Goal: Task Accomplishment & Management: Complete application form

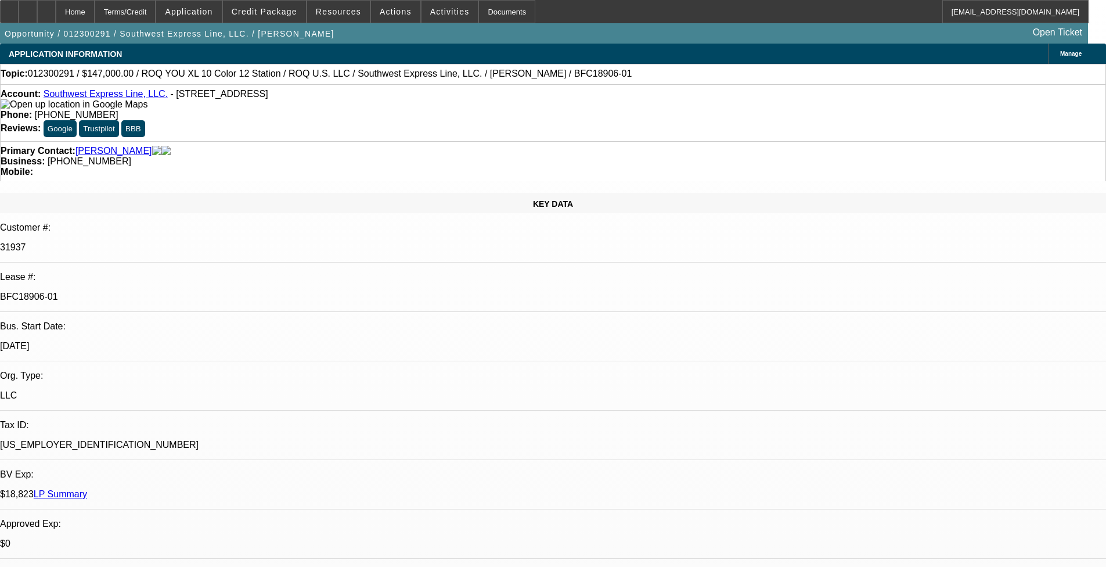
select select "0"
select select "2"
select select "0.1"
select select "4"
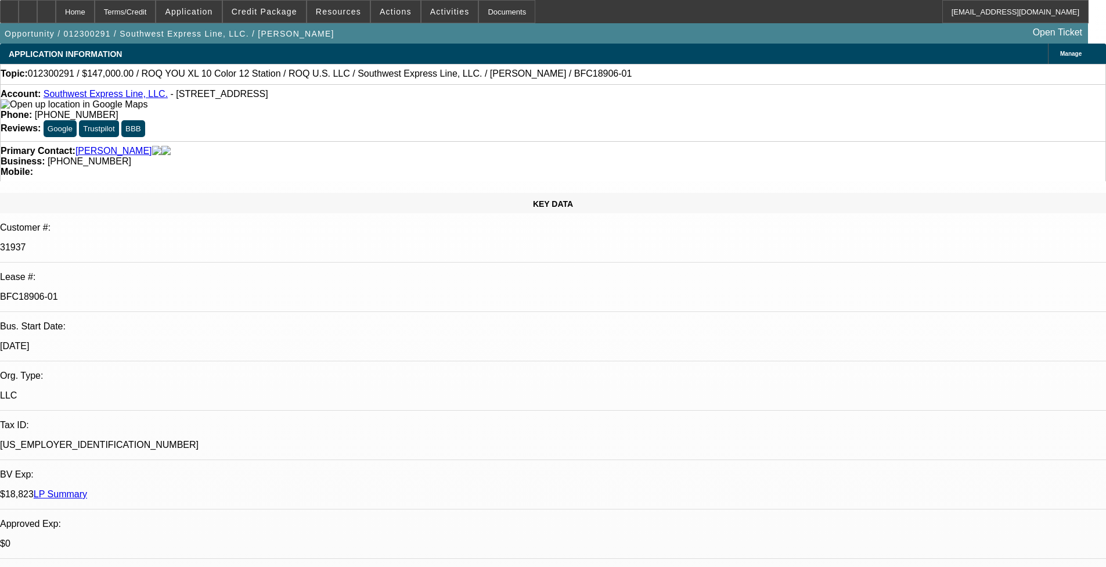
select select "0"
select select "2"
select select "0.1"
select select "4"
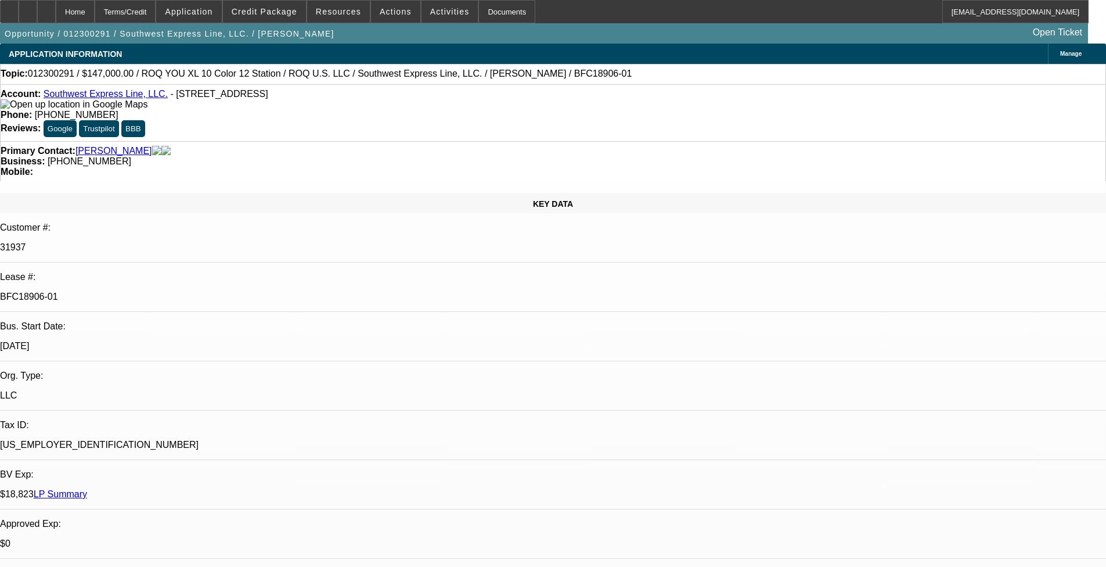
select select "0"
select select "2"
select select "0.1"
select select "4"
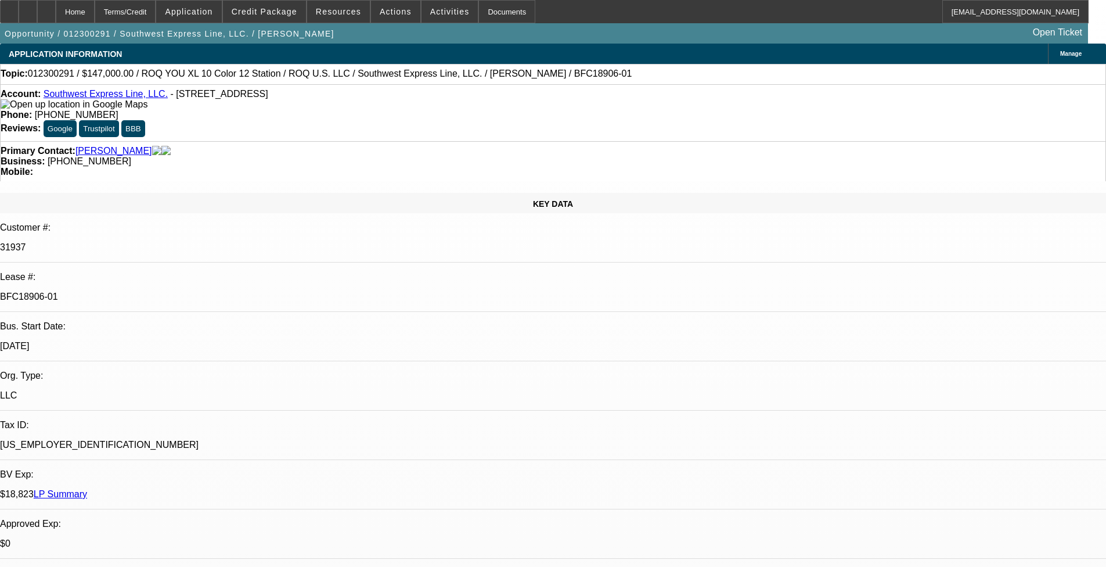
select select "0.15"
select select "2"
select select "0.1"
select select "4"
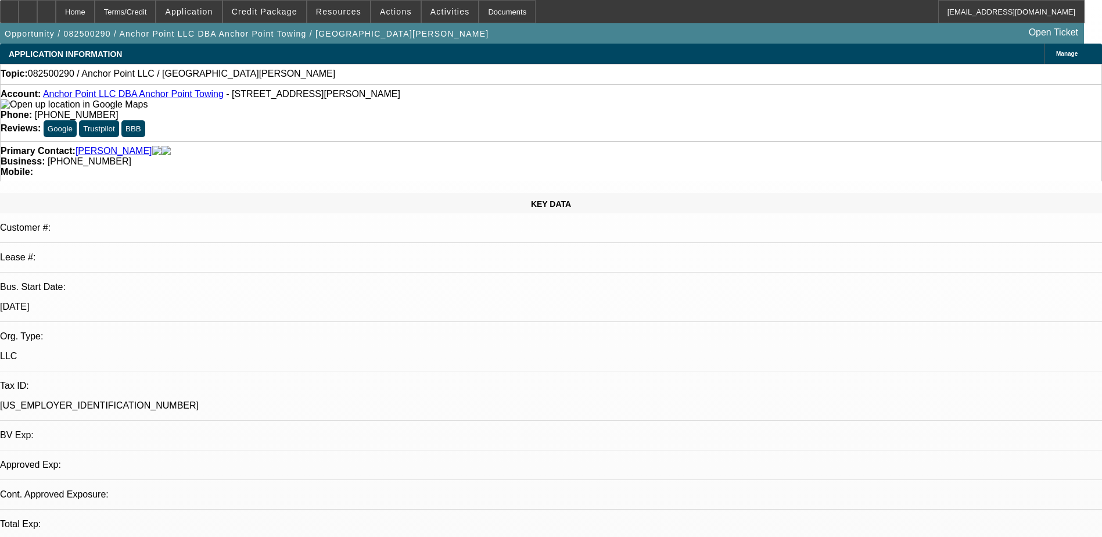
select select "0"
select select "2"
select select "0.1"
select select "1"
select select "2"
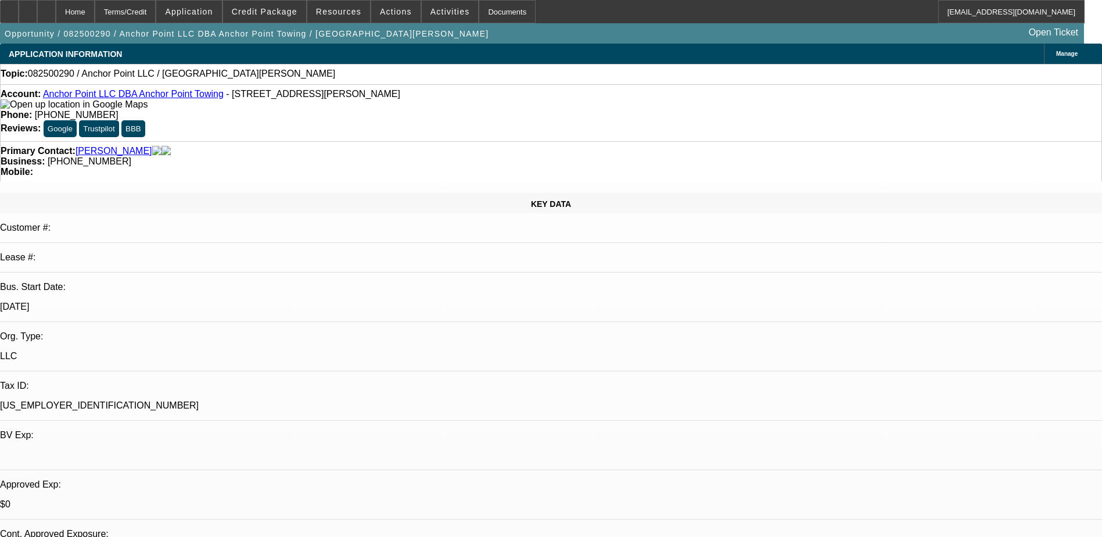
select select "4"
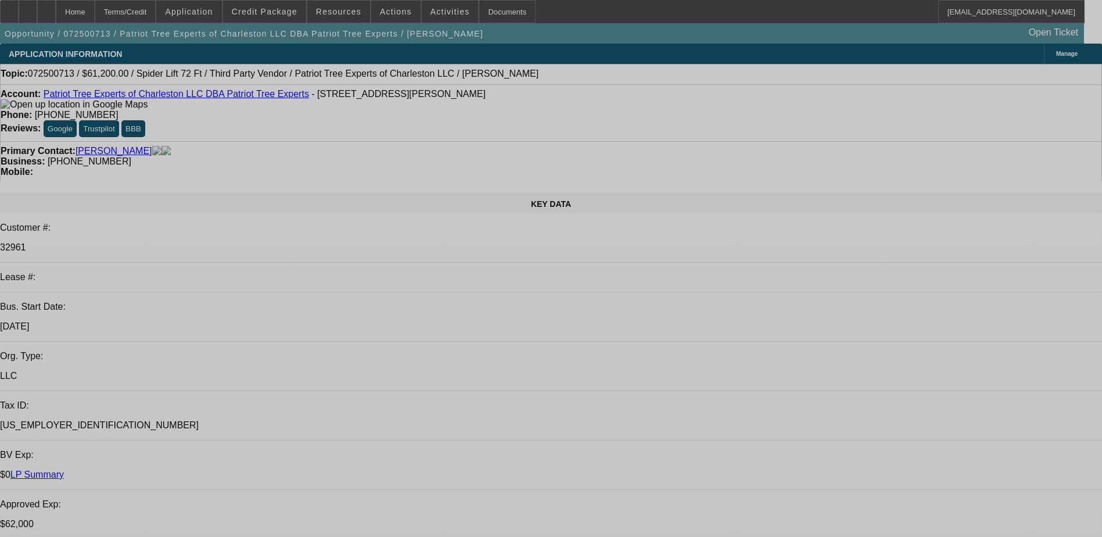
select select "0"
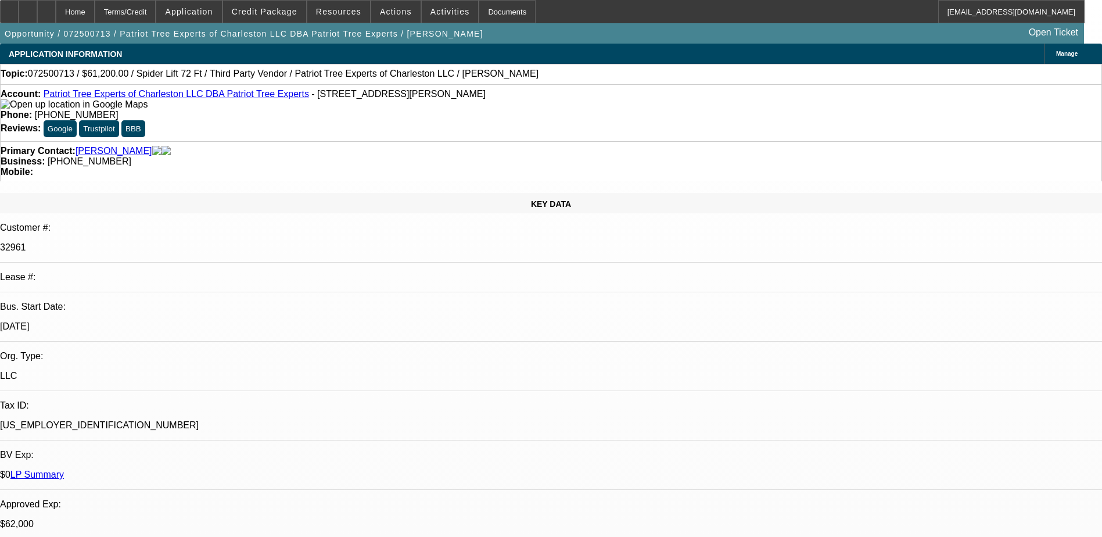
select select "2"
select select "0"
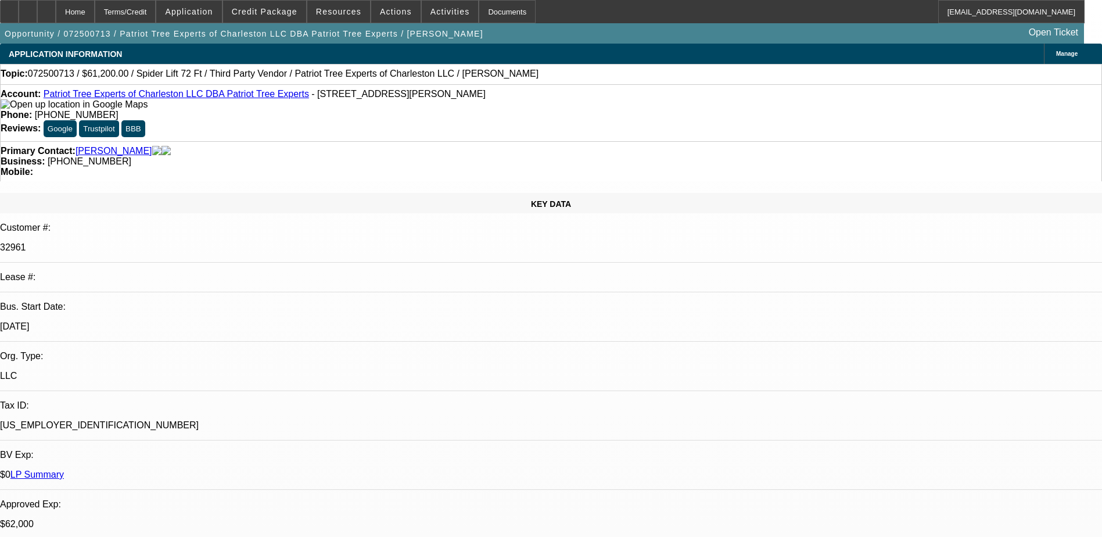
select select "0"
select select "2"
select select "0"
select select "2"
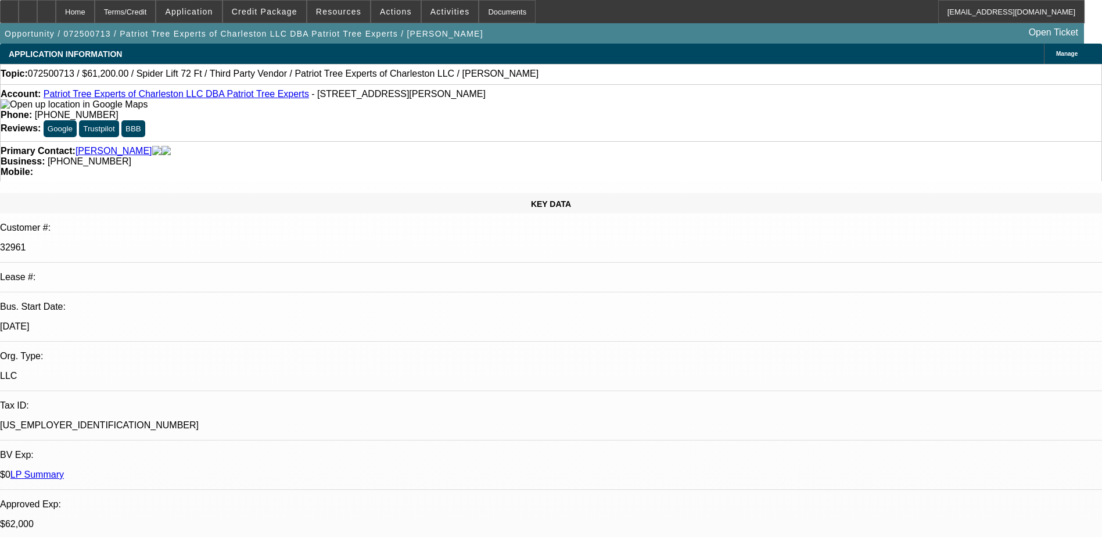
select select "0"
select select "1"
select select "2"
select select "6"
select select "1"
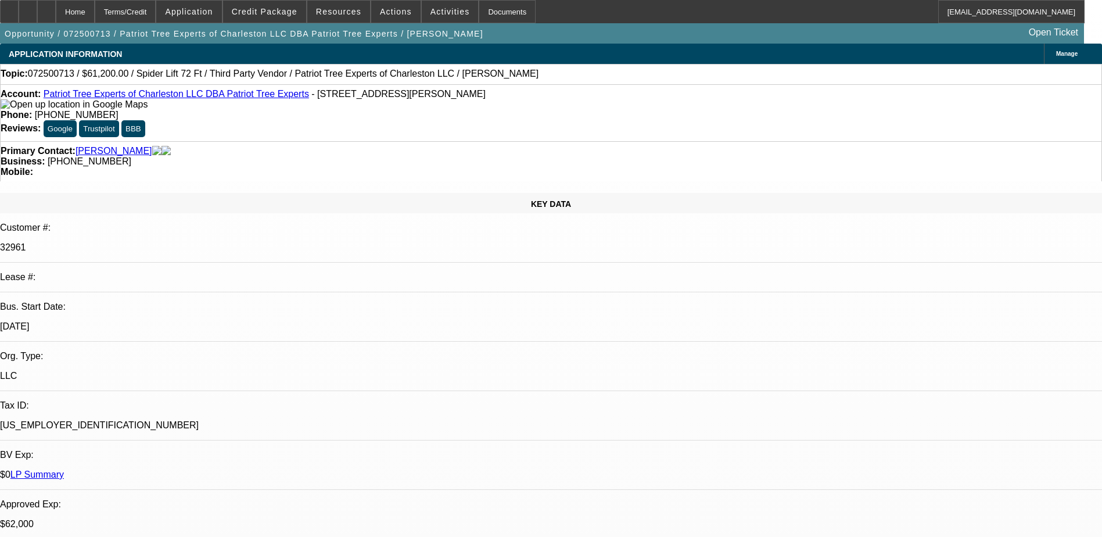
select select "1"
select select "6"
select select "1"
select select "2"
select select "6"
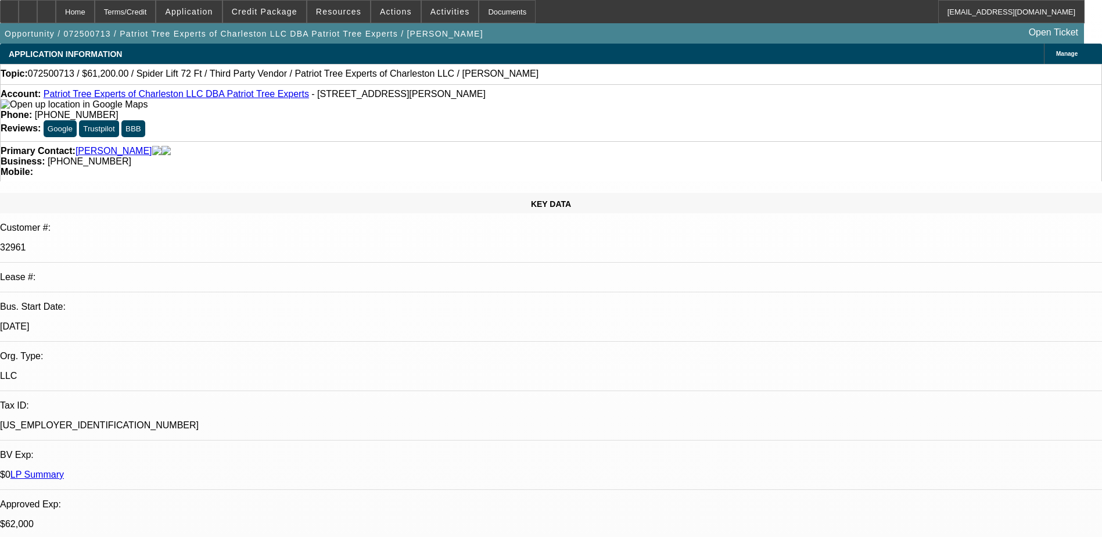
select select "1"
select select "2"
select select "6"
click at [28, 8] on icon at bounding box center [28, 8] width 0 height 0
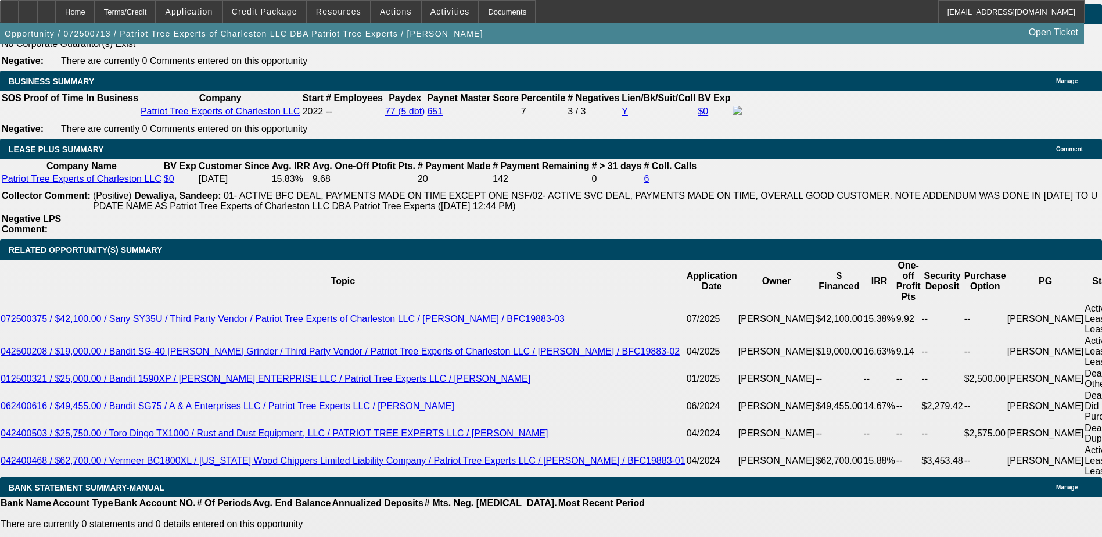
scroll to position [1858, 0]
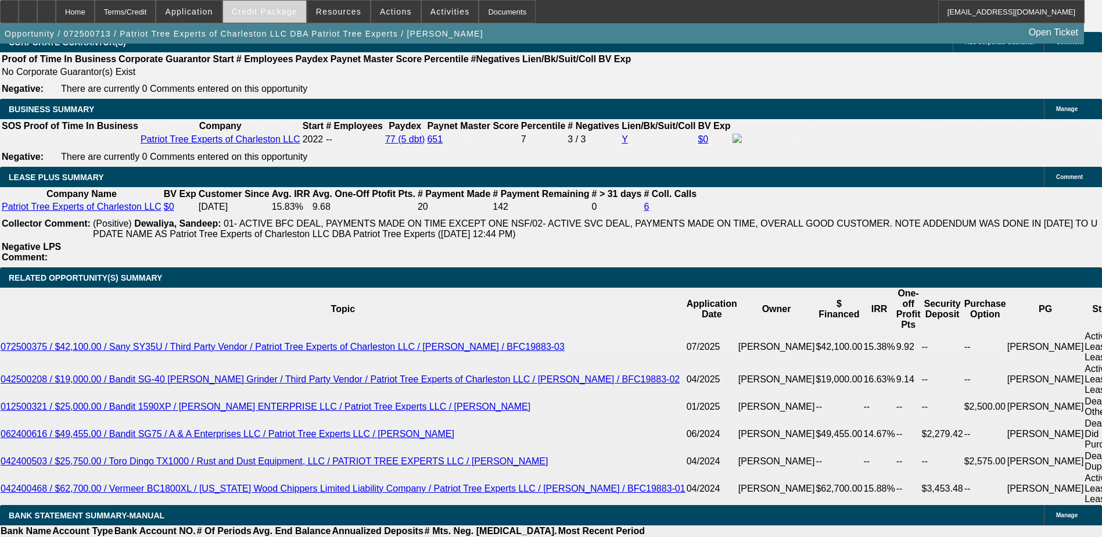
click at [280, 12] on span "Credit Package" at bounding box center [265, 11] width 66 height 9
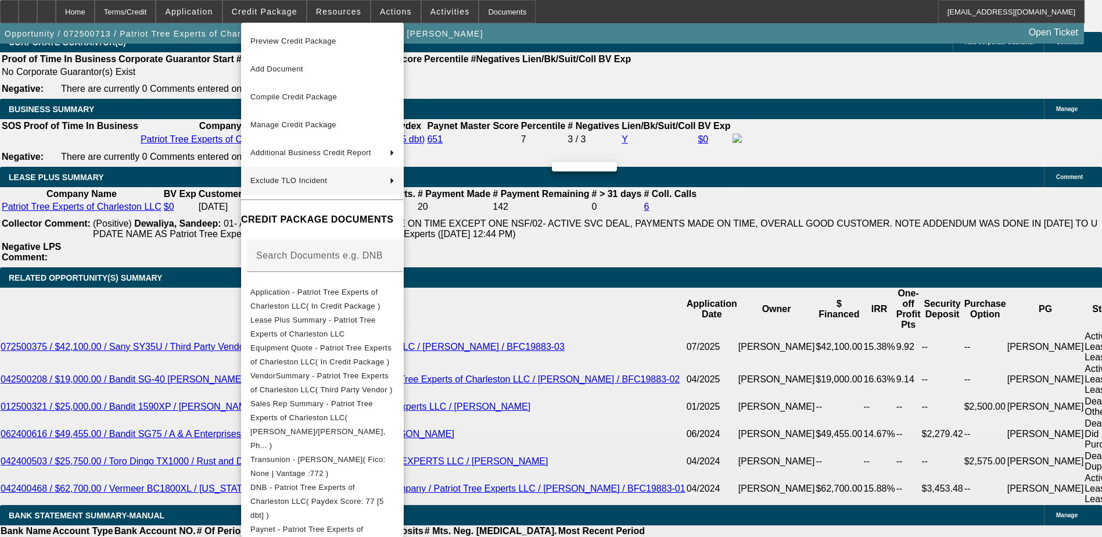
click at [203, 224] on div at bounding box center [551, 268] width 1102 height 537
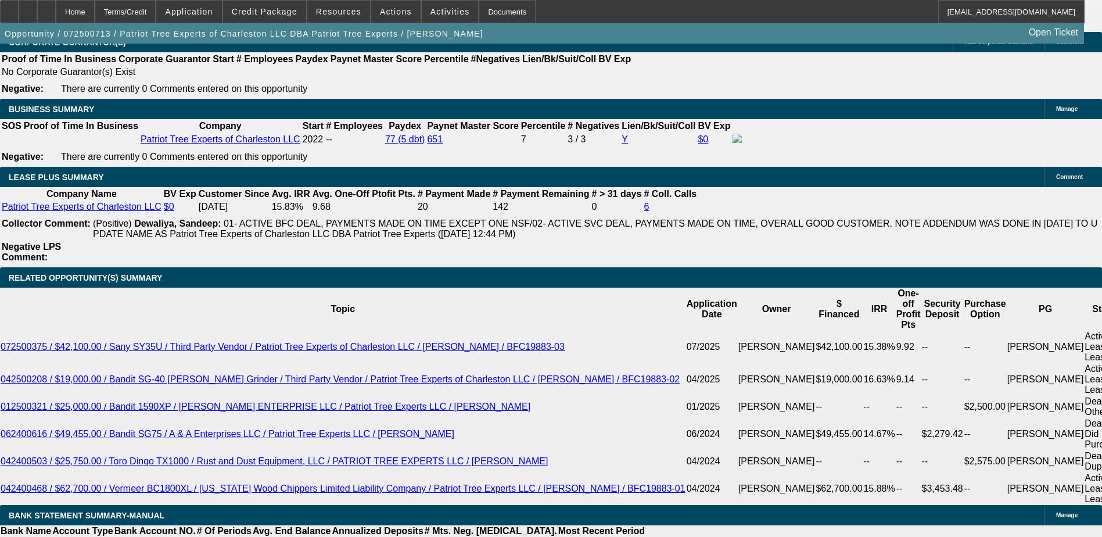
drag, startPoint x: 258, startPoint y: 221, endPoint x: 245, endPoint y: 237, distance: 20.6
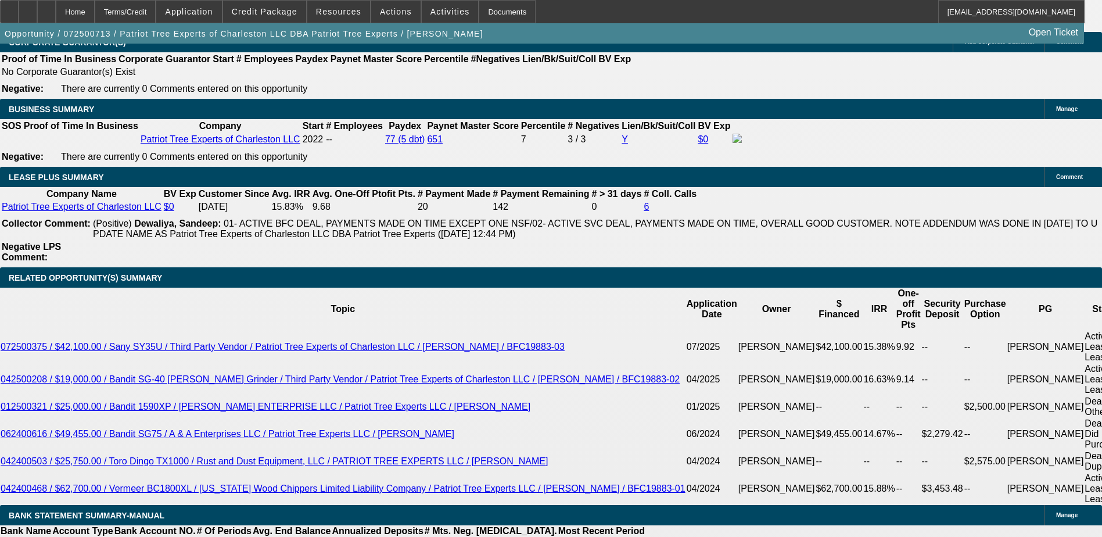
drag, startPoint x: 250, startPoint y: 228, endPoint x: 246, endPoint y: 240, distance: 12.7
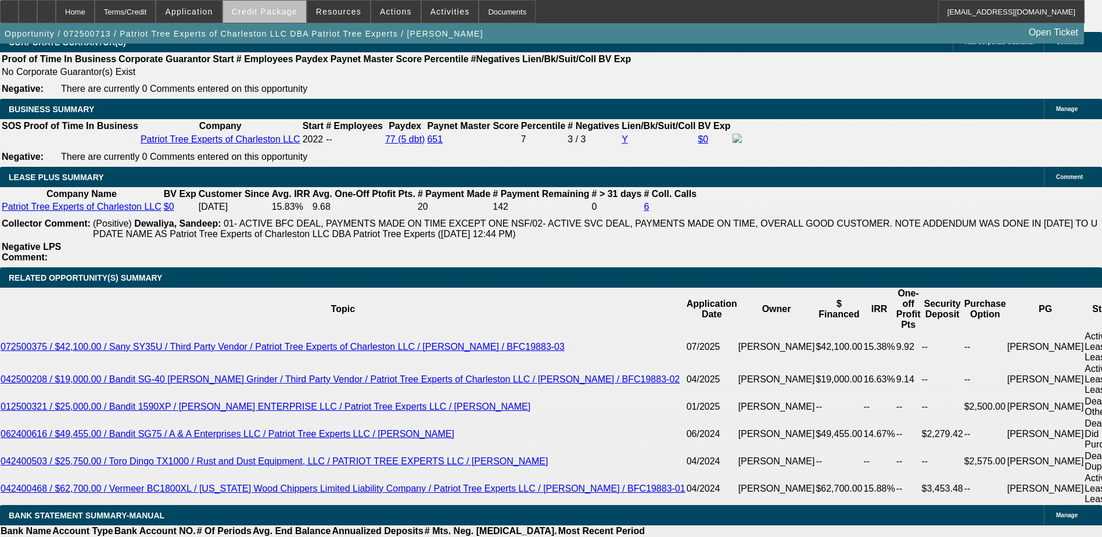
click at [296, 10] on span "Credit Package" at bounding box center [265, 11] width 66 height 9
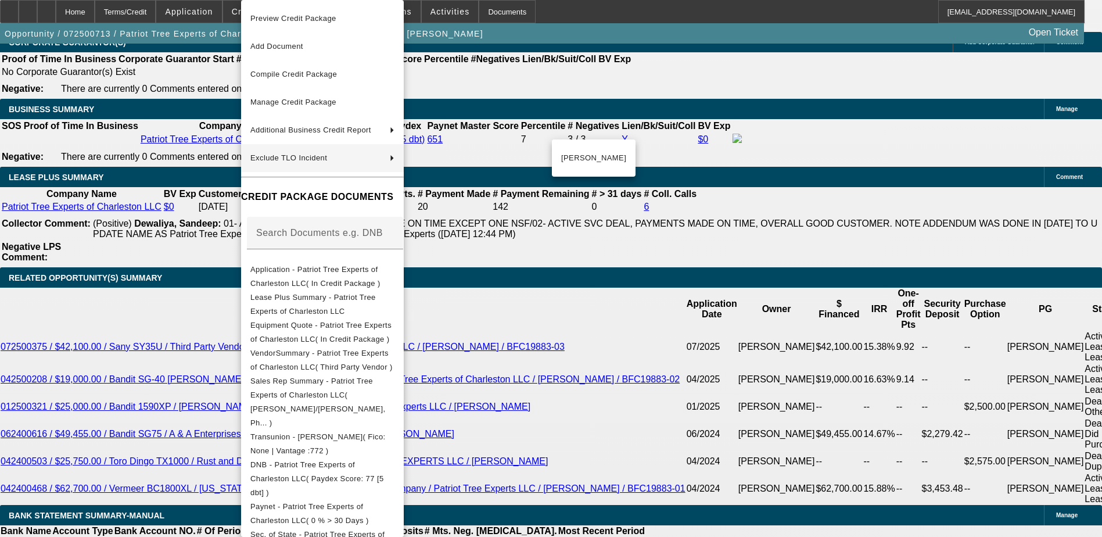
click at [222, 203] on div at bounding box center [551, 268] width 1102 height 537
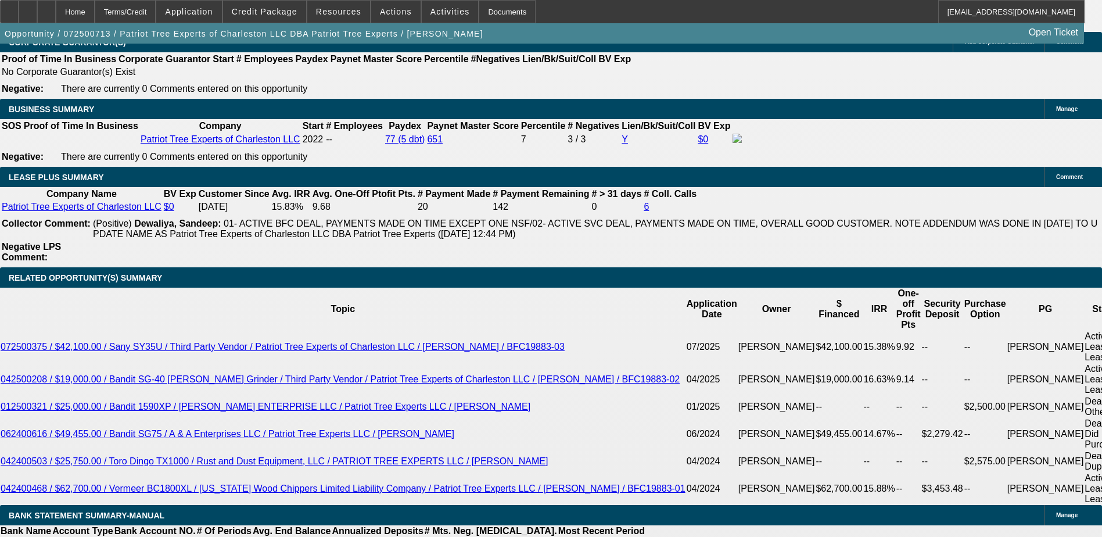
drag, startPoint x: 250, startPoint y: 221, endPoint x: 255, endPoint y: 235, distance: 15.4
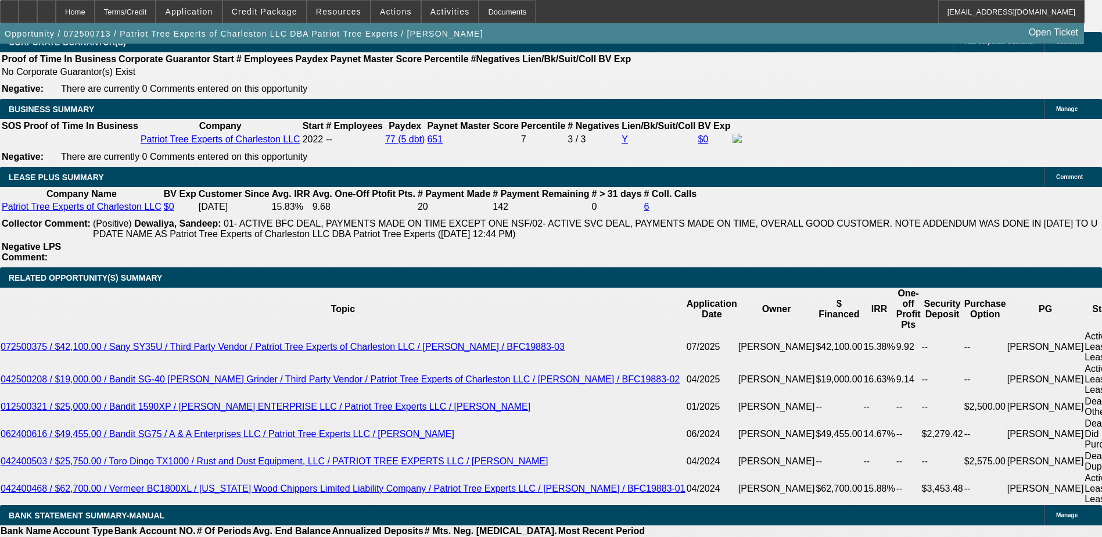
drag, startPoint x: 276, startPoint y: 236, endPoint x: 250, endPoint y: 255, distance: 32.5
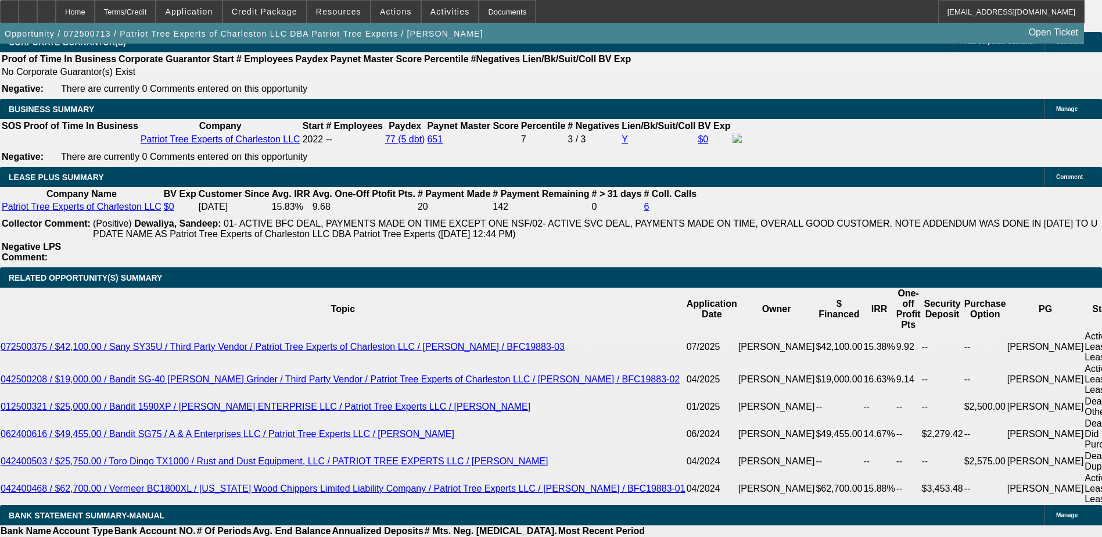
drag, startPoint x: 275, startPoint y: 251, endPoint x: 263, endPoint y: 258, distance: 13.9
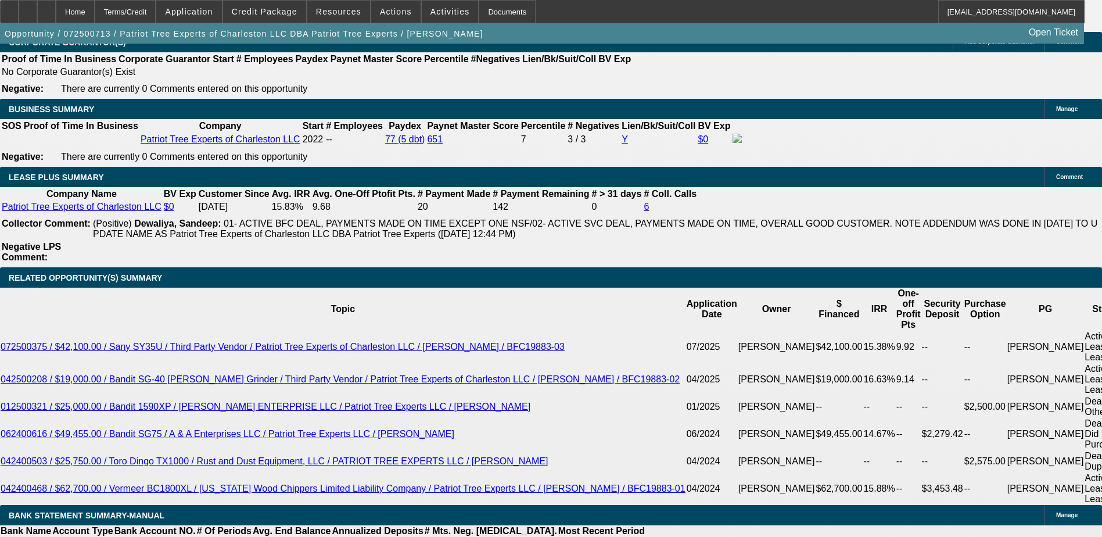
drag, startPoint x: 280, startPoint y: 267, endPoint x: 266, endPoint y: 268, distance: 13.9
drag, startPoint x: 266, startPoint y: 268, endPoint x: 223, endPoint y: 269, distance: 43.0
click at [265, 12] on span "Credit Package" at bounding box center [265, 11] width 66 height 9
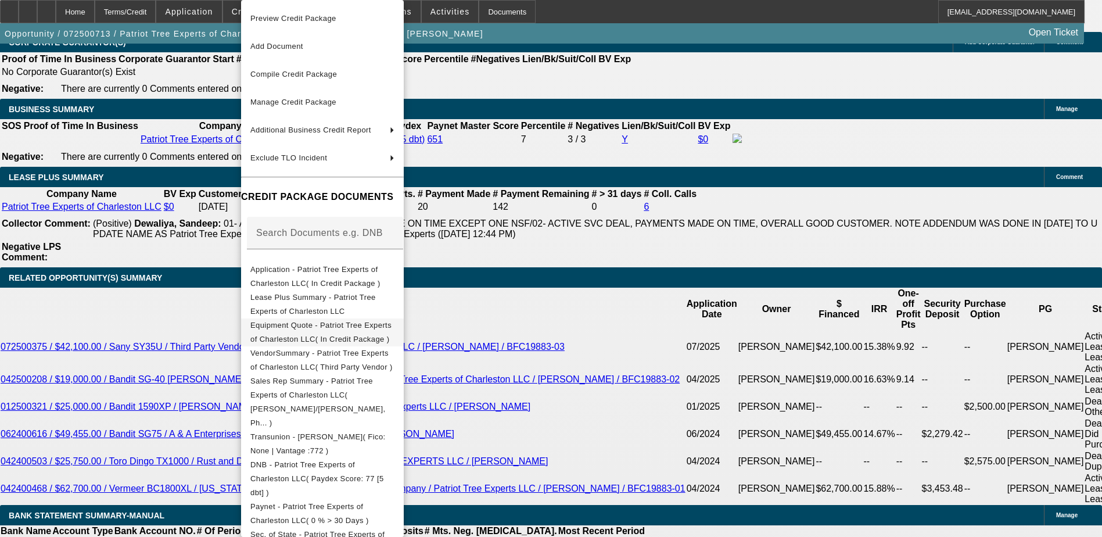
click at [369, 322] on span "Equipment Quote - Patriot Tree Experts of Charleston LLC( In Credit Package )" at bounding box center [322, 332] width 144 height 28
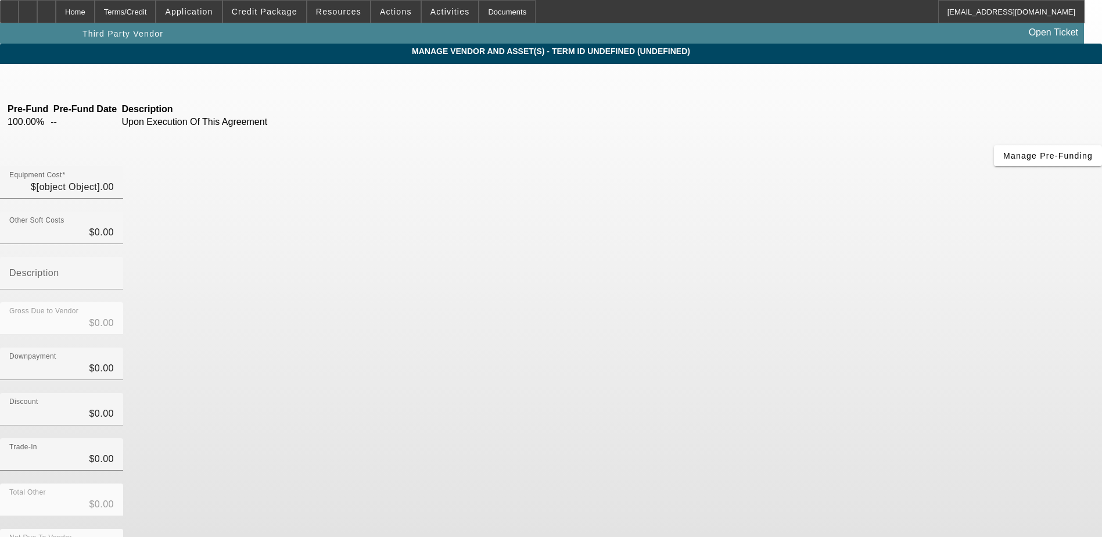
type input "$60,000.00"
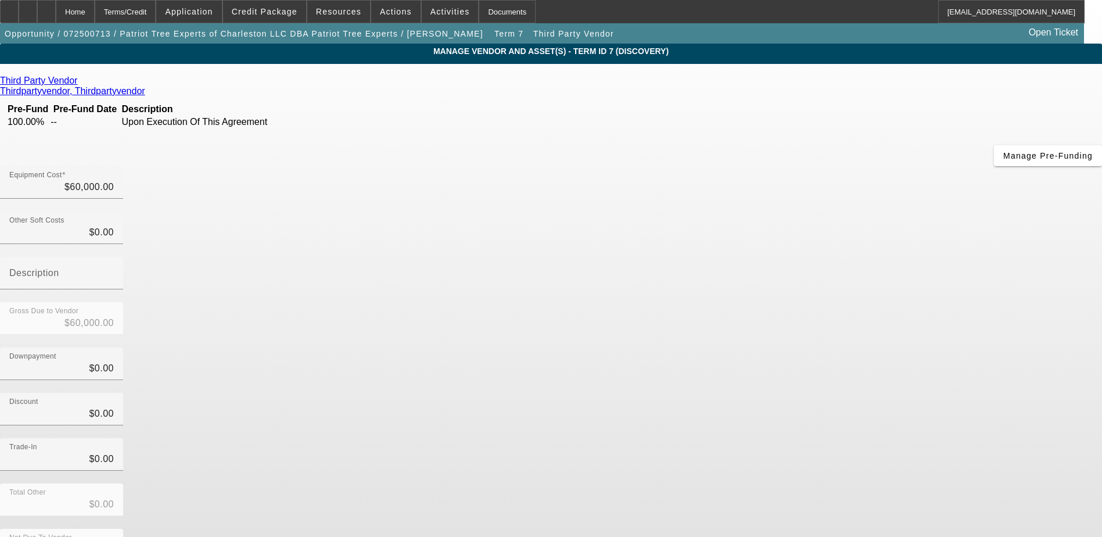
click at [458, 320] on div "Third Party Vendor Thirdpartyvendor, Thirdpartyvendor Pre-Fund Pre-Fund Date De…" at bounding box center [551, 336] width 1102 height 523
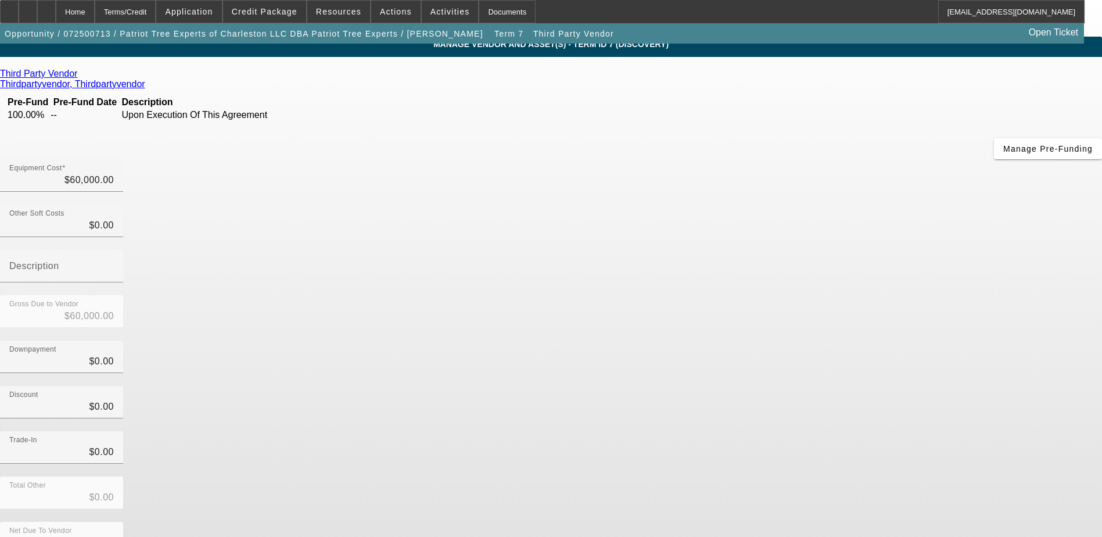
scroll to position [8, 0]
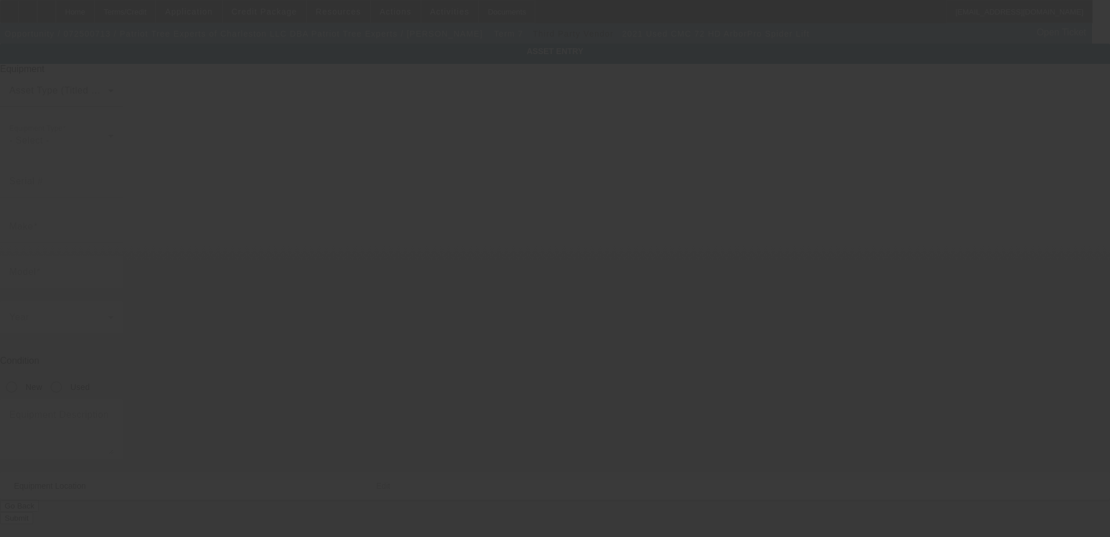
type input "CMC"
type input "72 HD ArborPro Spider Lift"
radio input "true"
type textarea "Spider Lift 72ft"
type input "1586 Connell Rd"
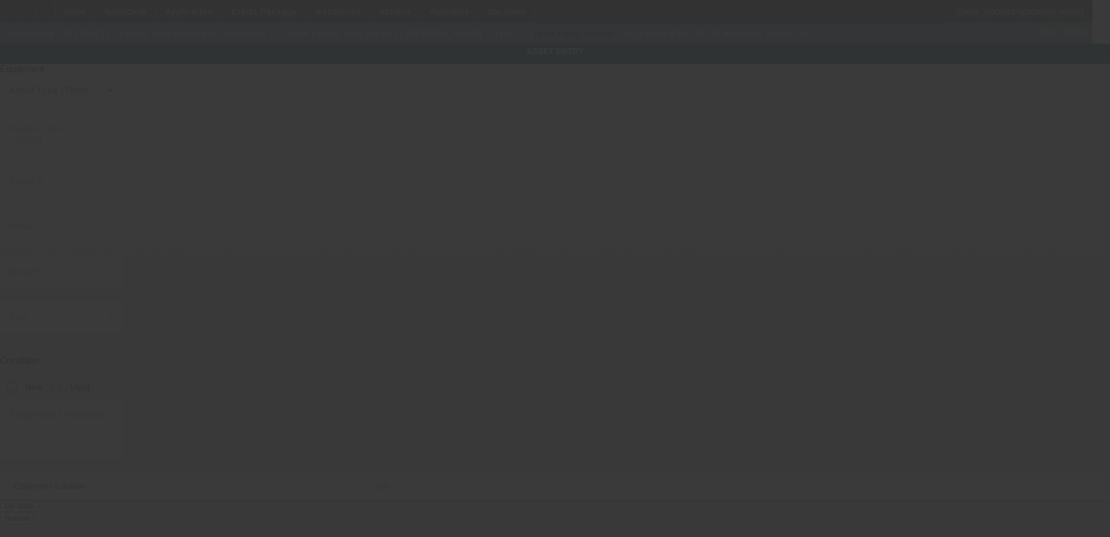
type input "Charleston"
type input "25314"
type input "Kanawha"
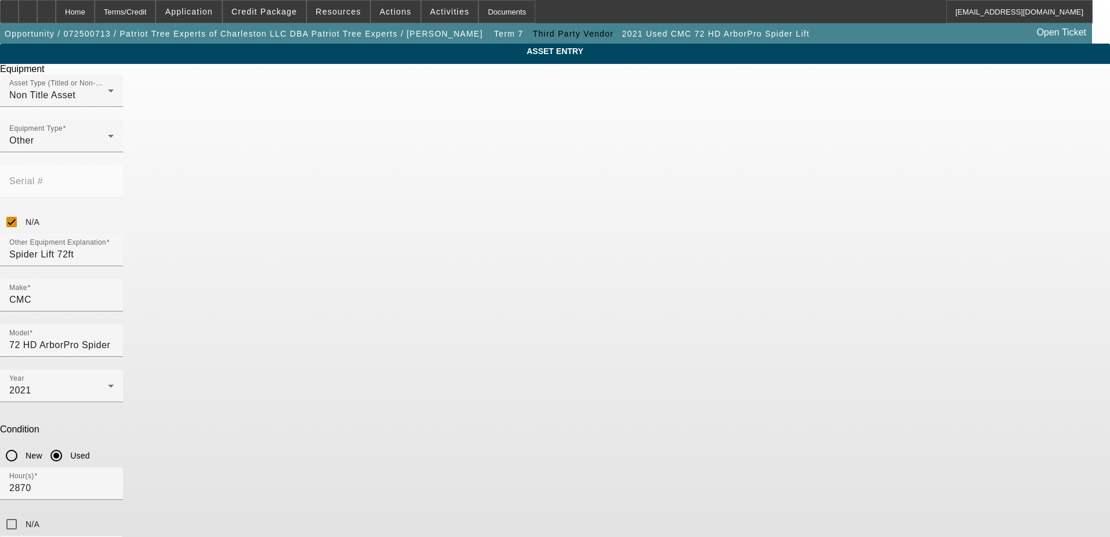
click at [729, 313] on div "ASSET ENTRY Delete asset Equipment Asset Type (Titled or Non-Titled) Non Title …" at bounding box center [555, 352] width 1110 height 617
click at [940, 311] on app-asset-collateral-manage "ASSET ENTRY Delete asset Equipment Asset Type (Titled or Non-Titled) Non Title …" at bounding box center [555, 352] width 1110 height 617
click at [286, 287] on div "ASSET ENTRY Delete asset Equipment Asset Type (Titled or Non-Titled) Non Title …" at bounding box center [555, 352] width 1110 height 617
click at [23, 210] on input "N/A" at bounding box center [11, 221] width 23 height 23
checkbox input "false"
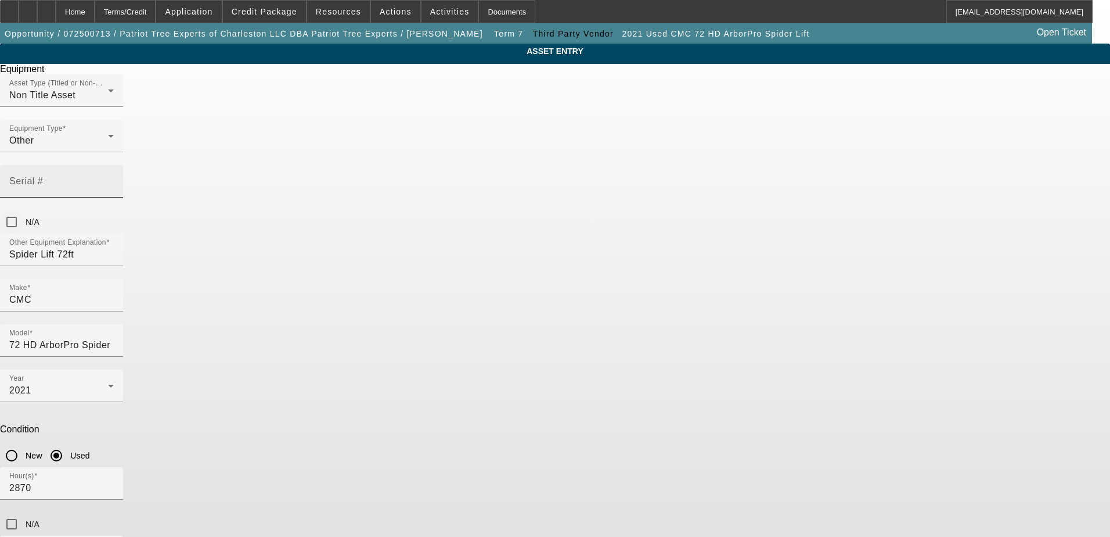
click at [114, 165] on div "Serial #" at bounding box center [61, 181] width 105 height 33
type input "S21A3002"
click at [674, 369] on div "Year 2021 Condition New Used" at bounding box center [555, 418] width 1110 height 98
click at [999, 312] on app-asset-collateral-manage "ASSET ENTRY Delete asset Equipment Asset Type (Titled or Non-Titled) Non Title …" at bounding box center [555, 352] width 1110 height 617
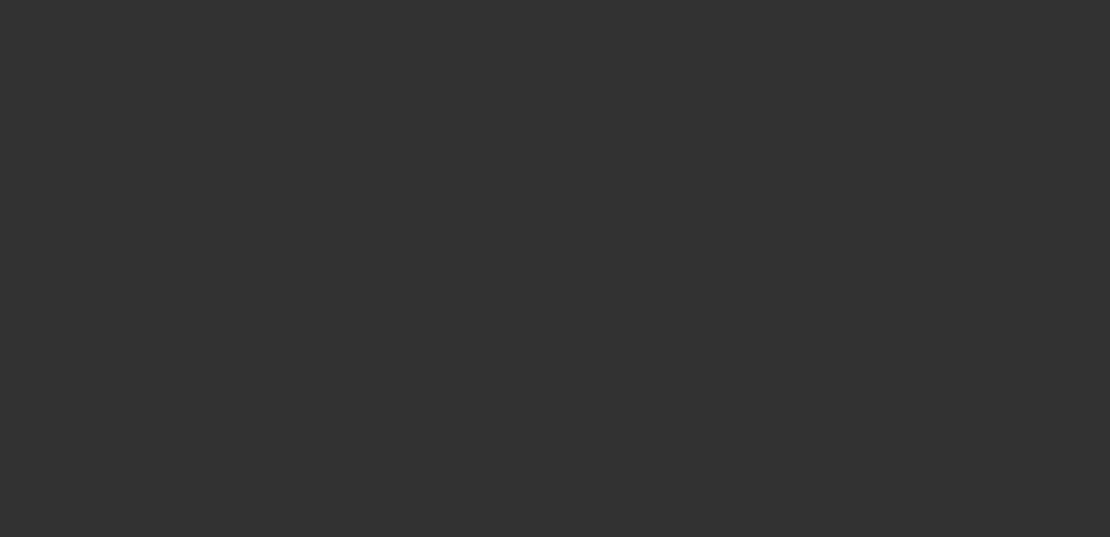
type input "$60,000.00"
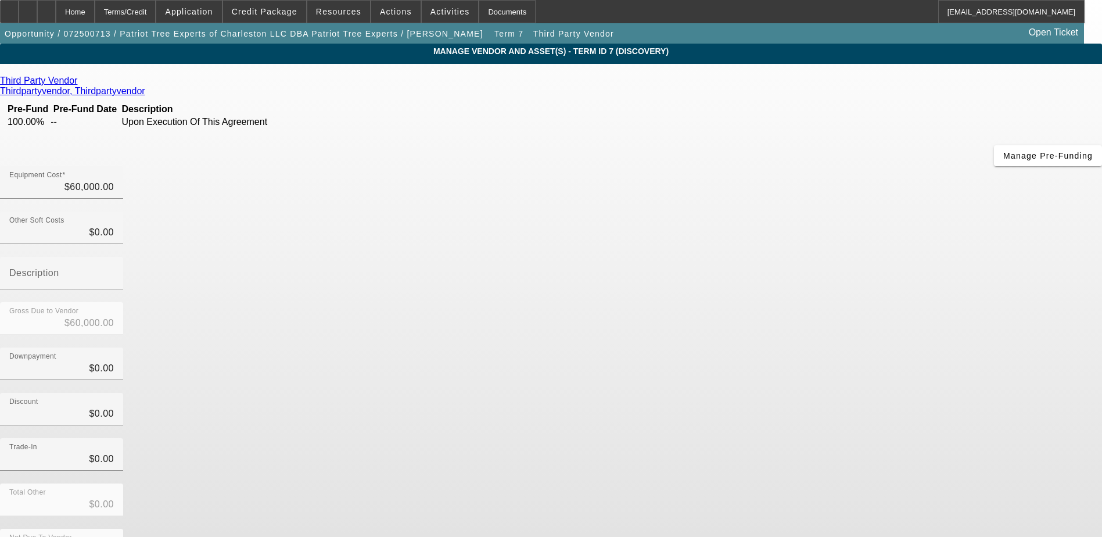
click at [797, 393] on div "Discount $0.00" at bounding box center [551, 415] width 1102 height 45
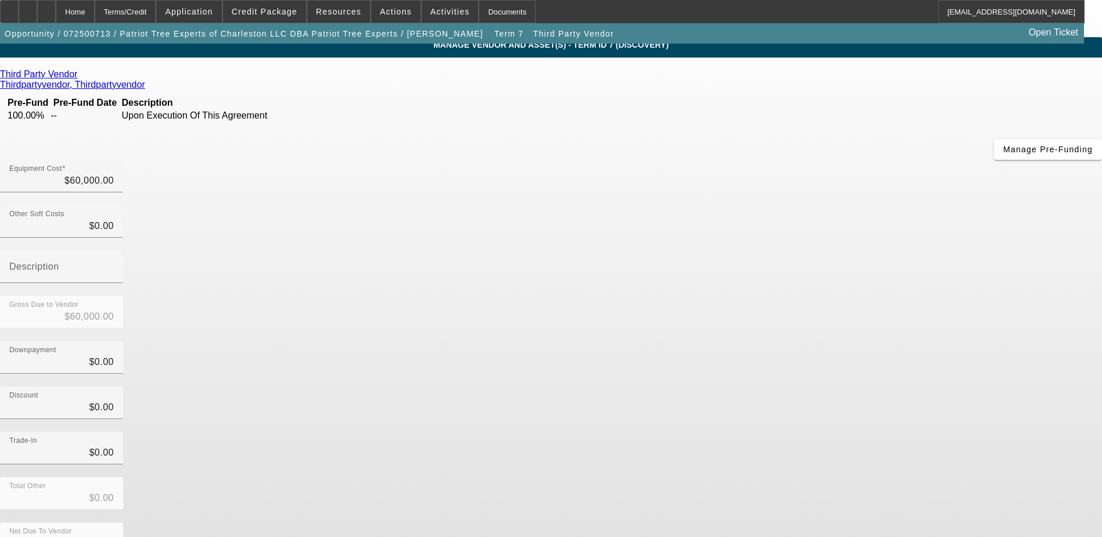
scroll to position [8, 0]
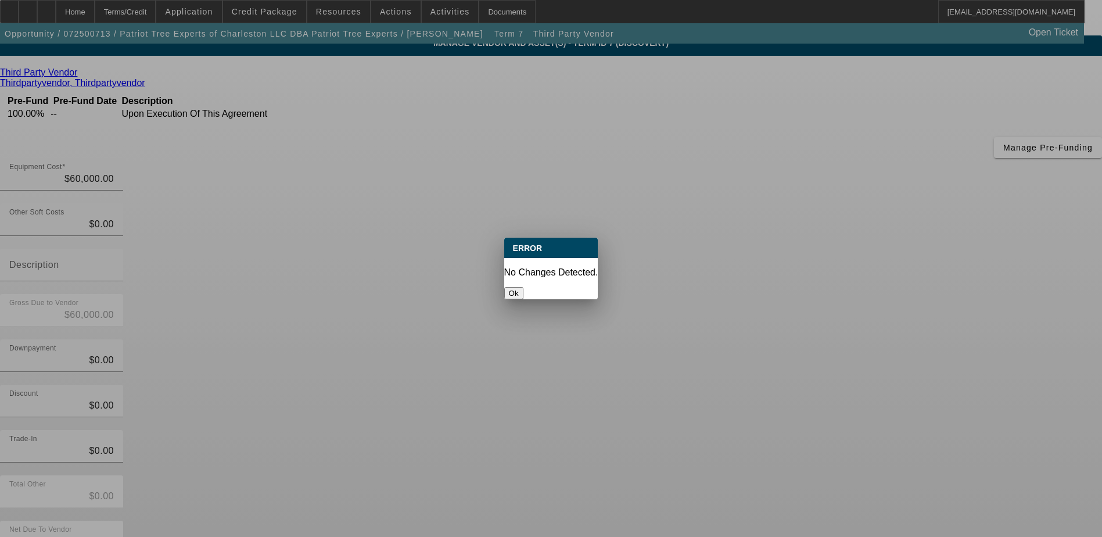
scroll to position [0, 0]
click at [523, 287] on button "Ok" at bounding box center [513, 293] width 19 height 12
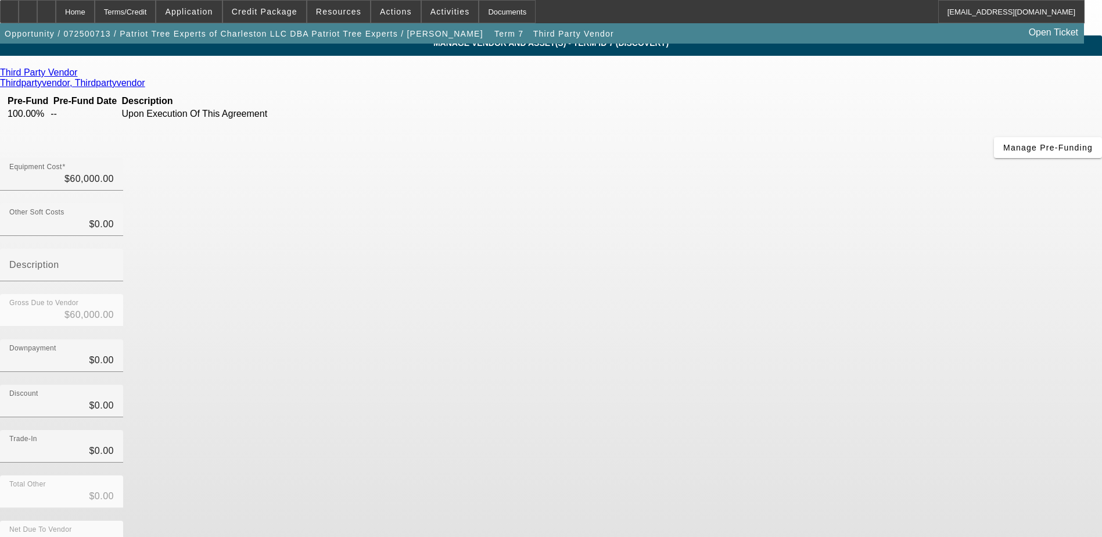
click at [460, 279] on div "Third Party Vendor Thirdpartyvendor, Thirdpartyvendor Pre-Fund Pre-Fund Date De…" at bounding box center [551, 328] width 1102 height 523
click at [107, 165] on app-vendor-asset-manage "MANAGE VENDOR AND ASSET(S) - Term ID 7 (Discovery) Remove Vendor Third Party Ve…" at bounding box center [551, 347] width 1102 height 624
click at [95, 16] on div "Home" at bounding box center [75, 11] width 39 height 23
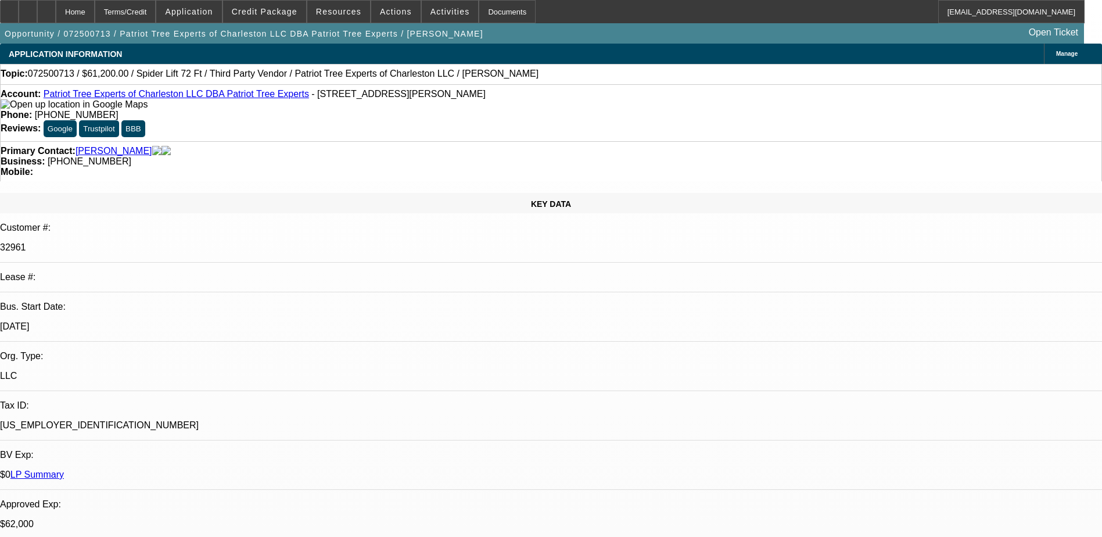
select select "0"
select select "2"
select select "0"
select select "6"
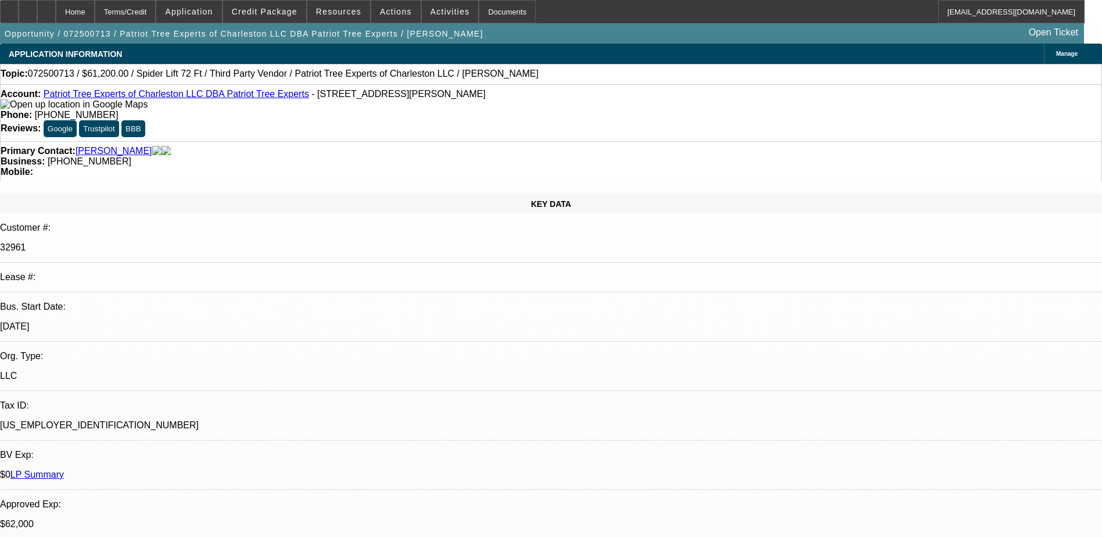
select select "0"
select select "6"
select select "0"
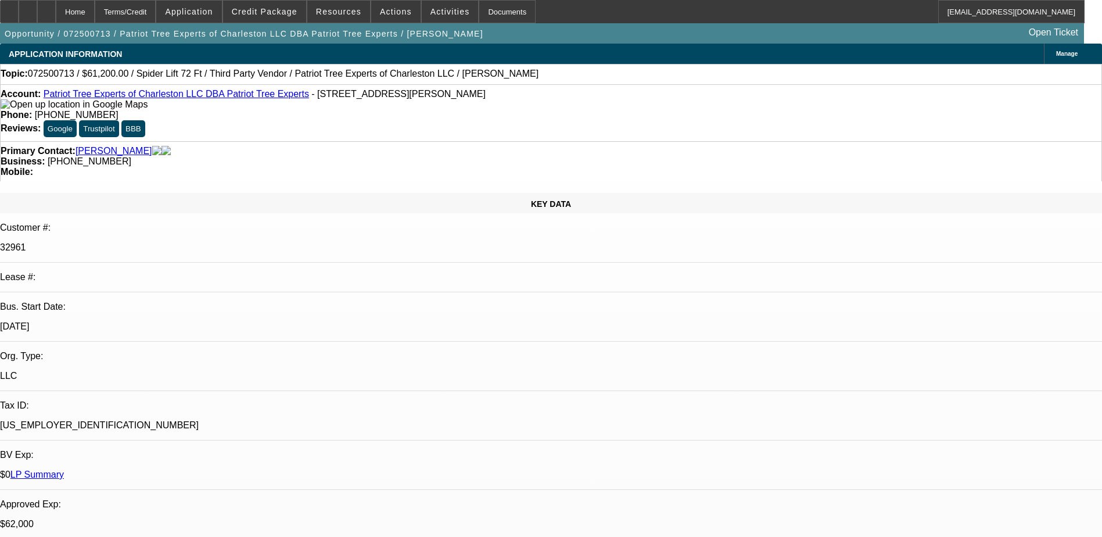
select select "2"
select select "0"
select select "6"
select select "0"
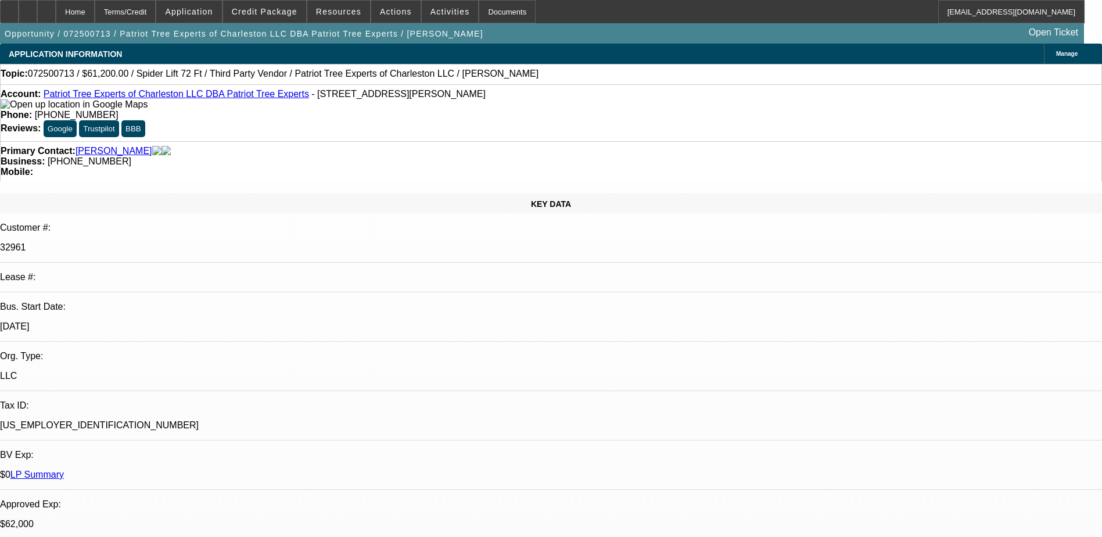
select select "2"
select select "0"
select select "6"
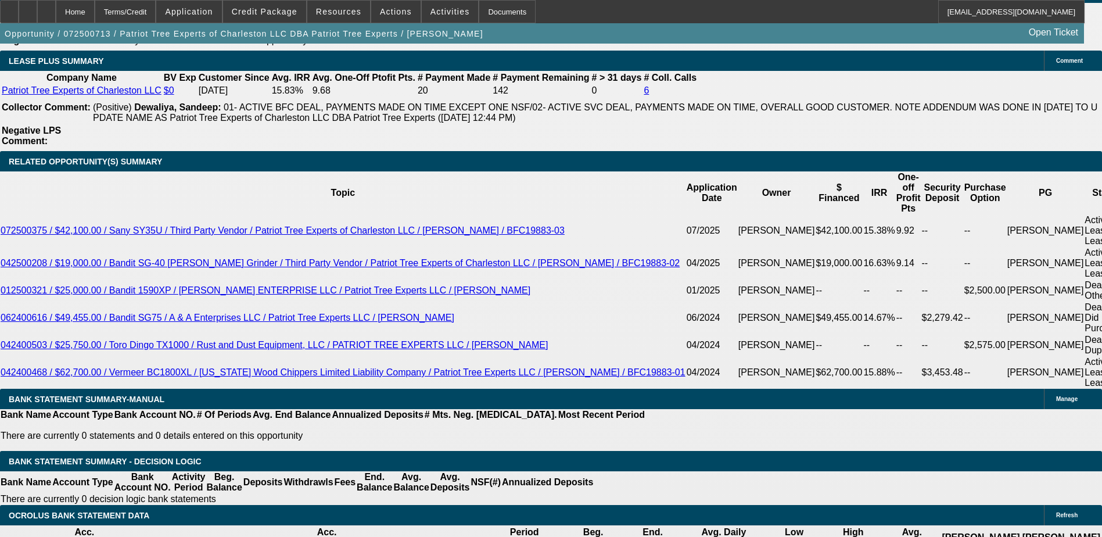
scroll to position [1916, 0]
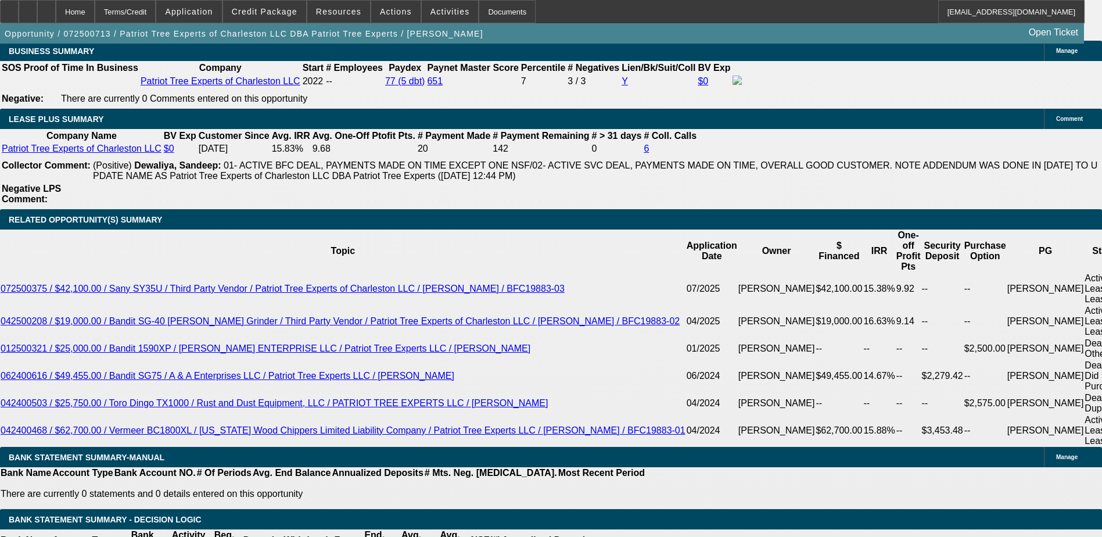
type input "$6,500.00"
type input "UNKNOWN"
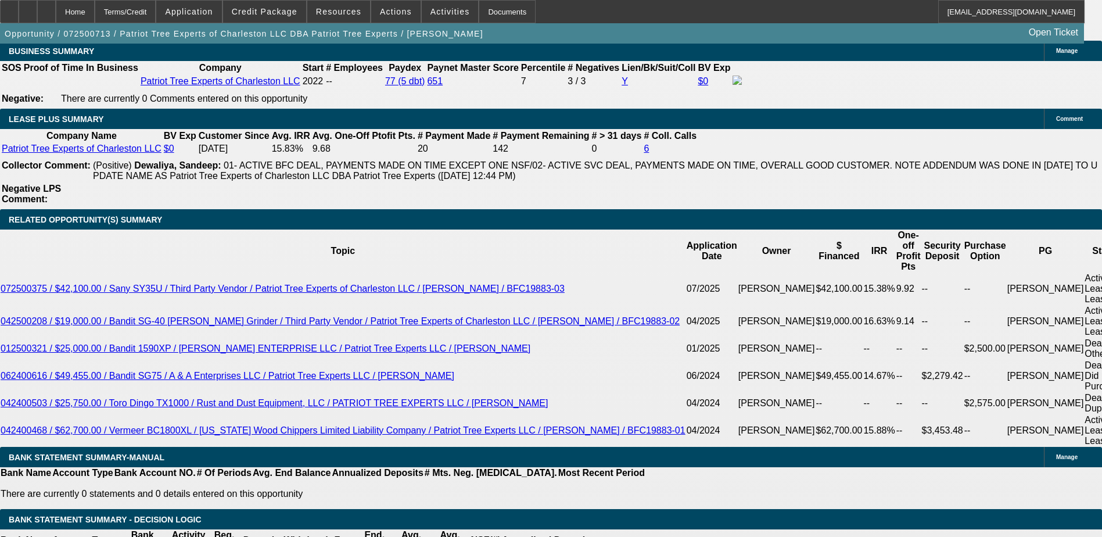
type input "$2,994.30"
type input "$1,497.15"
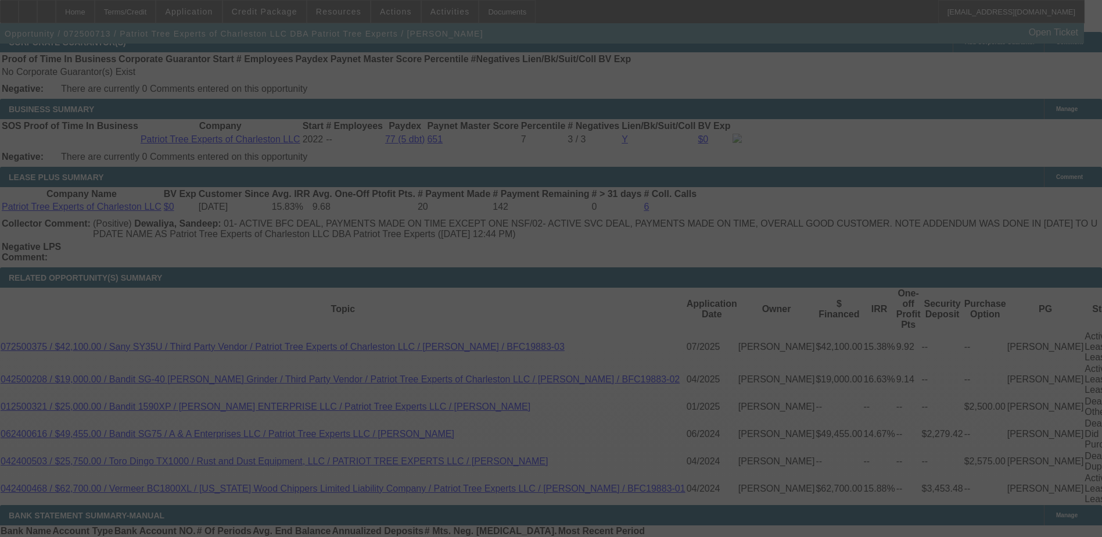
select select "0"
select select "2"
select select "0"
select select "6"
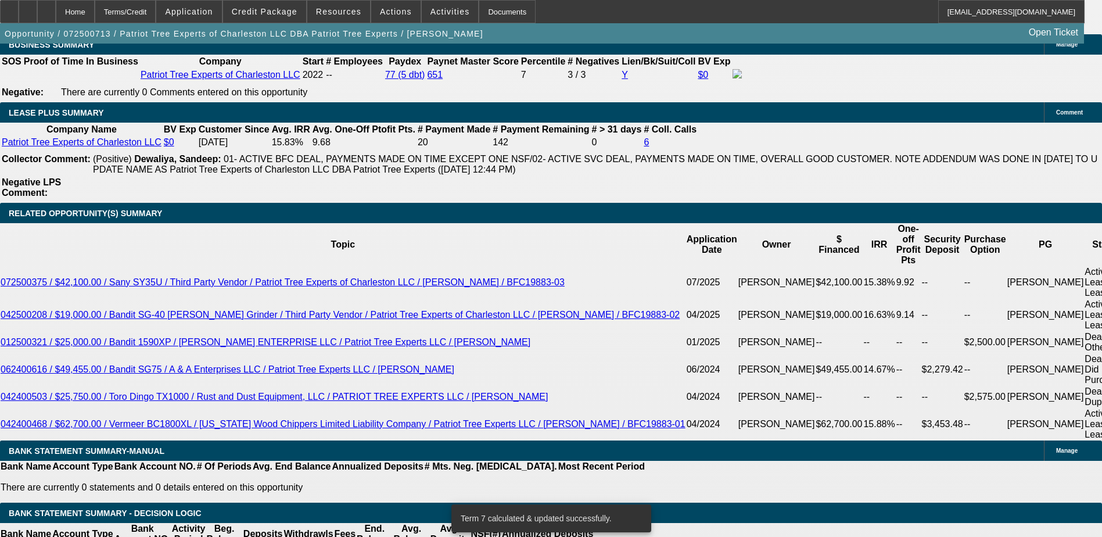
scroll to position [1974, 0]
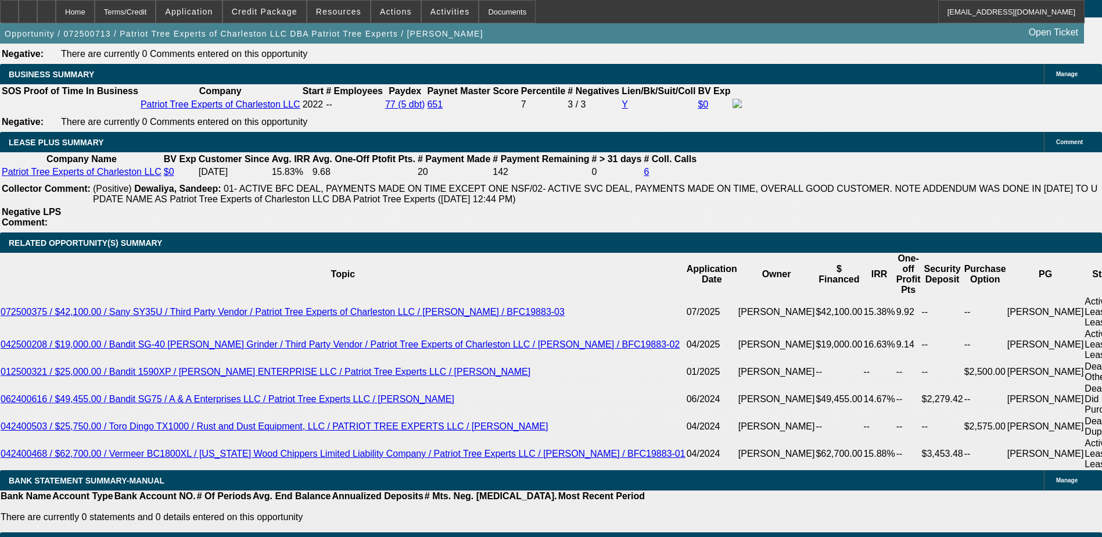
scroll to position [1858, 0]
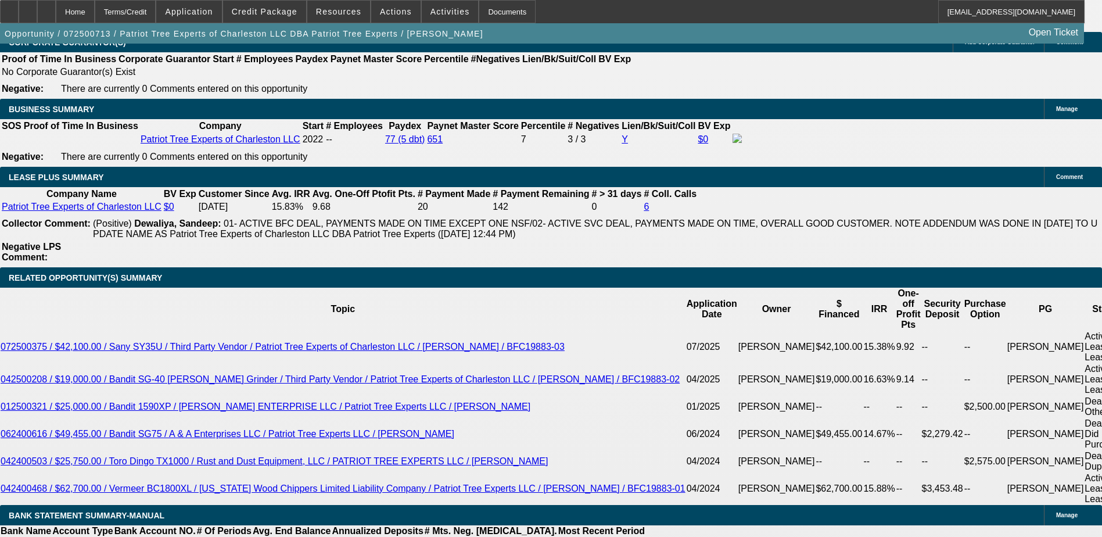
type input "$7,000.00"
type input "UNKNOWN"
type input "$2,966.32"
type input "$1,483.16"
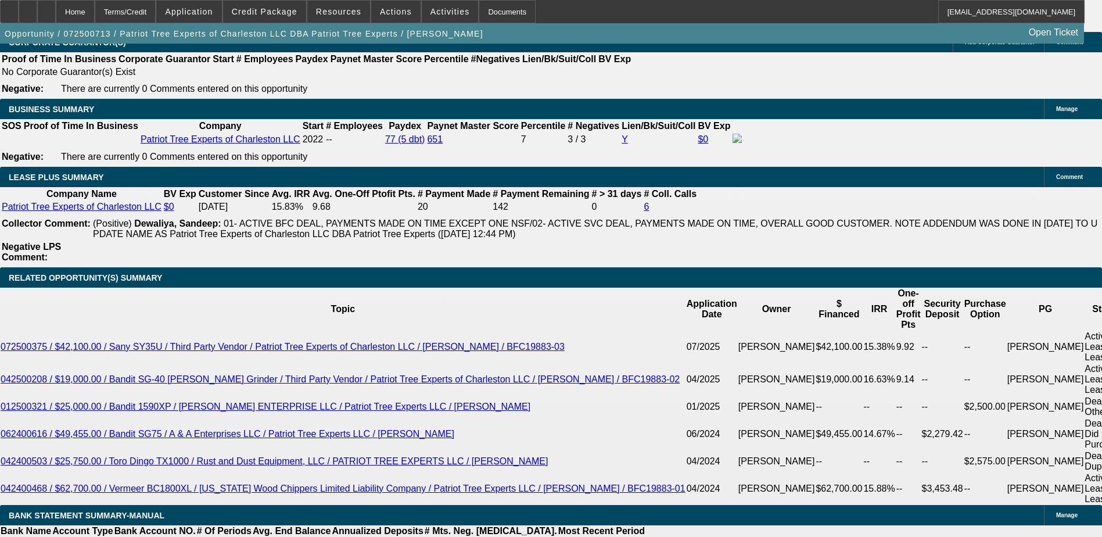
drag, startPoint x: 249, startPoint y: 259, endPoint x: 229, endPoint y: 265, distance: 21.3
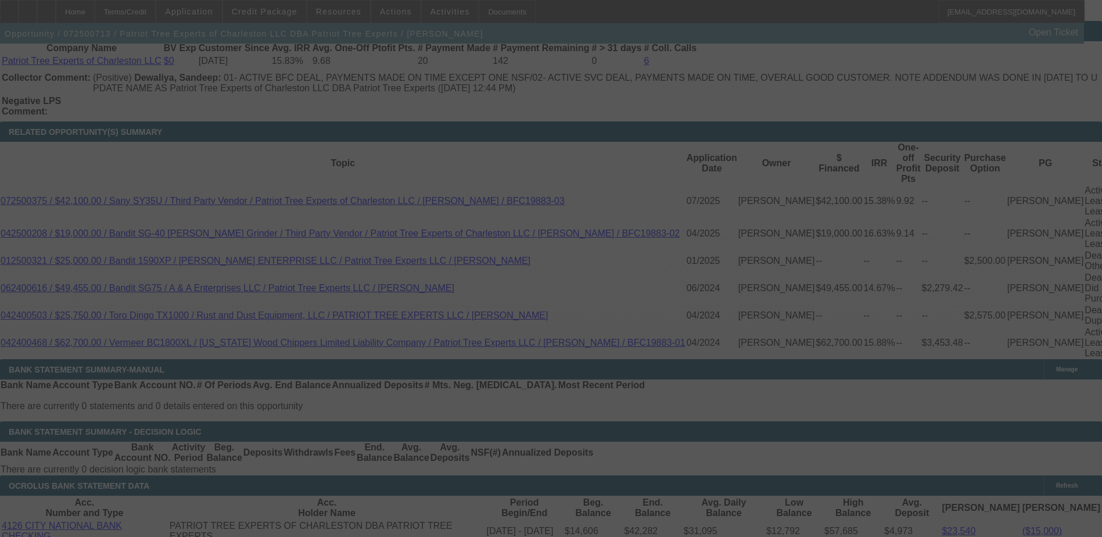
scroll to position [2032, 0]
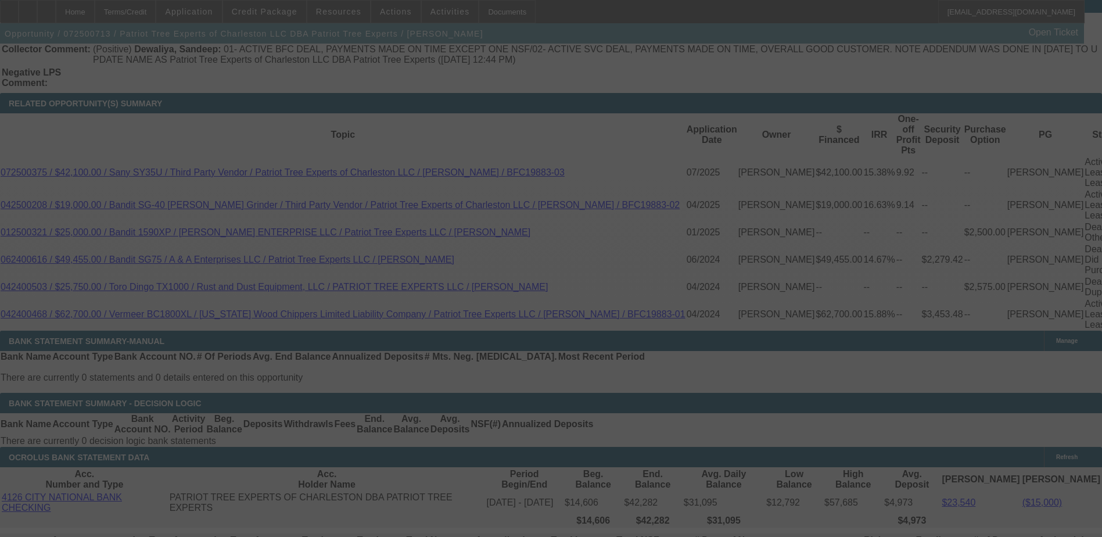
select select "0"
select select "2"
select select "0"
select select "6"
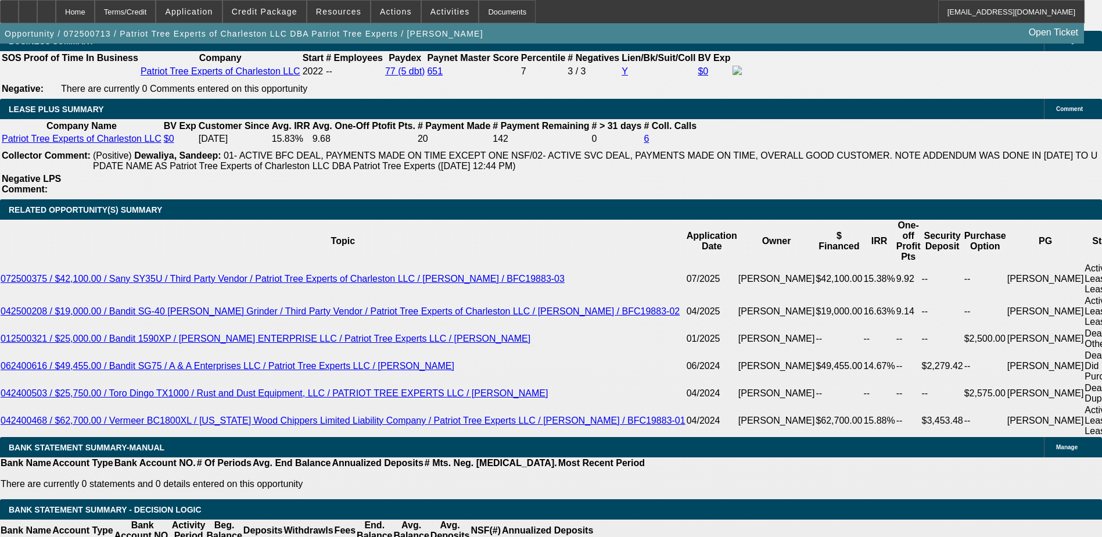
scroll to position [1906, 0]
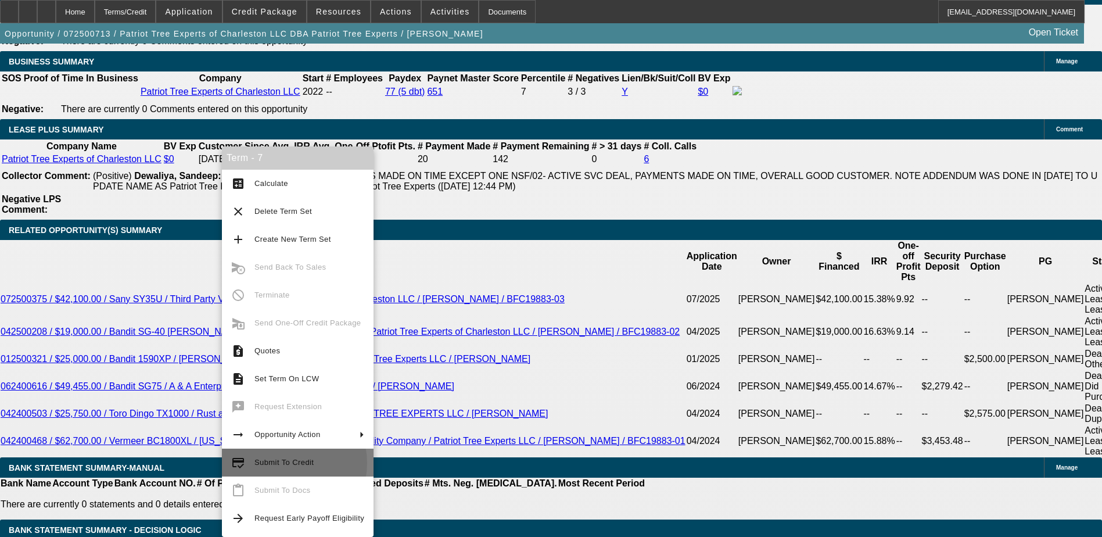
click at [282, 463] on span "Submit To Credit" at bounding box center [283, 462] width 59 height 9
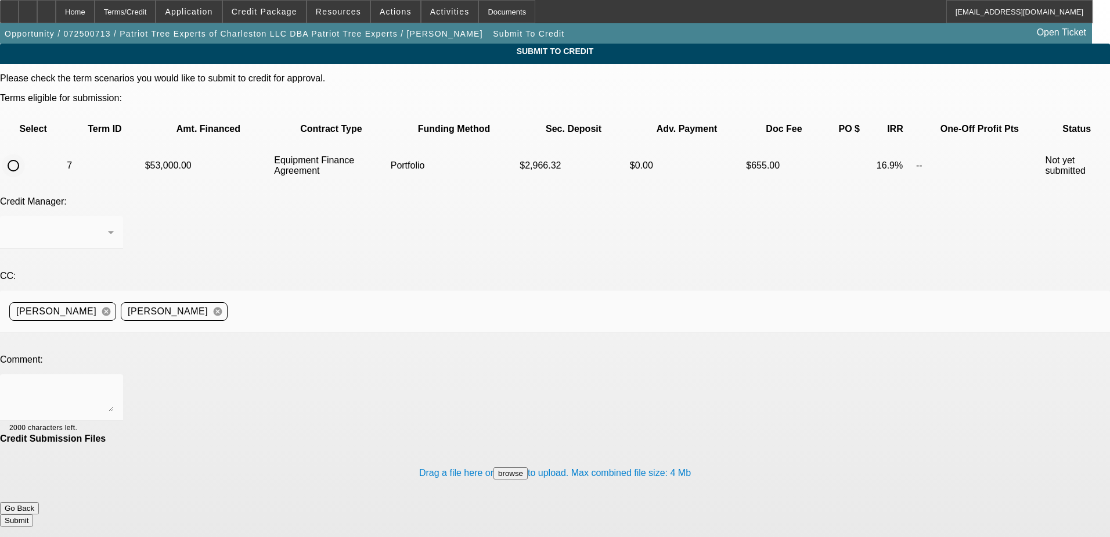
click at [25, 154] on input "radio" at bounding box center [13, 165] width 23 height 23
radio input "true"
click at [108, 225] on div "Arida, Michael" at bounding box center [58, 232] width 99 height 14
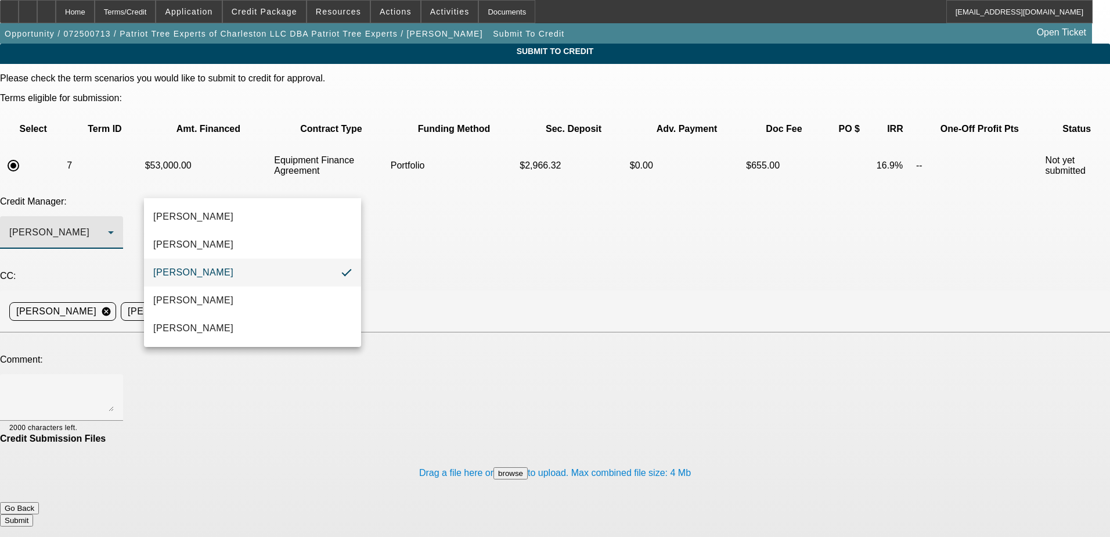
click at [114, 243] on div at bounding box center [555, 268] width 1110 height 537
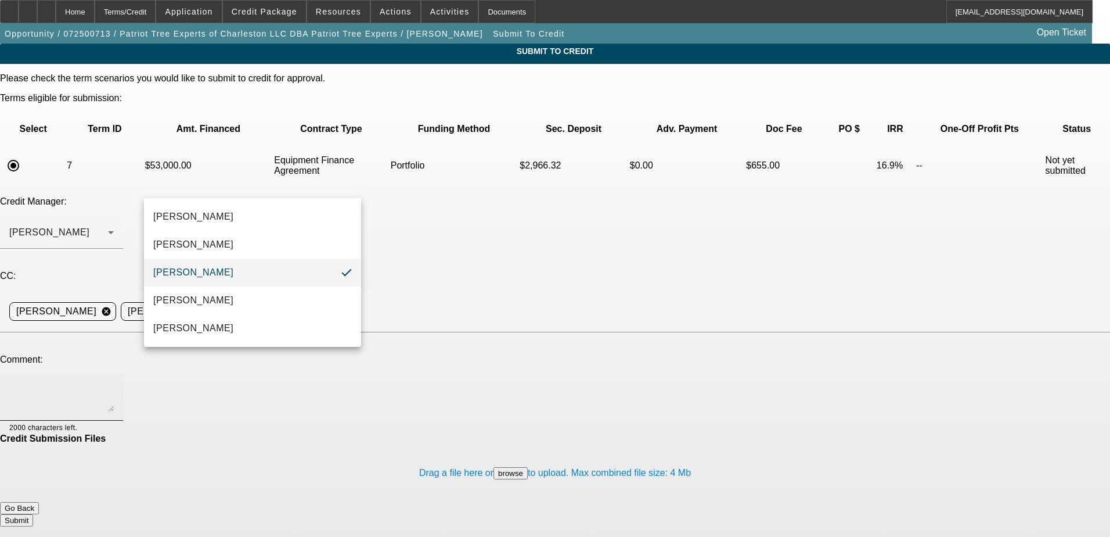
click at [114, 383] on textarea at bounding box center [61, 397] width 105 height 28
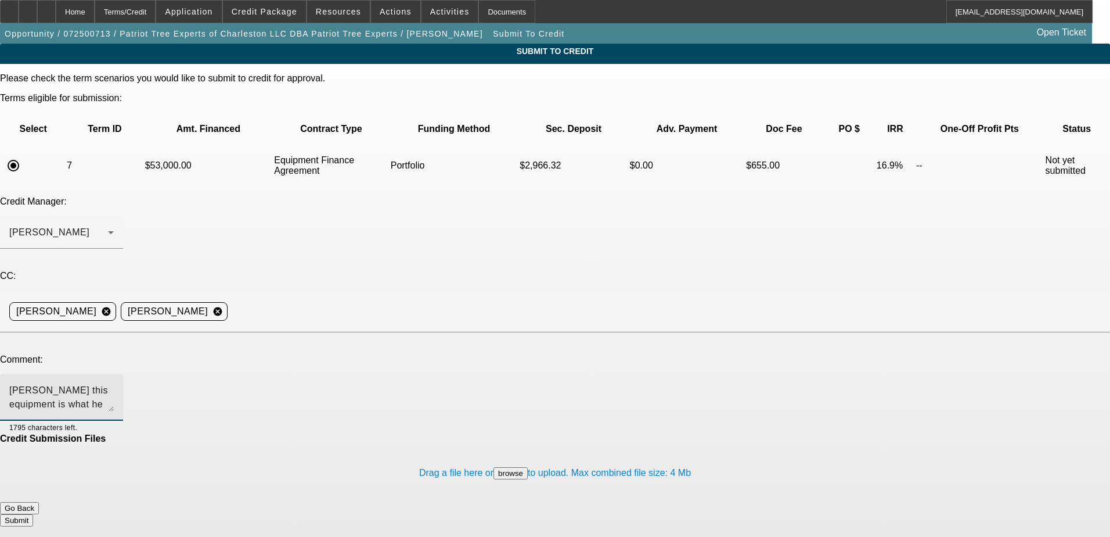
type textarea "Michael this equipment is what he would be looking at, he is approved at Amur I…"
click at [33, 514] on button "Submit" at bounding box center [16, 520] width 33 height 12
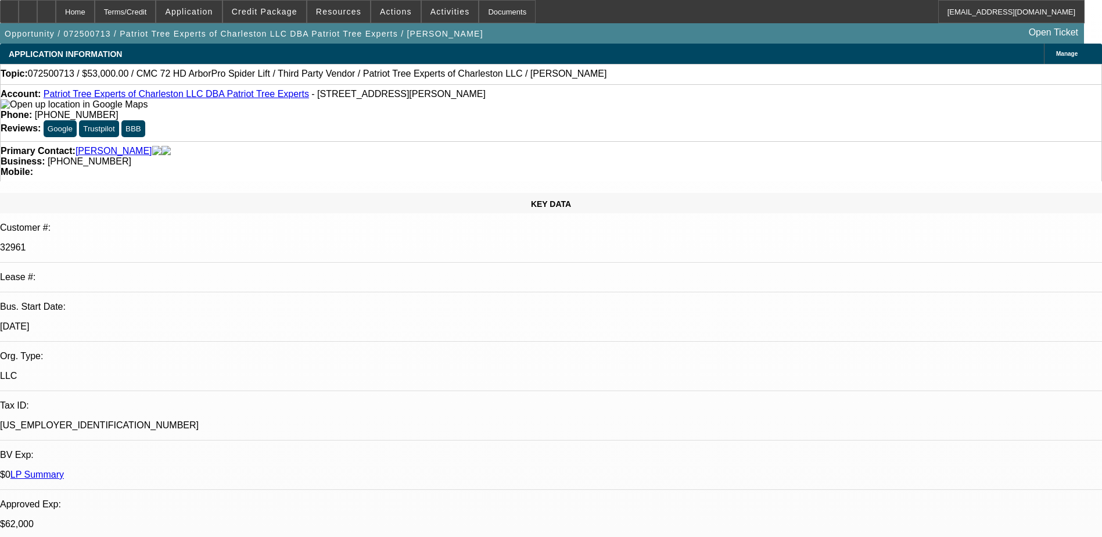
select select "0"
select select "2"
select select "0"
select select "6"
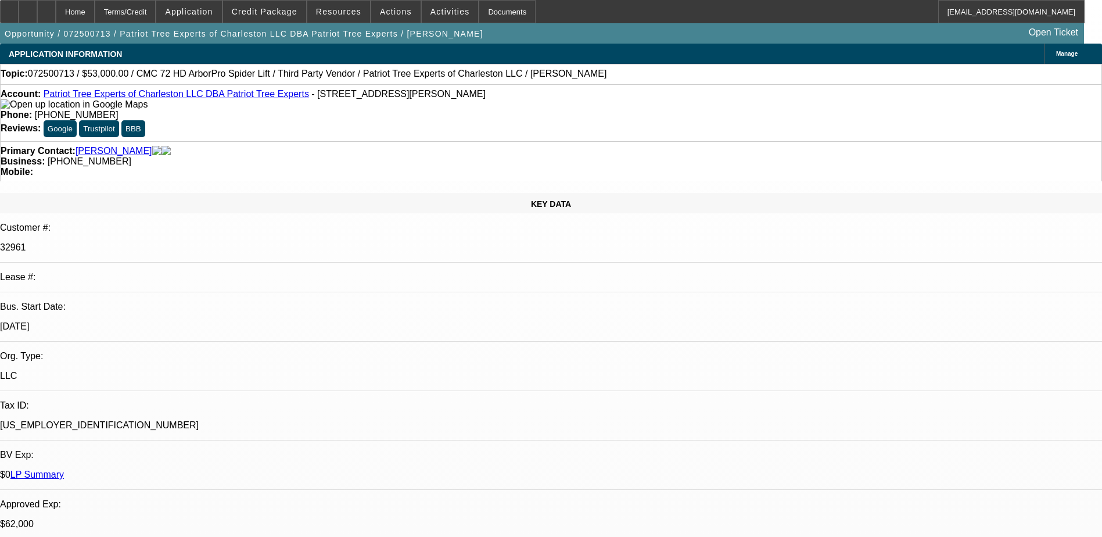
select select "0"
select select "6"
select select "0"
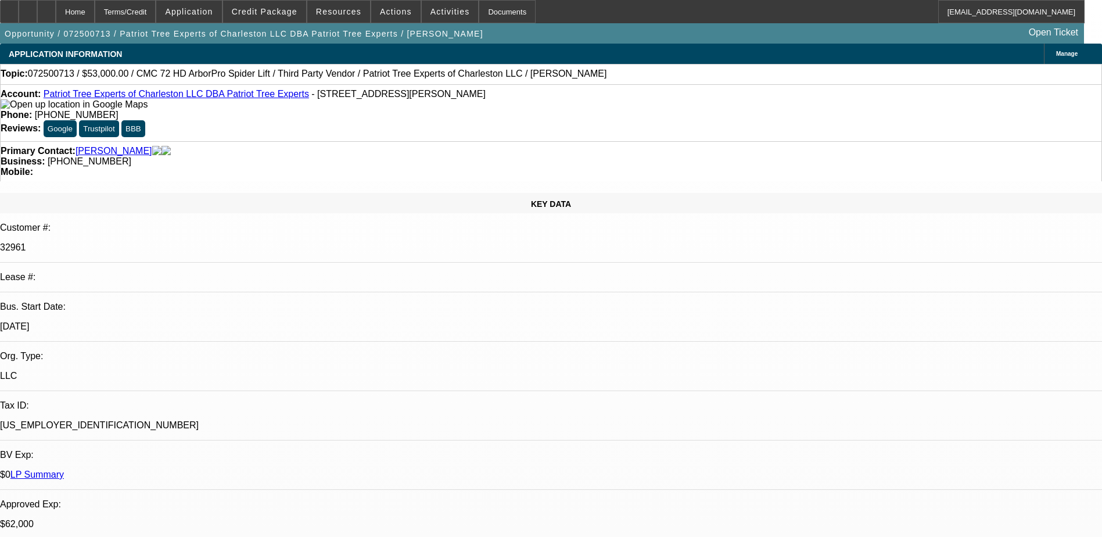
select select "2"
select select "0"
select select "6"
select select "0"
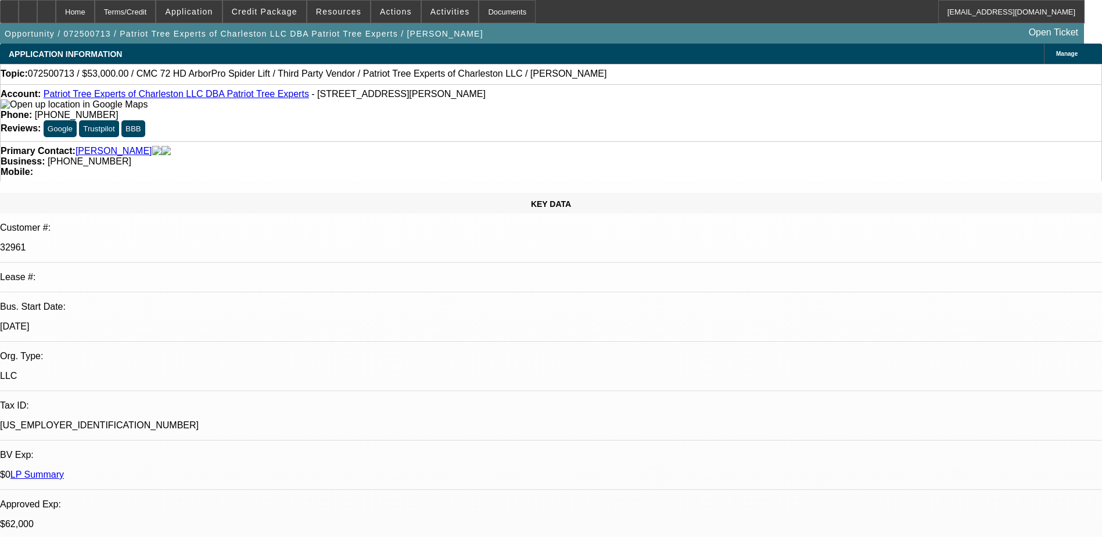
select select "2"
select select "0"
select select "6"
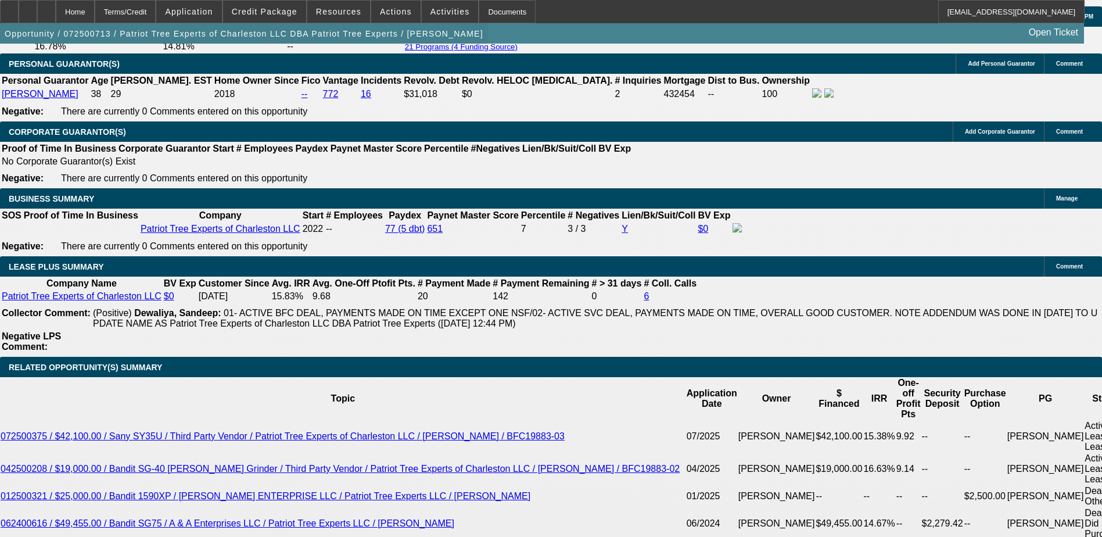
scroll to position [1858, 0]
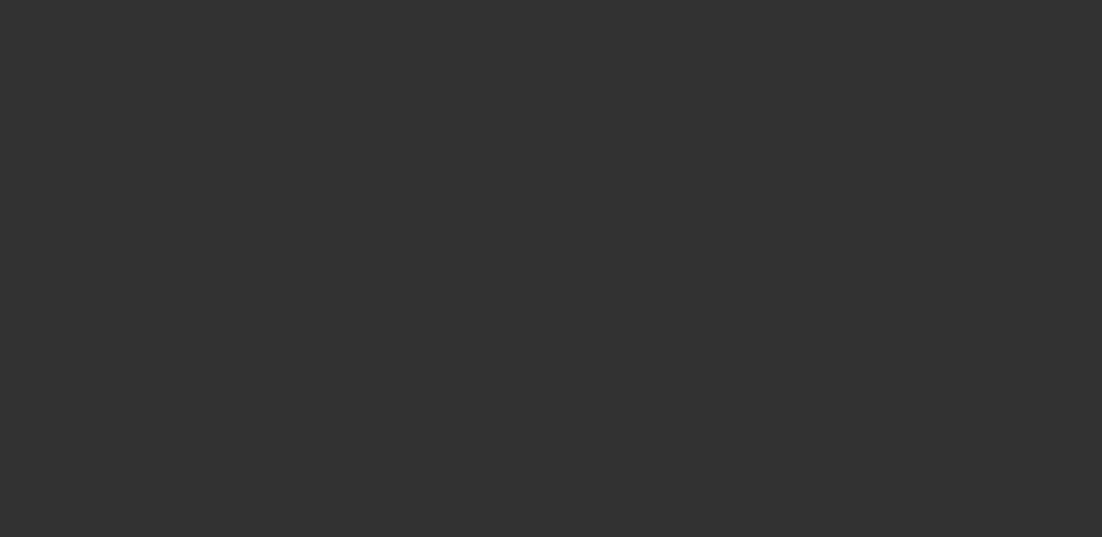
select select "0"
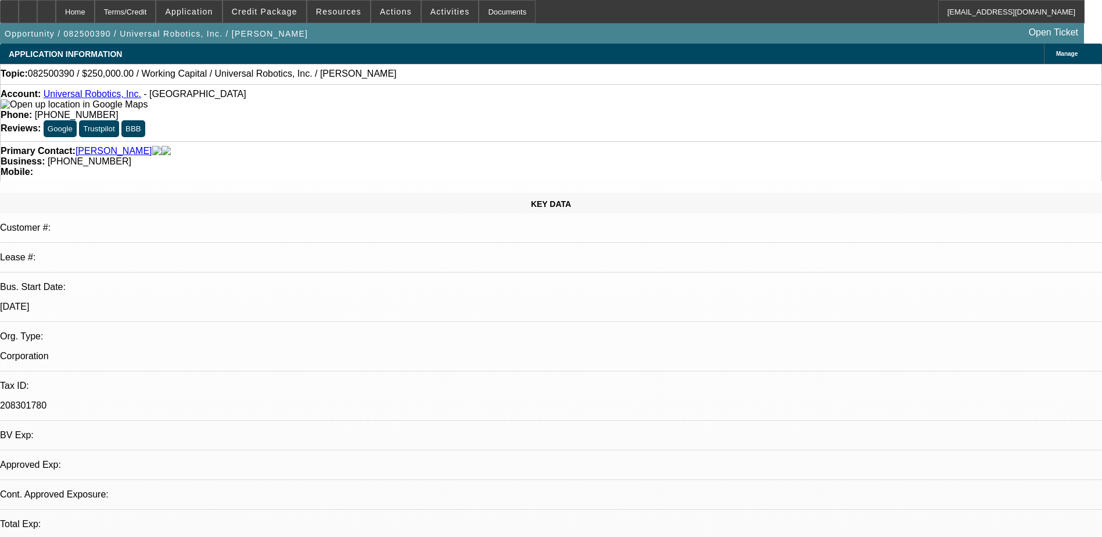
select select "1"
select select "2"
select select "6"
click at [28, 8] on icon at bounding box center [28, 8] width 0 height 0
click at [9, 8] on icon at bounding box center [9, 8] width 0 height 0
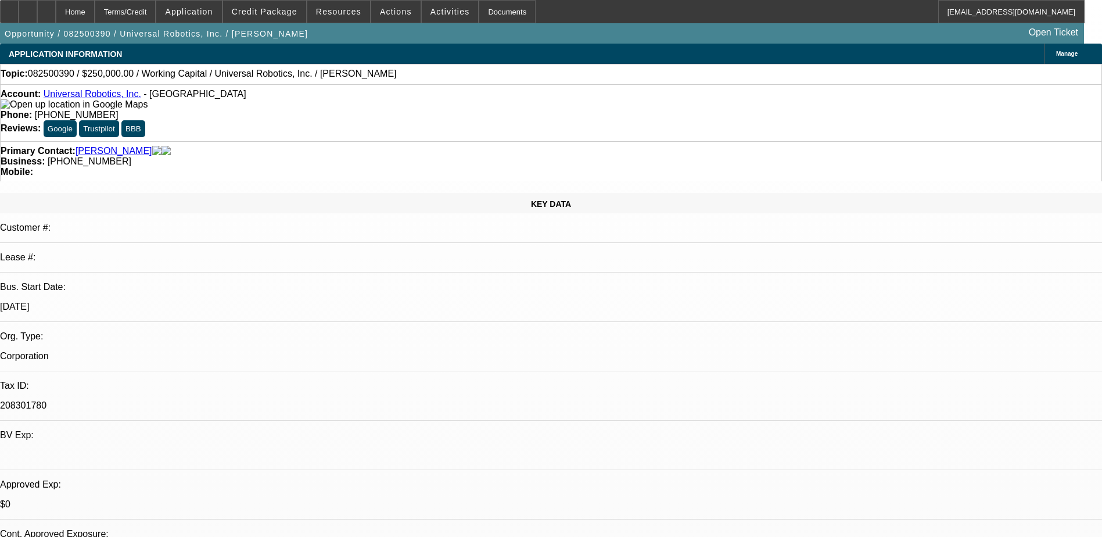
drag, startPoint x: 411, startPoint y: 292, endPoint x: 458, endPoint y: 311, distance: 51.1
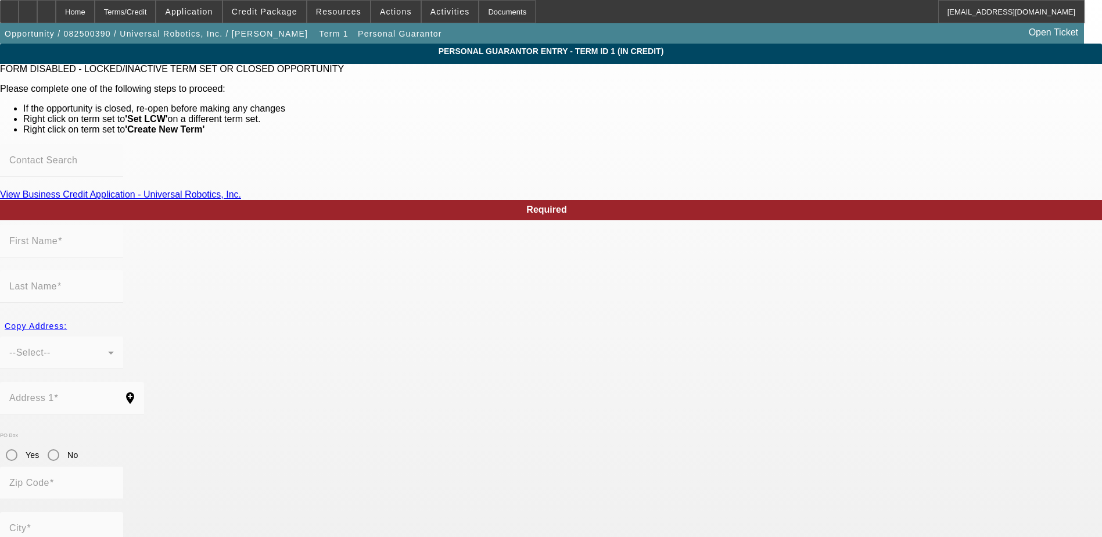
type input "David"
type input "Peters"
type input "PO Box 171062"
radio input "true"
type input "37217"
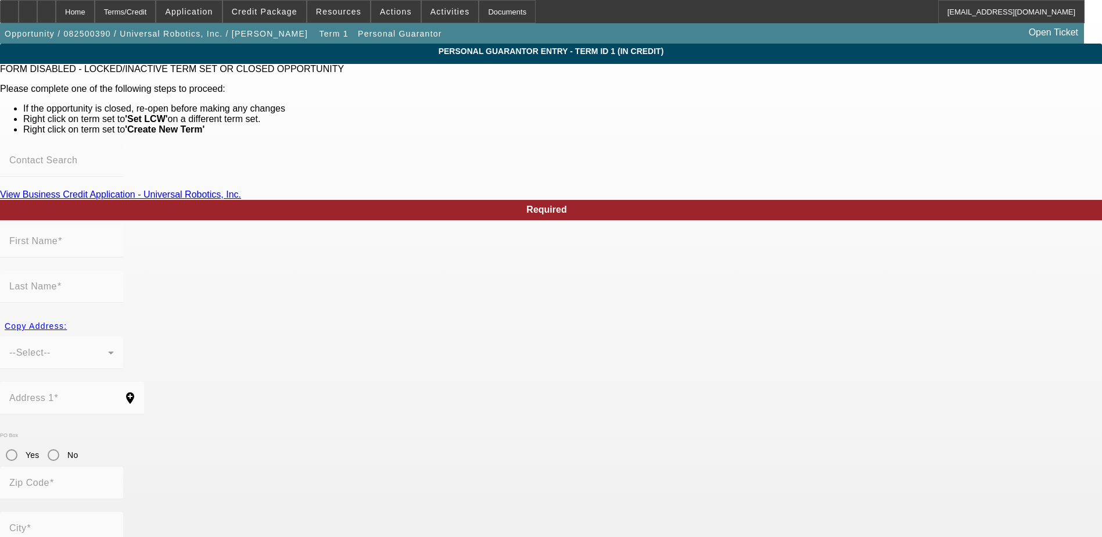
type input "Nashville"
type input "(802) 989-2984"
type input "52"
type input "130-50-9427"
type input "davidpeters@universallogic.com"
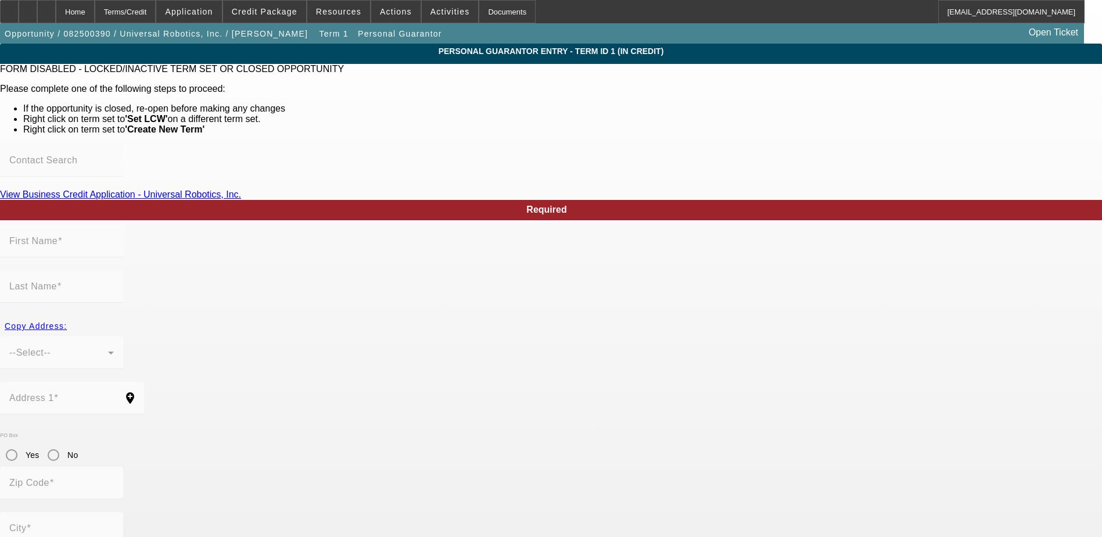
type input "(615) 366-7281"
click at [95, 11] on div "Home" at bounding box center [75, 11] width 39 height 23
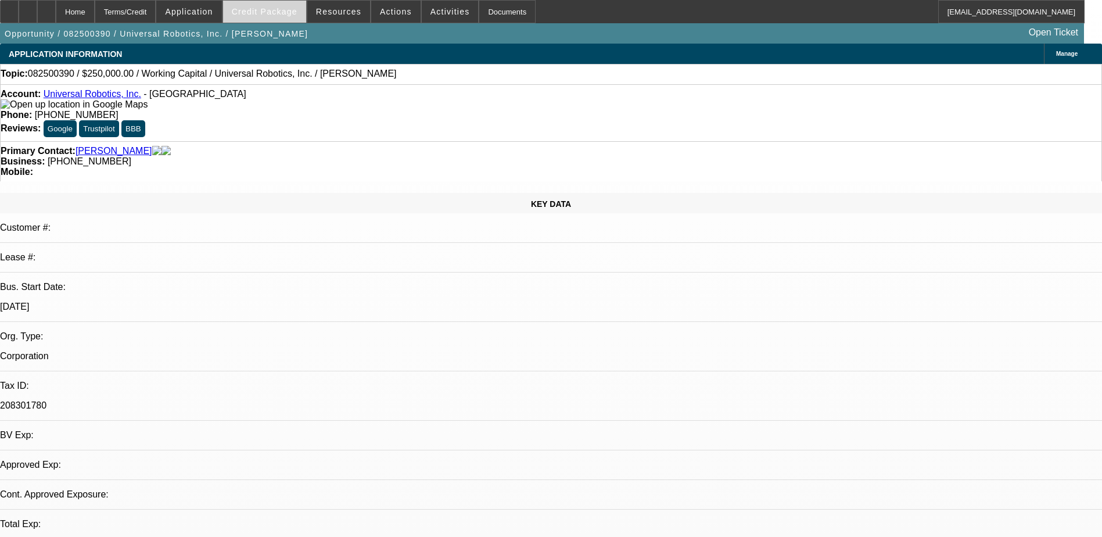
select select "0"
select select "2"
select select "0"
select select "6"
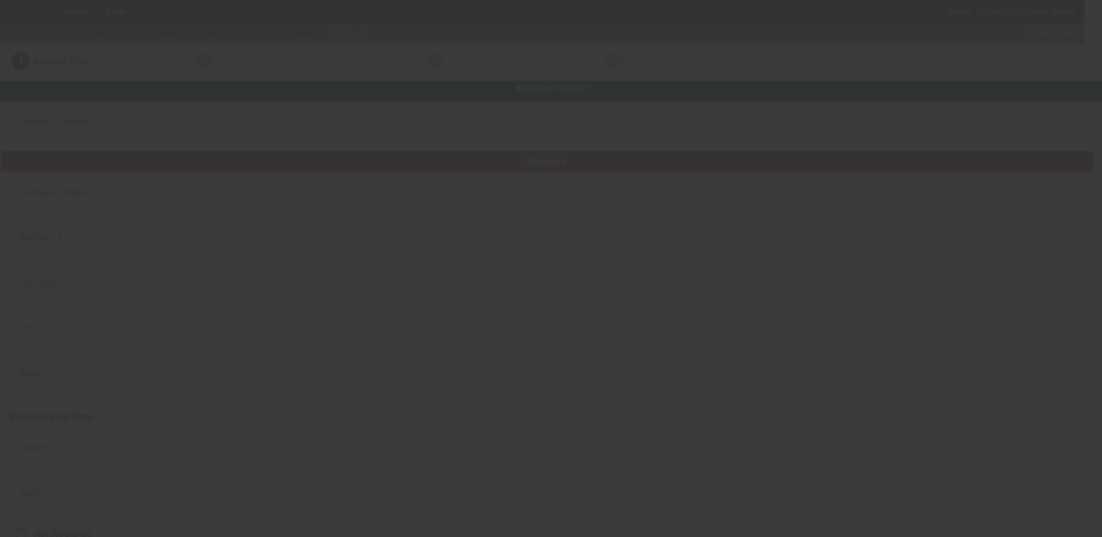
type input "iDump Trailer Services LLC"
type input "[STREET_ADDRESS][PERSON_NAME]"
type input "30241"
type input "LaGrange"
type input "[PHONE_NUMBER]"
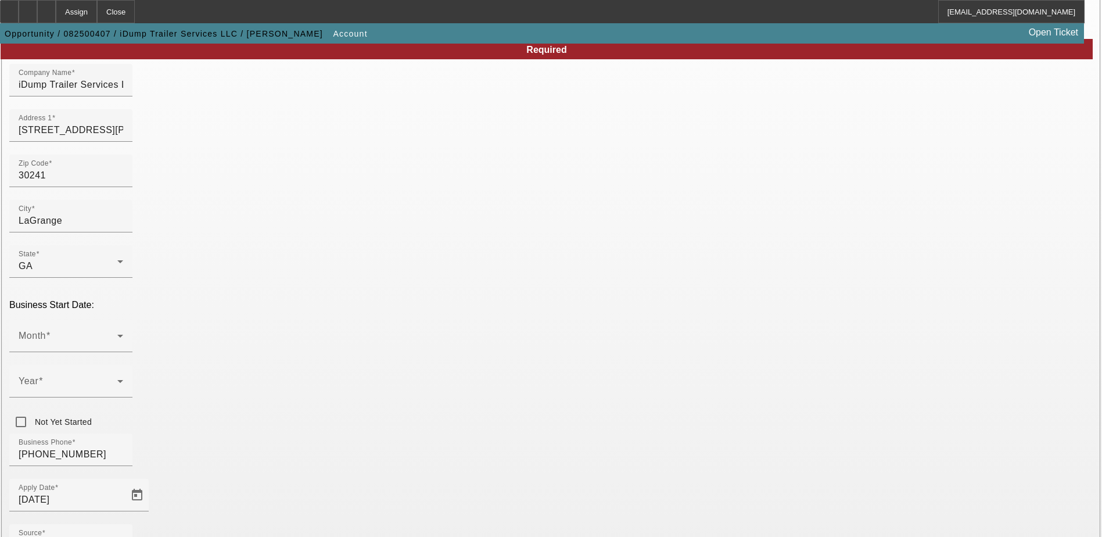
scroll to position [116, 0]
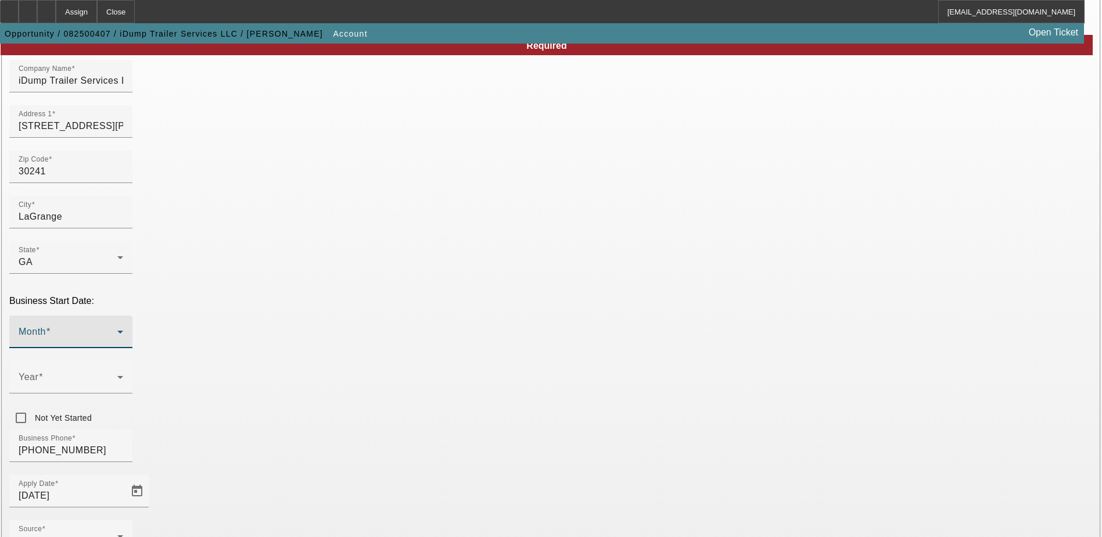
click at [117, 329] on span at bounding box center [68, 336] width 99 height 14
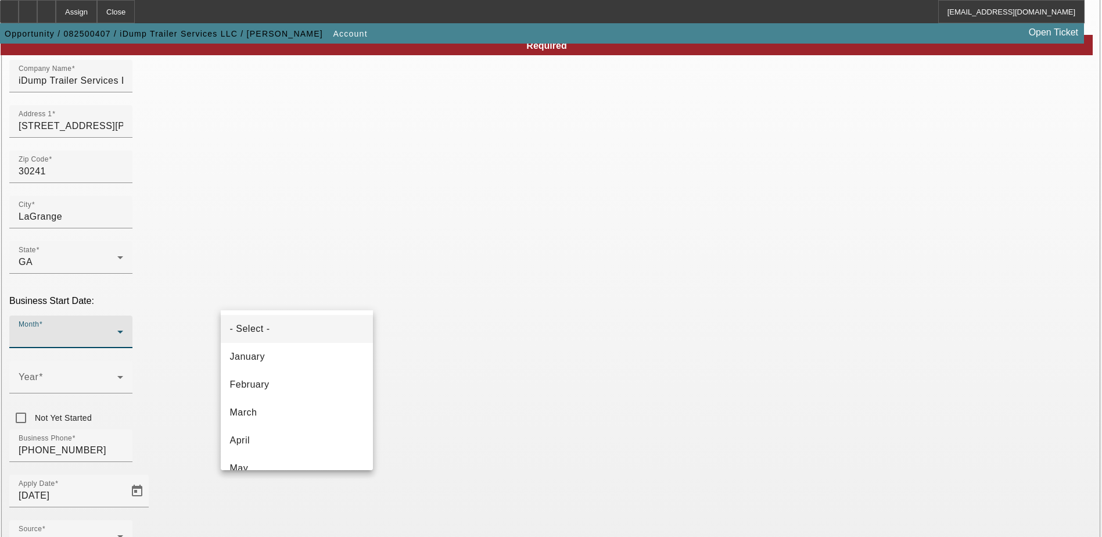
click at [412, 301] on div at bounding box center [551, 268] width 1102 height 537
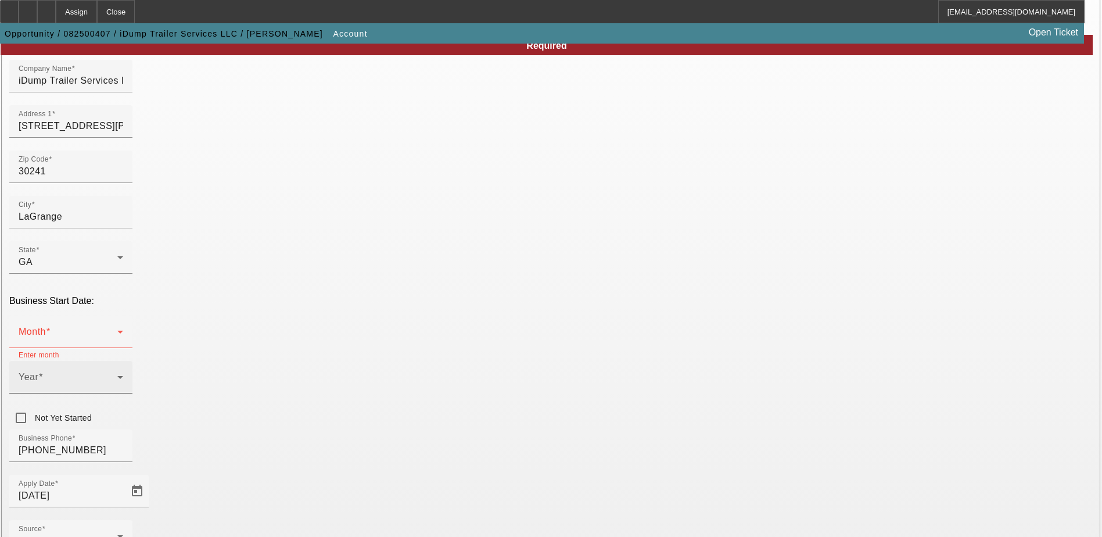
click at [117, 375] on span at bounding box center [68, 382] width 99 height 14
click at [415, 437] on span "2022" at bounding box center [410, 438] width 22 height 14
click at [123, 315] on div "Month" at bounding box center [71, 331] width 105 height 33
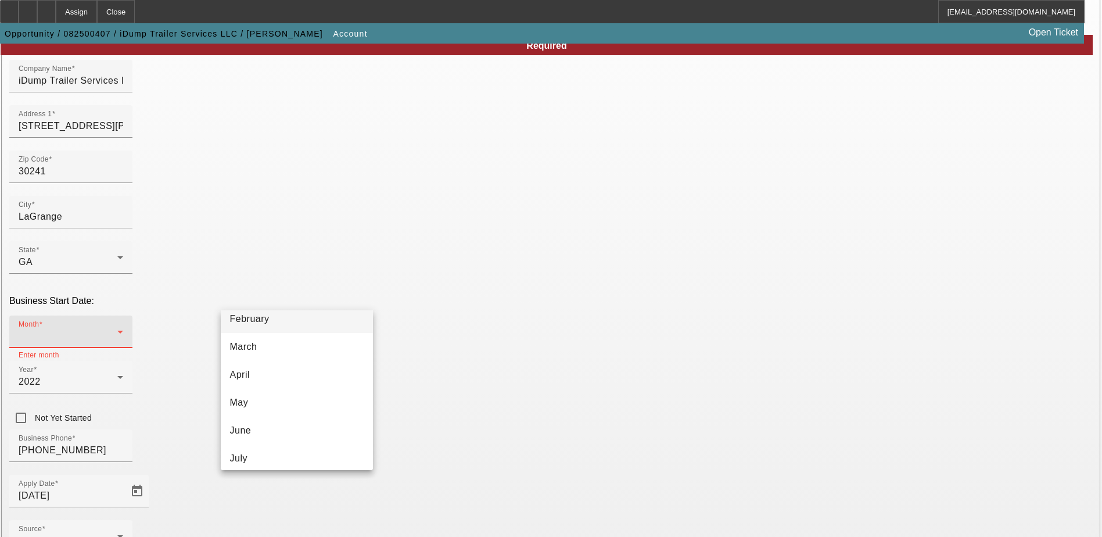
scroll to position [174, 0]
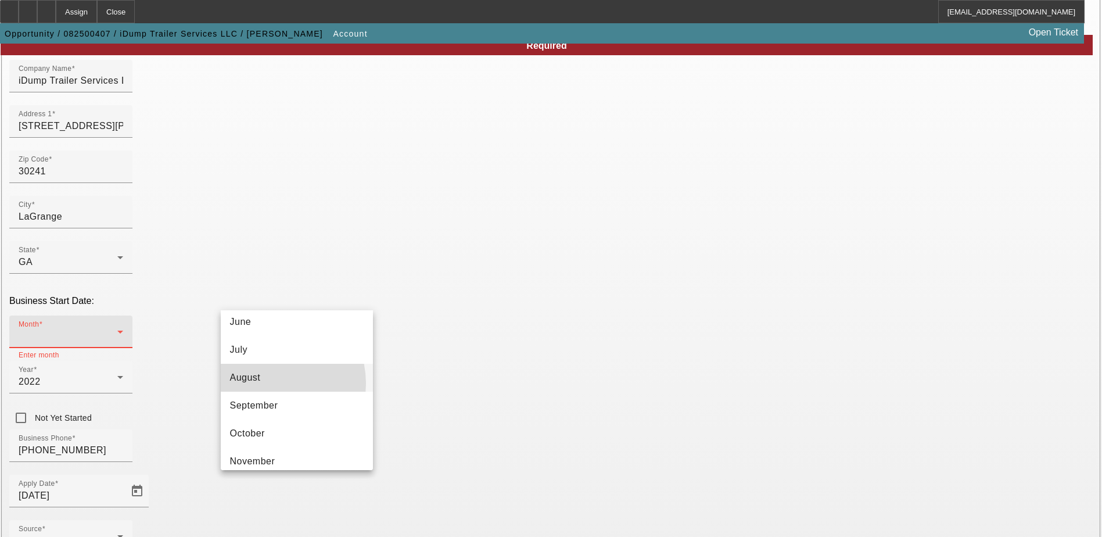
click at [267, 383] on mat-option "August" at bounding box center [297, 377] width 152 height 28
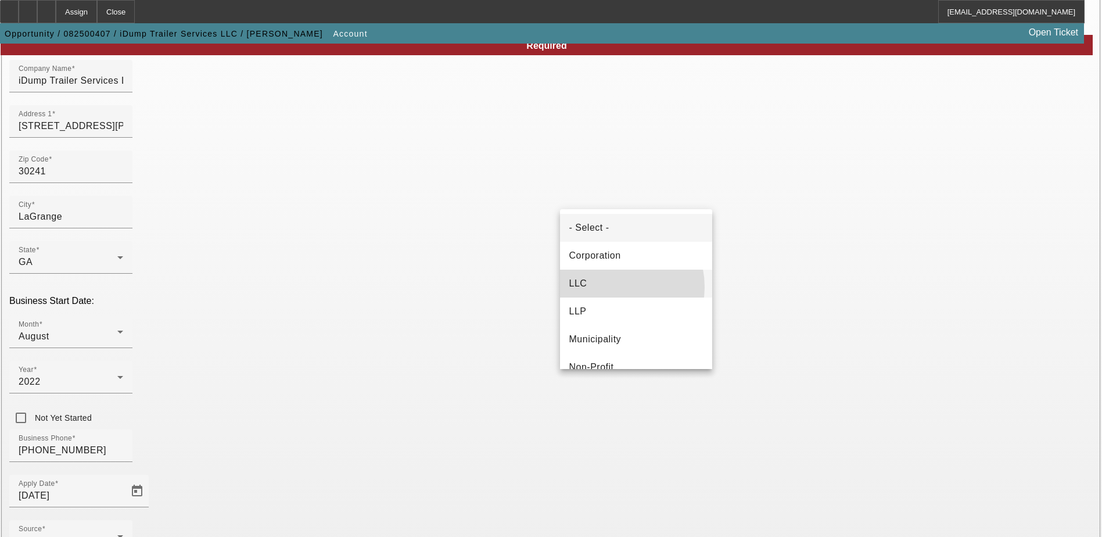
click at [607, 287] on mat-option "LLC" at bounding box center [636, 283] width 152 height 28
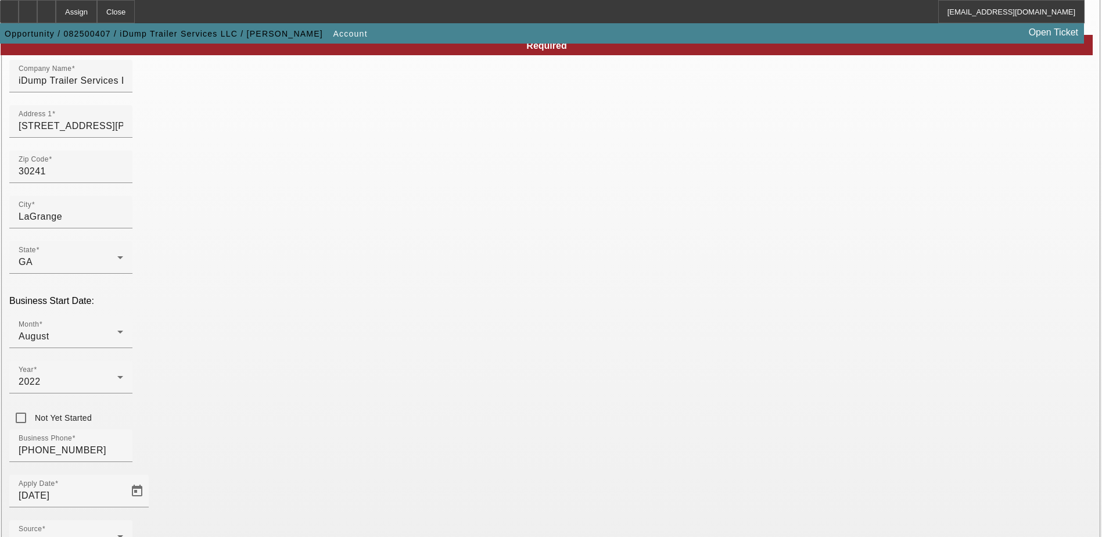
click at [37, 12] on div at bounding box center [28, 11] width 19 height 23
type input "220881920"
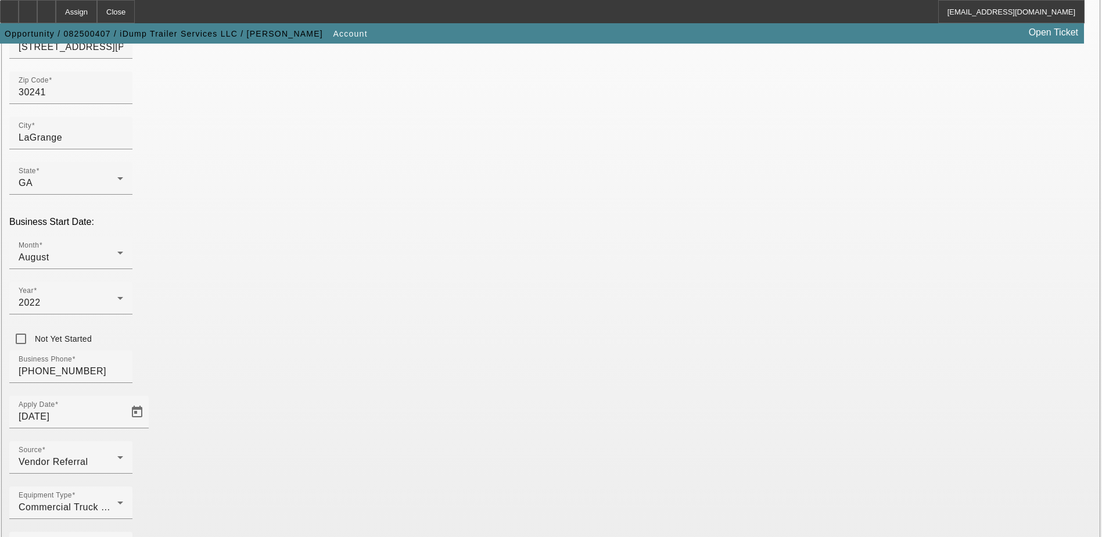
scroll to position [196, 0]
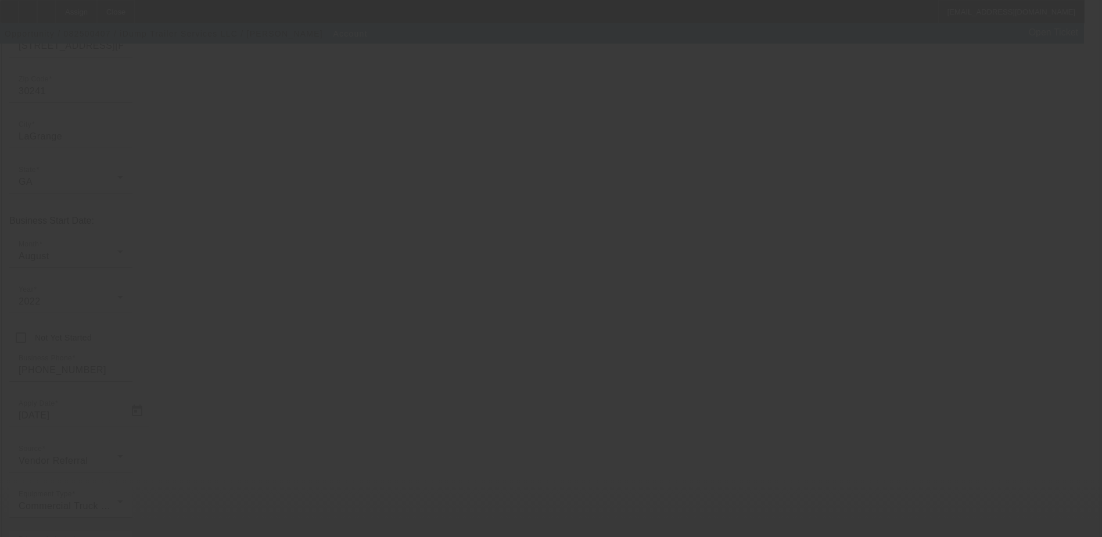
drag, startPoint x: 379, startPoint y: 208, endPoint x: 316, endPoint y: 168, distance: 74.7
click at [379, 208] on div at bounding box center [551, 268] width 1102 height 537
click at [119, 82] on div at bounding box center [551, 268] width 1102 height 537
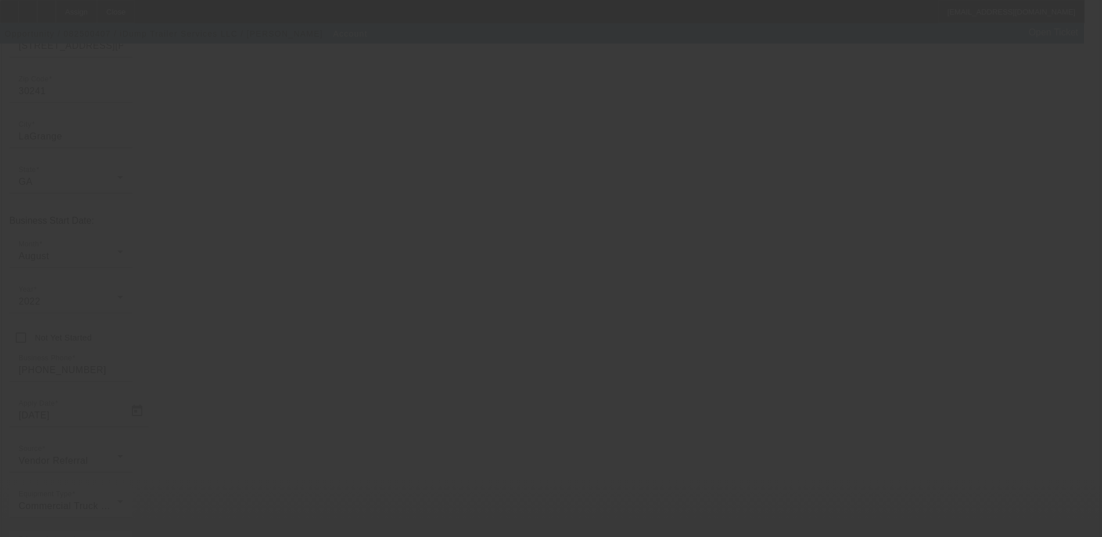
click at [119, 82] on div at bounding box center [551, 268] width 1102 height 537
click at [661, 412] on div at bounding box center [551, 268] width 1102 height 537
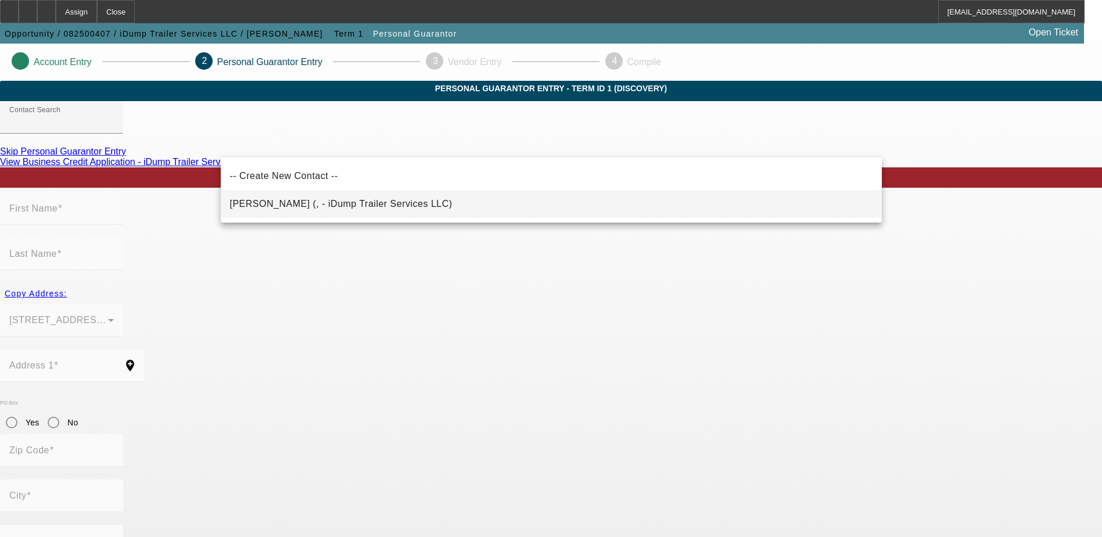
click at [314, 205] on span "Aaron, Timothy (, - iDump Trailer Services LLC)" at bounding box center [341, 204] width 222 height 10
type input "Aaron, Timothy (, - iDump Trailer Services LLC)"
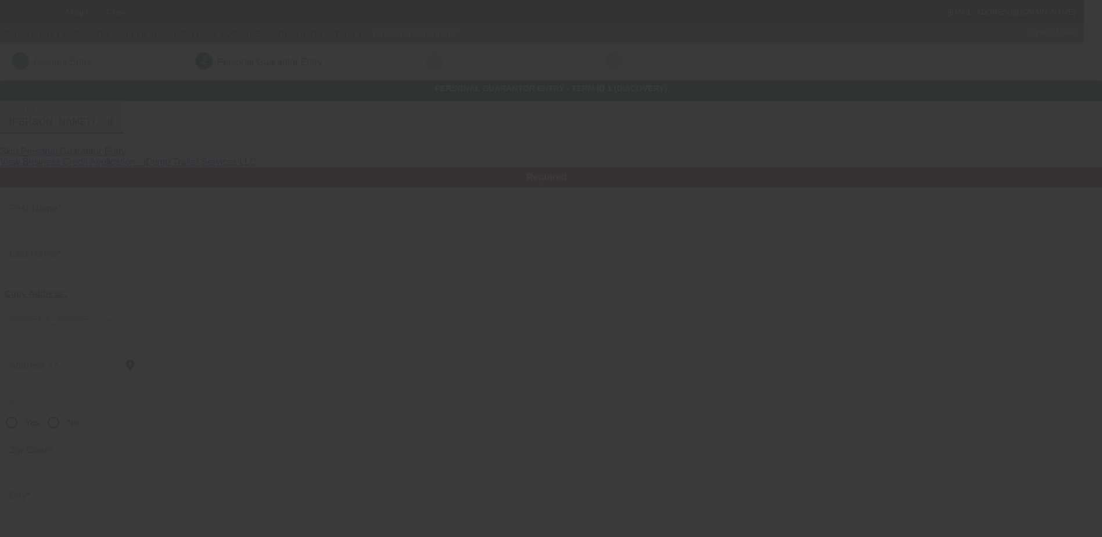
type input "Timothy"
type input "Aaron"
radio input "true"
type input "[PHONE_NUMBER]"
type input "idumptrailerservices@gmail.com"
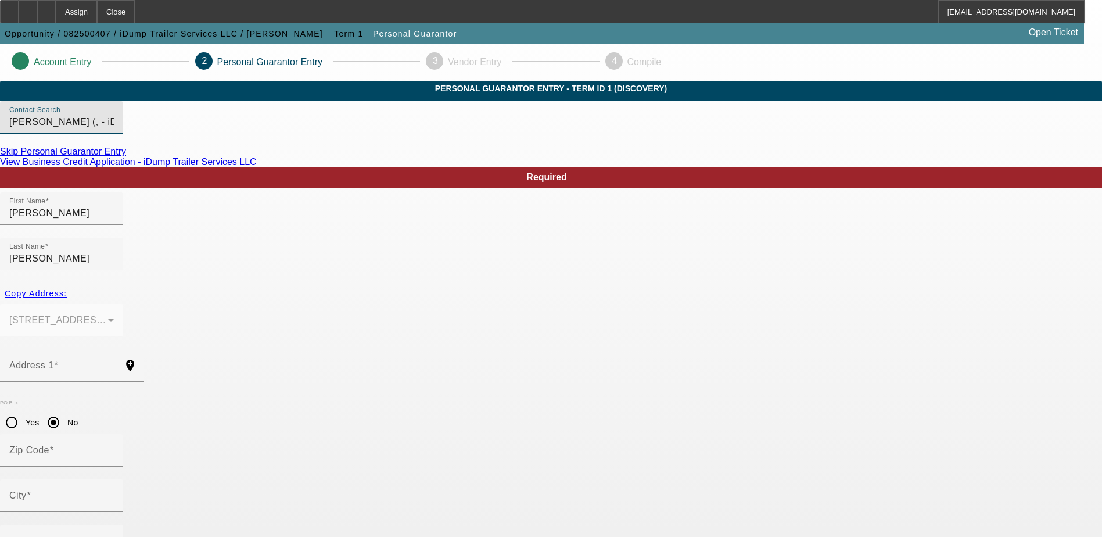
scroll to position [42, 0]
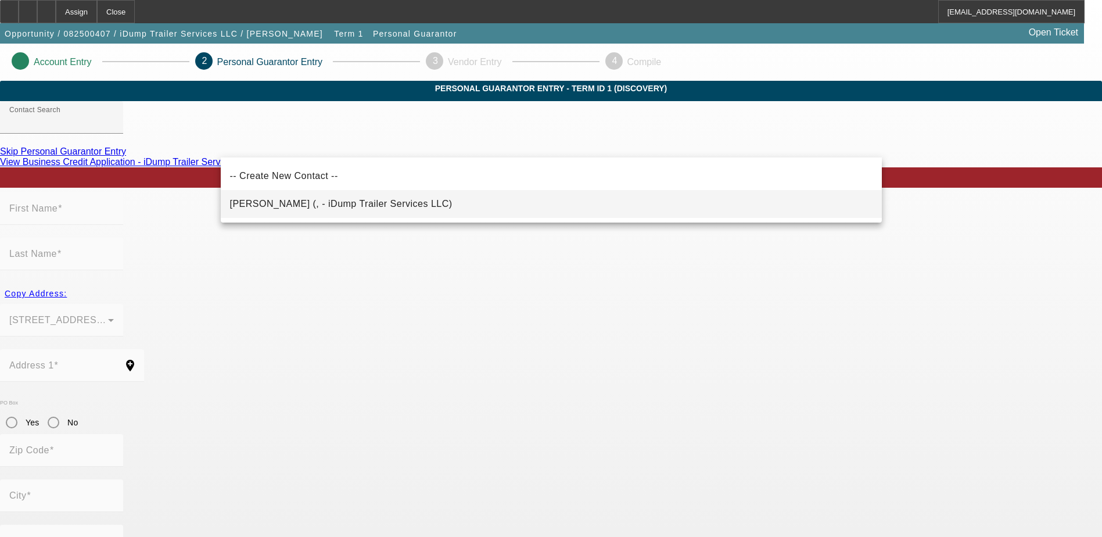
click at [309, 201] on span "[PERSON_NAME] (, - iDump Trailer Services LLC)" at bounding box center [341, 204] width 222 height 10
type input "[PERSON_NAME] (, - iDump Trailer Services LLC)"
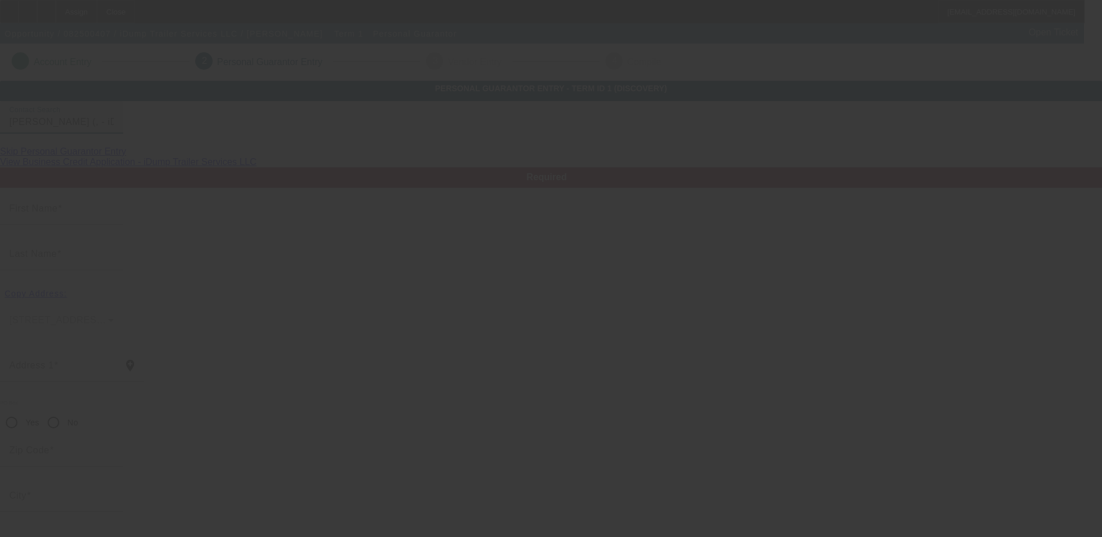
type input "[PERSON_NAME]"
radio input "true"
type input "[PHONE_NUMBER]"
type input "[EMAIL_ADDRESS][DOMAIN_NAME]"
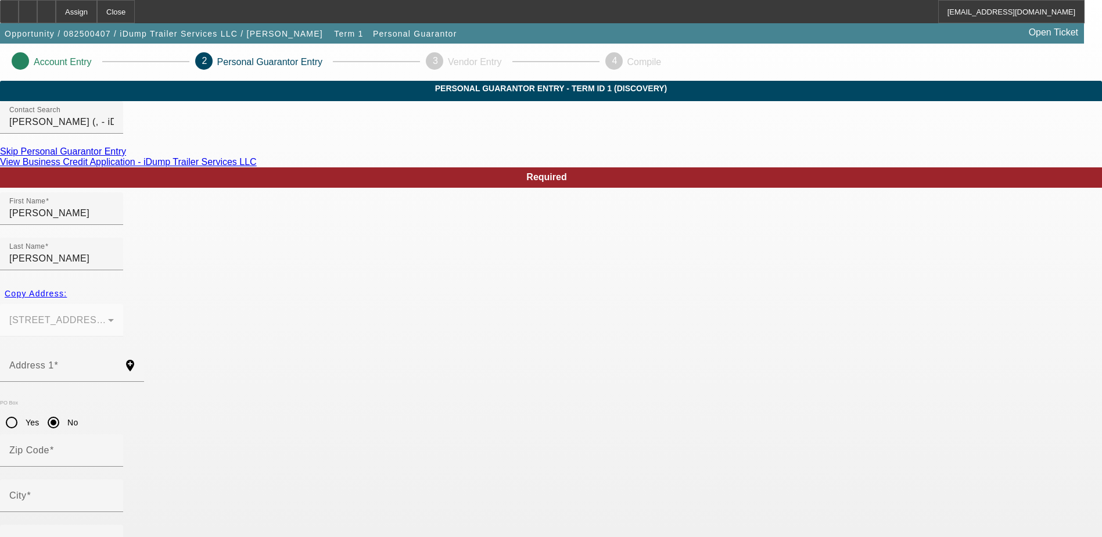
click at [257, 167] on link "View Business Credit Application - iDump Trailer Services LLC" at bounding box center [128, 162] width 257 height 10
click at [114, 363] on input "Address 1" at bounding box center [61, 370] width 105 height 14
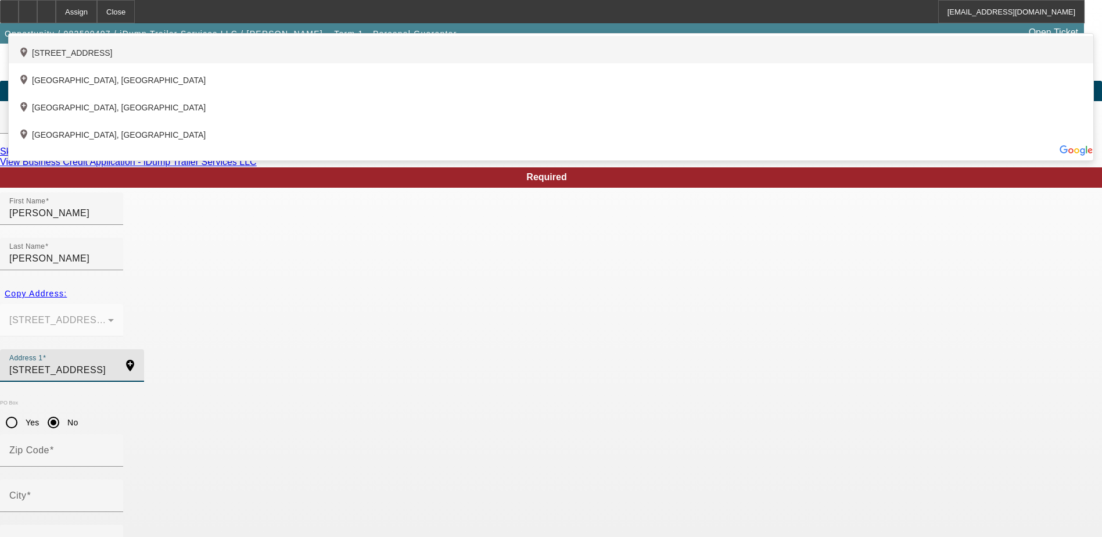
click at [322, 63] on div "add_location [STREET_ADDRESS]" at bounding box center [551, 49] width 1084 height 27
type input "[STREET_ADDRESS]"
type input "31822"
type input "Pine Mountain"
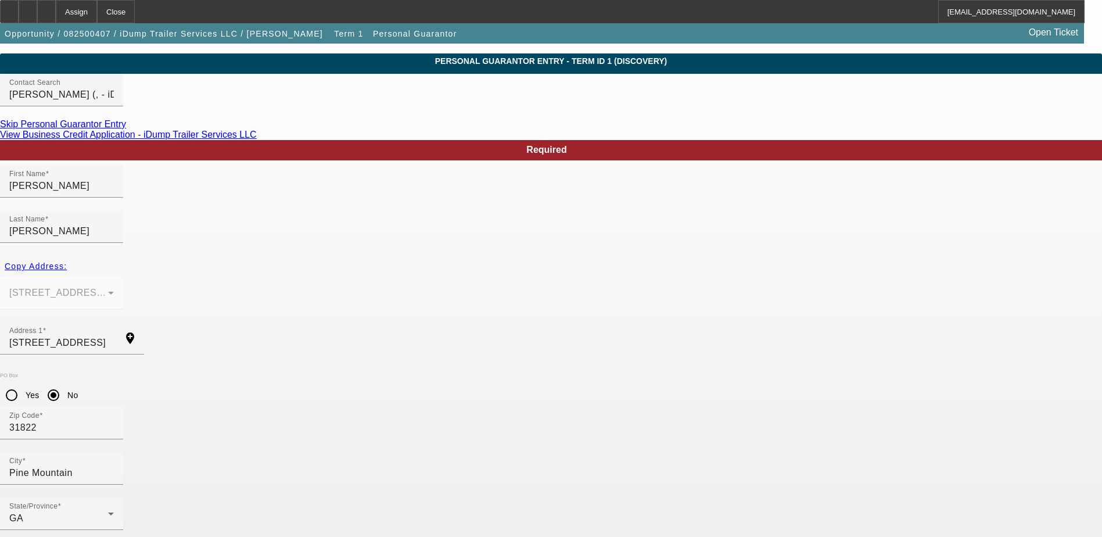
scroll to position [42, 0]
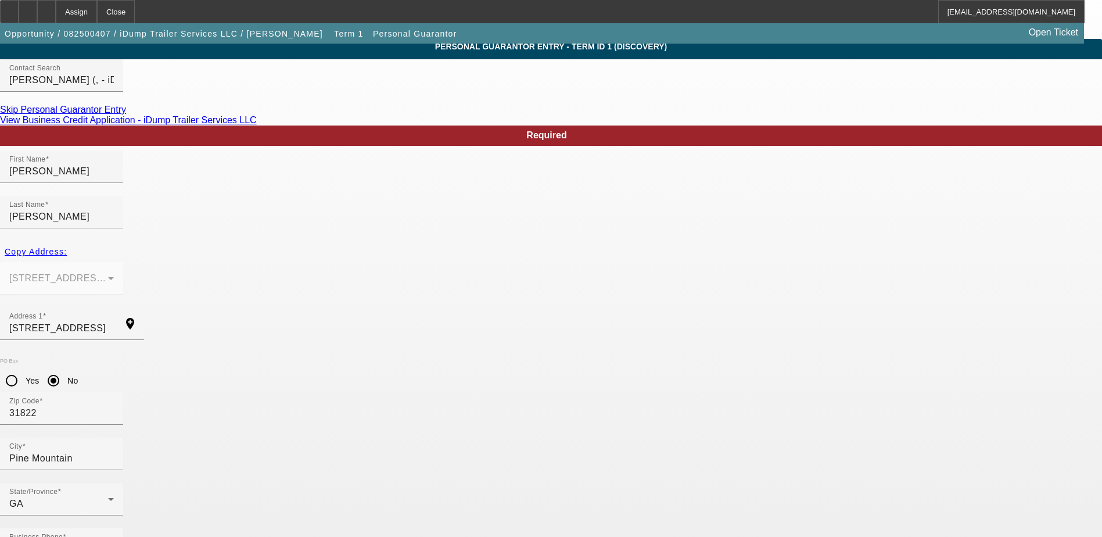
type input "100"
type input "260-67-3651"
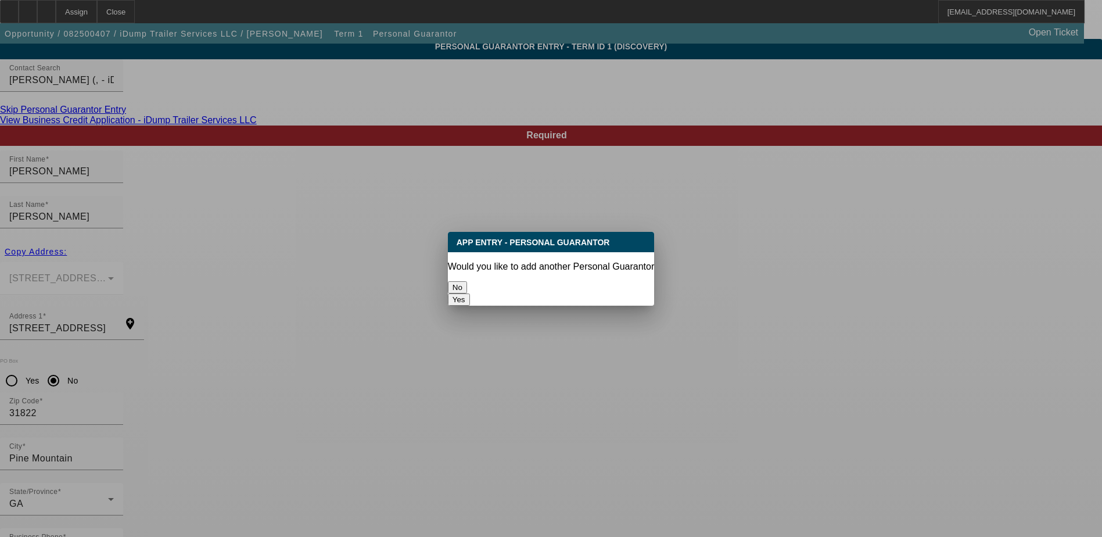
click at [467, 281] on button "No" at bounding box center [457, 287] width 19 height 12
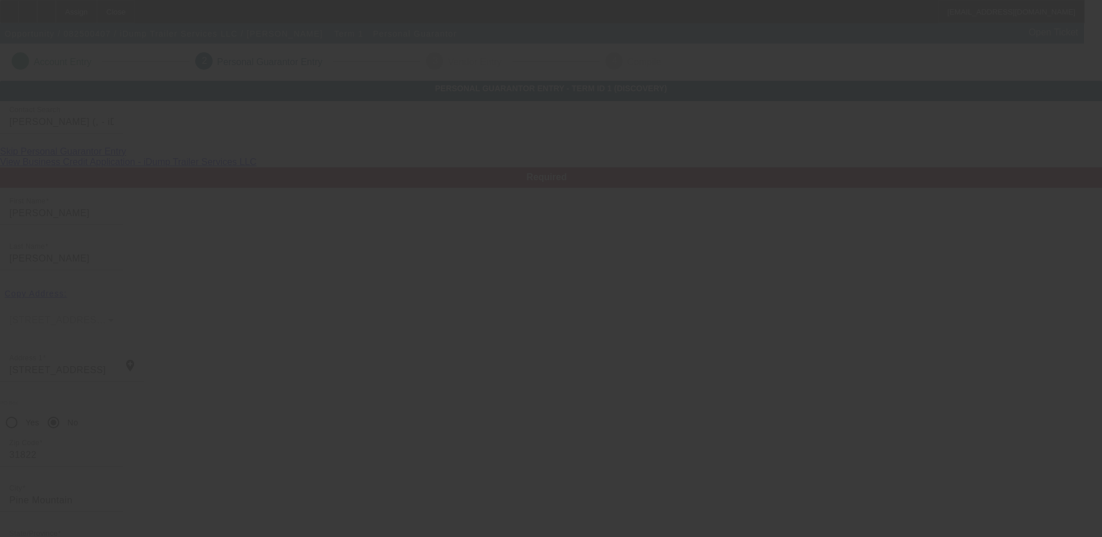
scroll to position [42, 0]
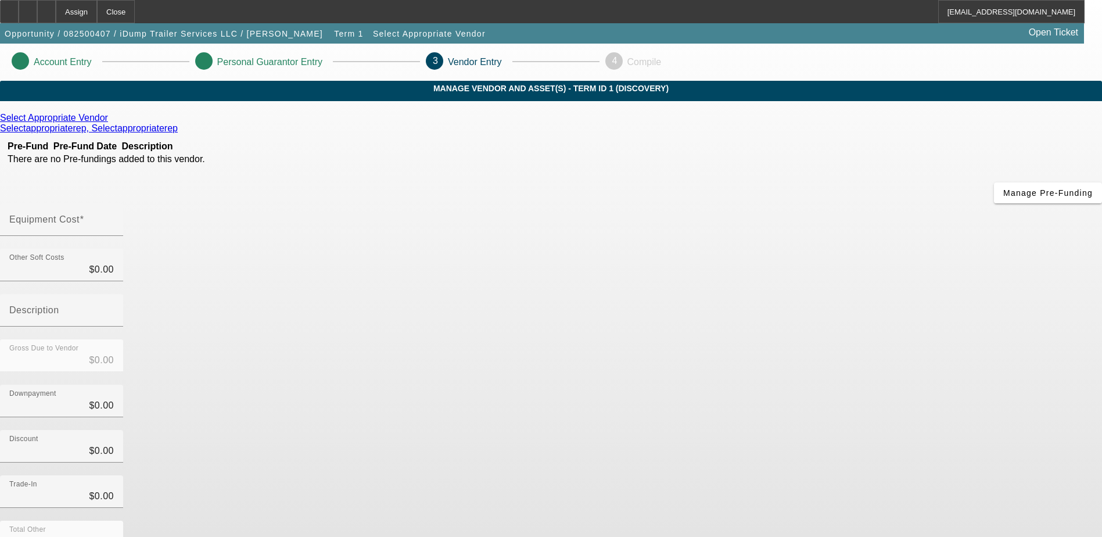
click at [111, 123] on icon at bounding box center [111, 118] width 0 height 10
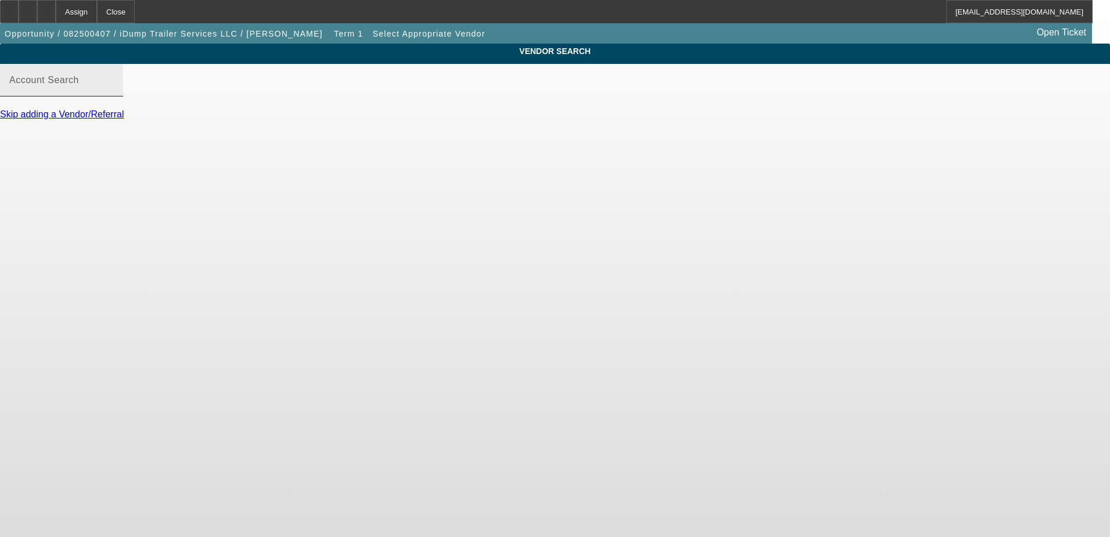
click at [114, 92] on input "Account Search" at bounding box center [61, 85] width 105 height 14
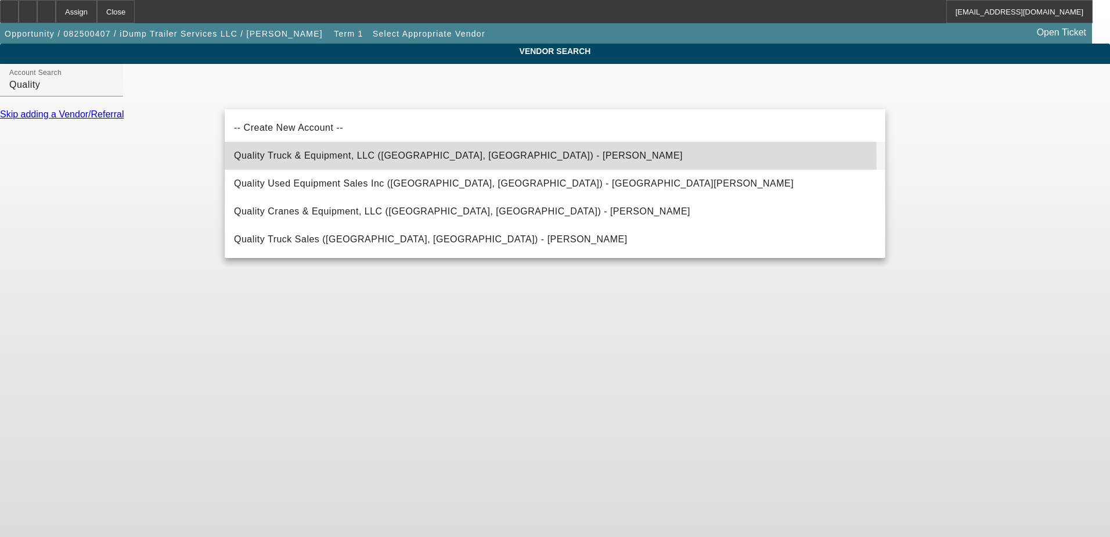
click at [346, 157] on span "Quality Truck & Equipment, LLC (Clare, MI) - Moore, Kaelynn" at bounding box center [458, 155] width 449 height 10
type input "Quality Truck & Equipment, LLC (Clare, MI) - Moore, Kaelynn"
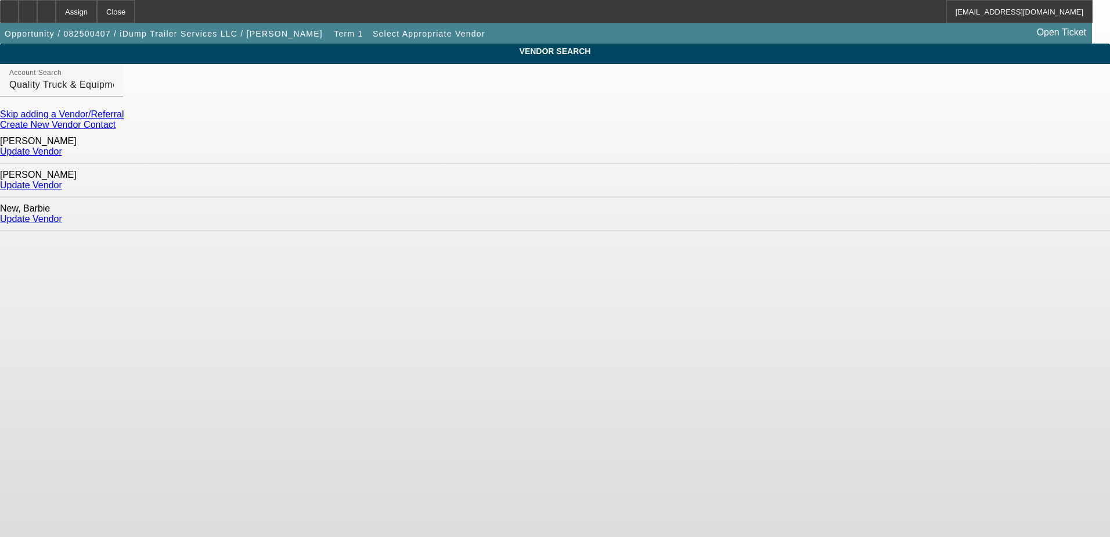
click at [62, 180] on link "Update Vendor" at bounding box center [31, 185] width 62 height 10
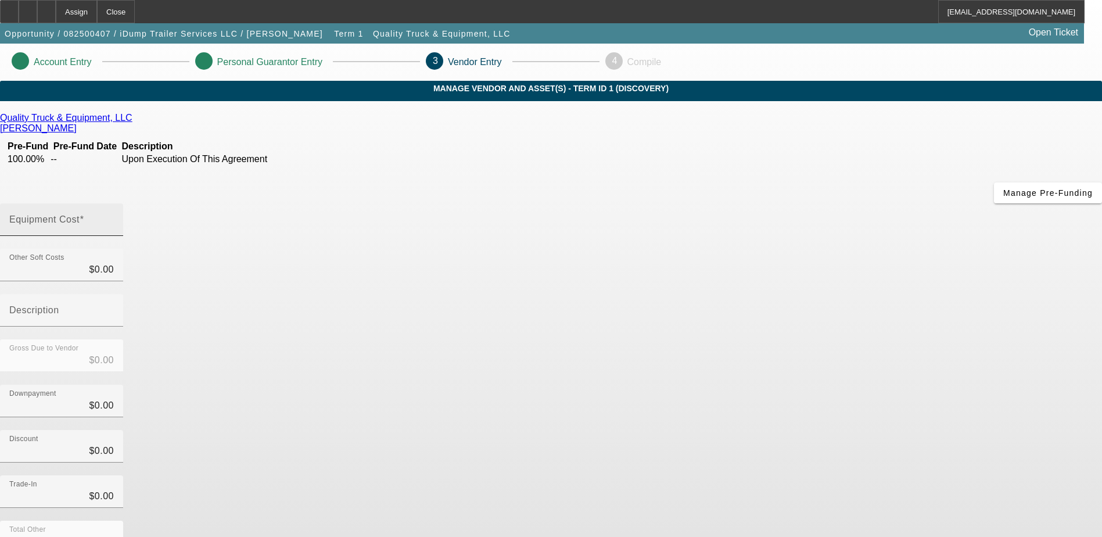
click at [114, 217] on input "Equipment Cost" at bounding box center [61, 224] width 105 height 14
type input "1"
type input "$1.00"
type input "13"
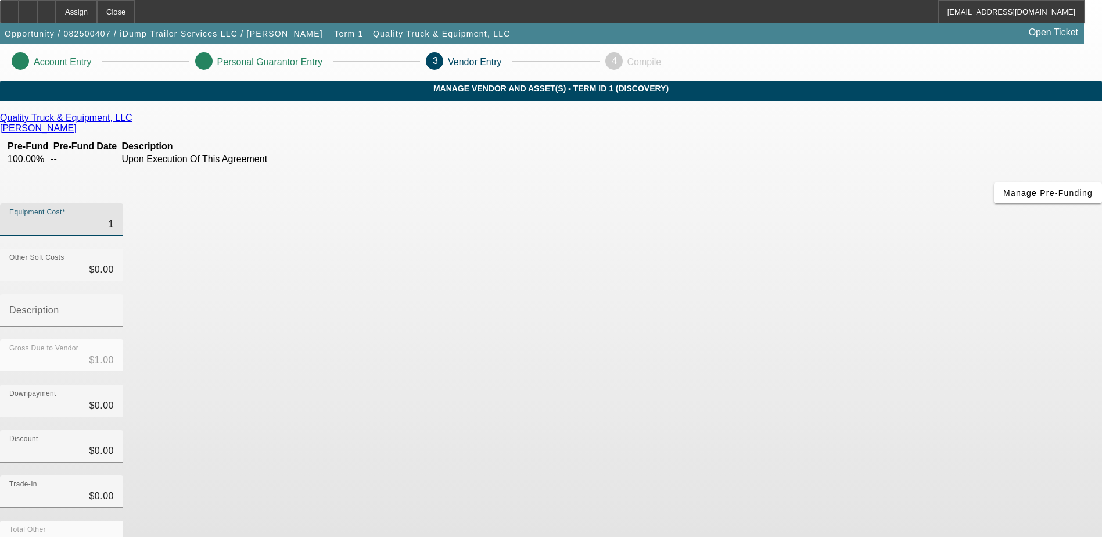
type input "$13.00"
type input "132"
type input "$132.00"
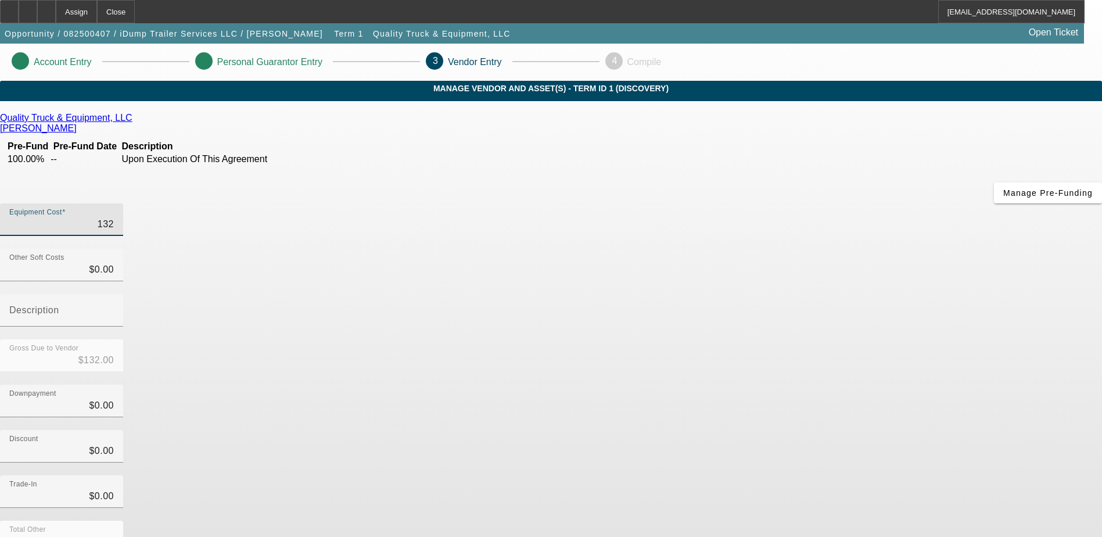
type input "1320"
type input "$1,320.00"
type input "13200"
type input "$13,200.00"
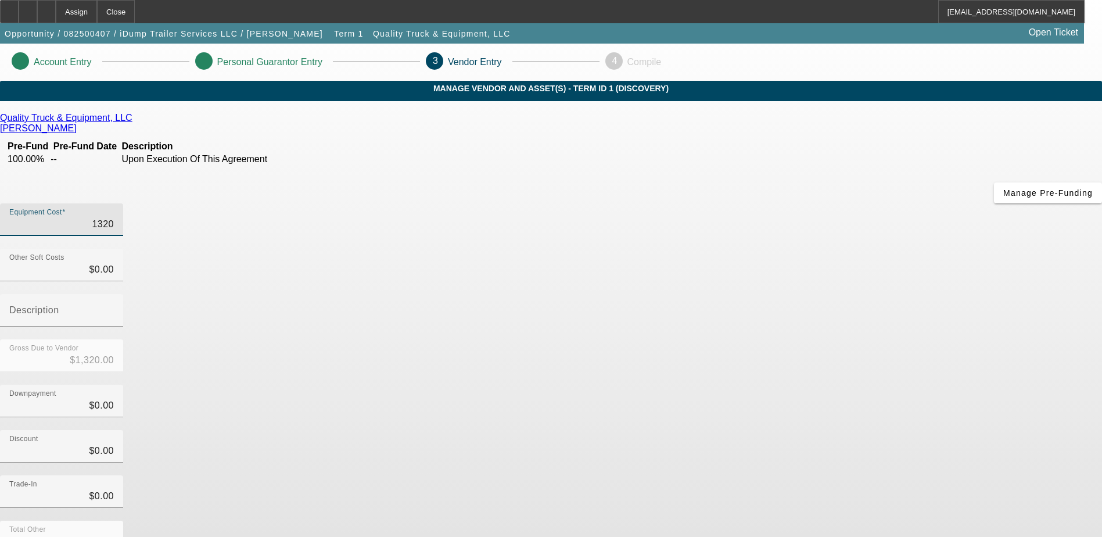
type input "$13,200.00"
type input "132000"
type input "$132,000.00"
type input "132000.4"
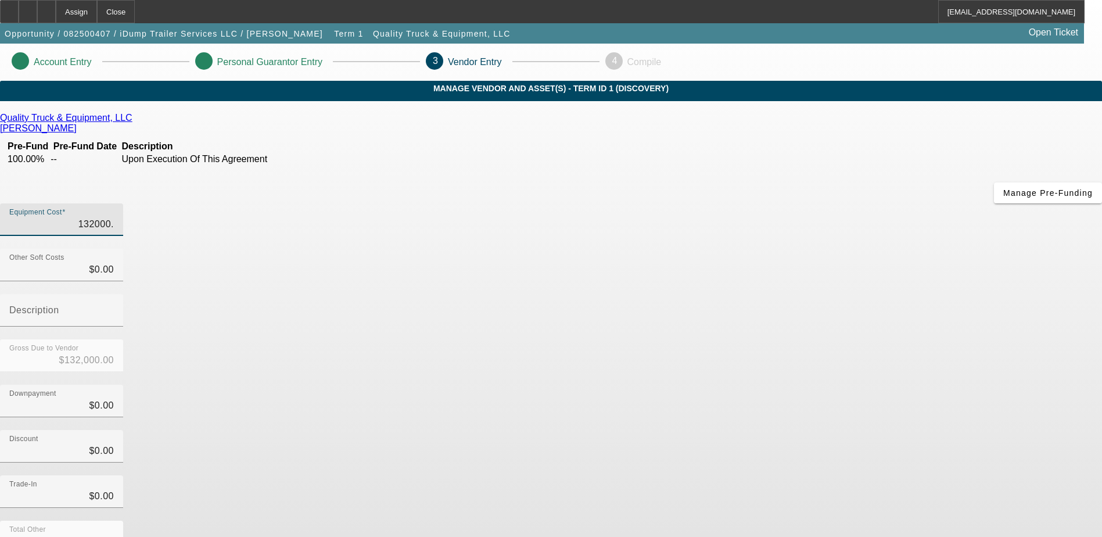
type input "$132,000.40"
type input "132000.42"
type input "$132,000.42"
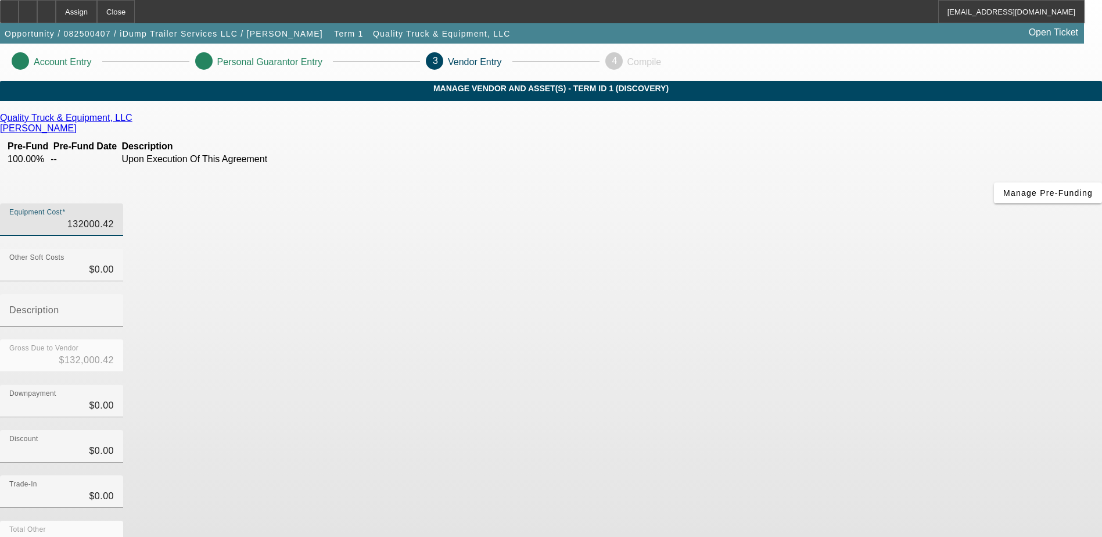
type input "$132,000.42"
drag, startPoint x: 741, startPoint y: 303, endPoint x: 747, endPoint y: 301, distance: 6.3
click at [742, 384] on div "Downpayment $0.00" at bounding box center [551, 406] width 1102 height 45
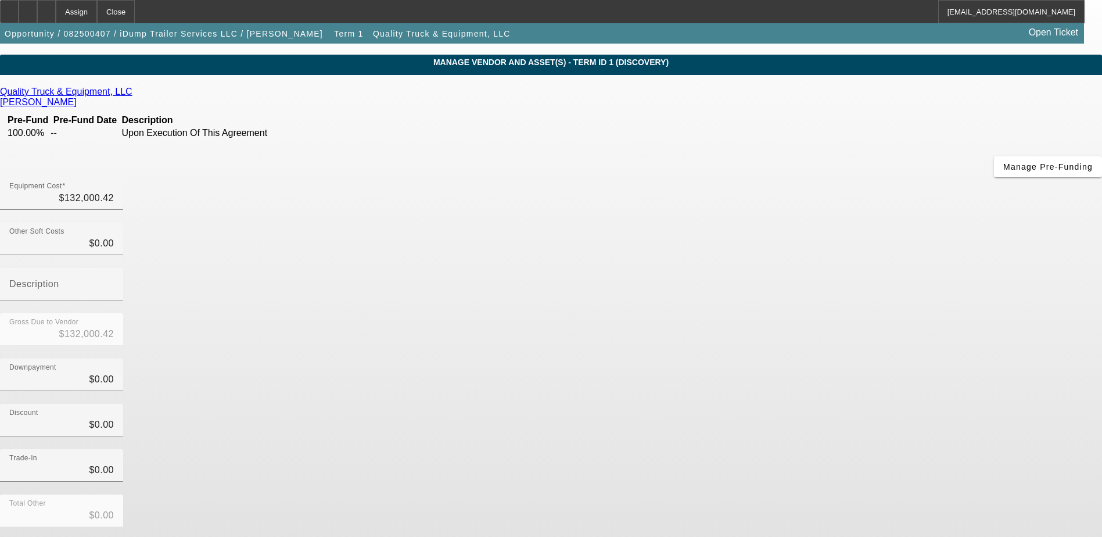
scroll to position [52, 0]
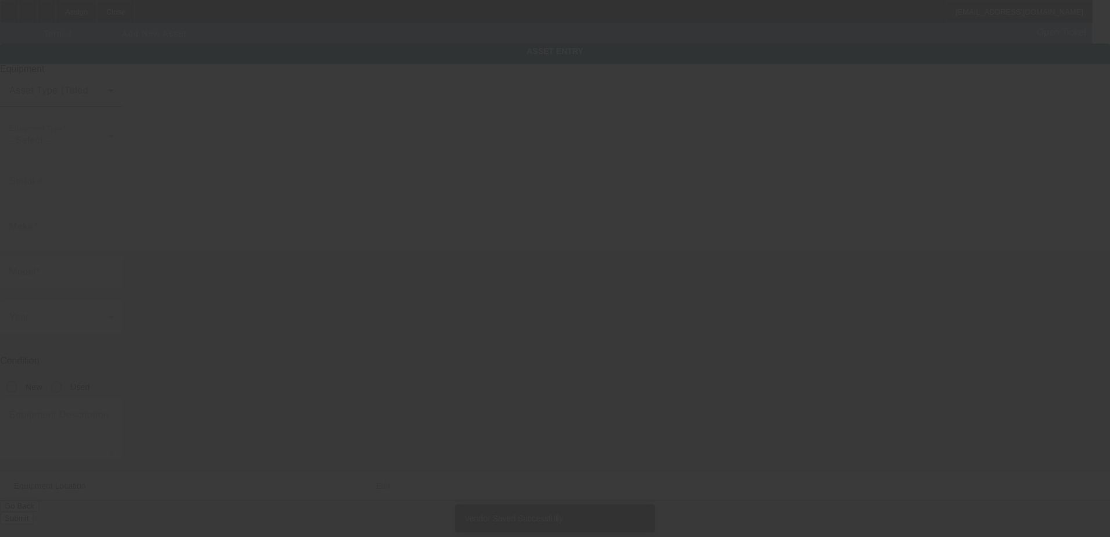
type input "267 S Davis Rd"
type input "LaGrange"
type input "30241"
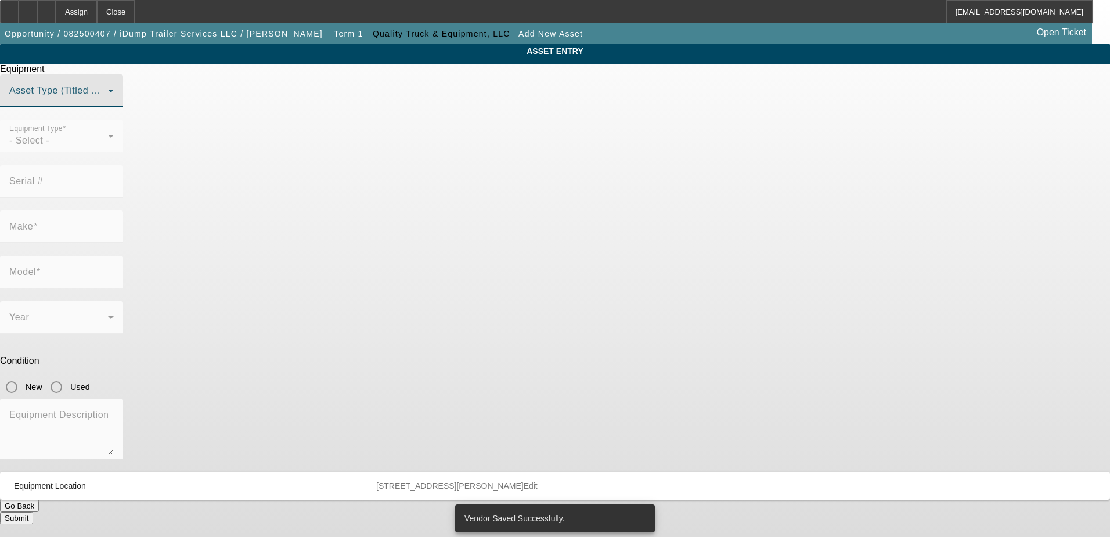
click at [108, 102] on span at bounding box center [58, 95] width 99 height 14
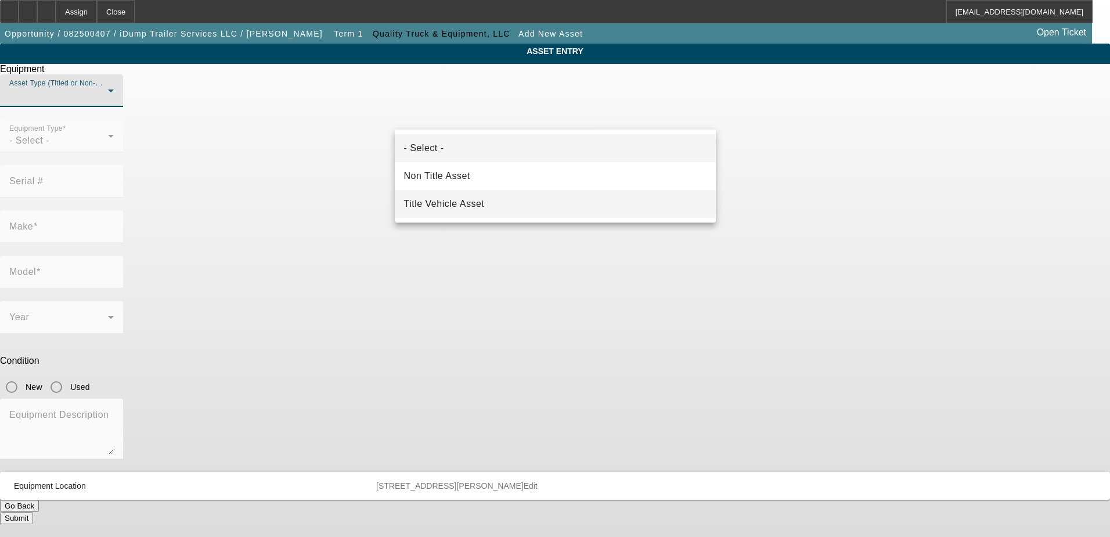
click at [453, 197] on span "Title Vehicle Asset" at bounding box center [444, 204] width 81 height 14
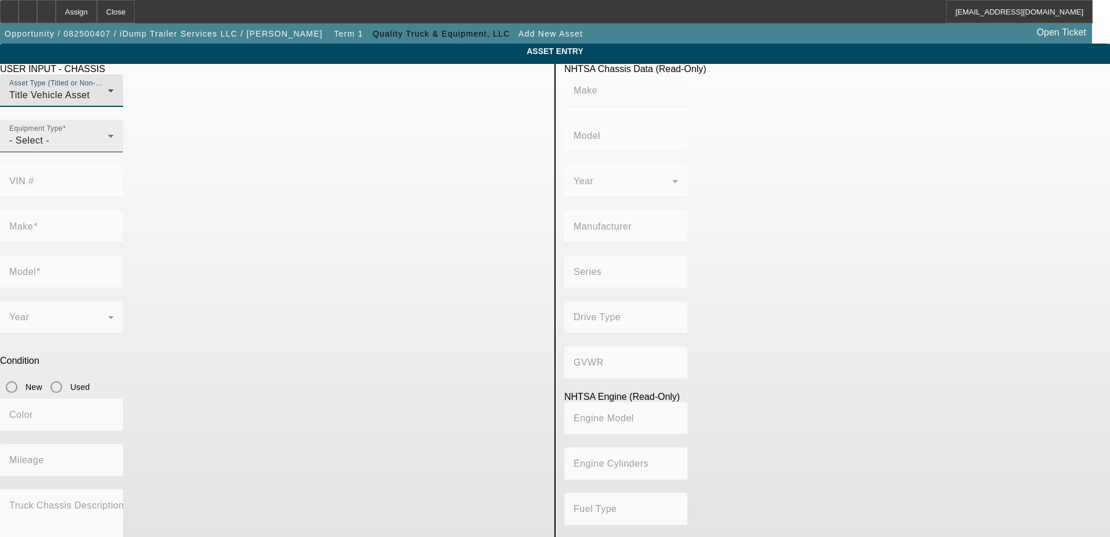
click at [114, 152] on div "Equipment Type - Select -" at bounding box center [61, 136] width 105 height 33
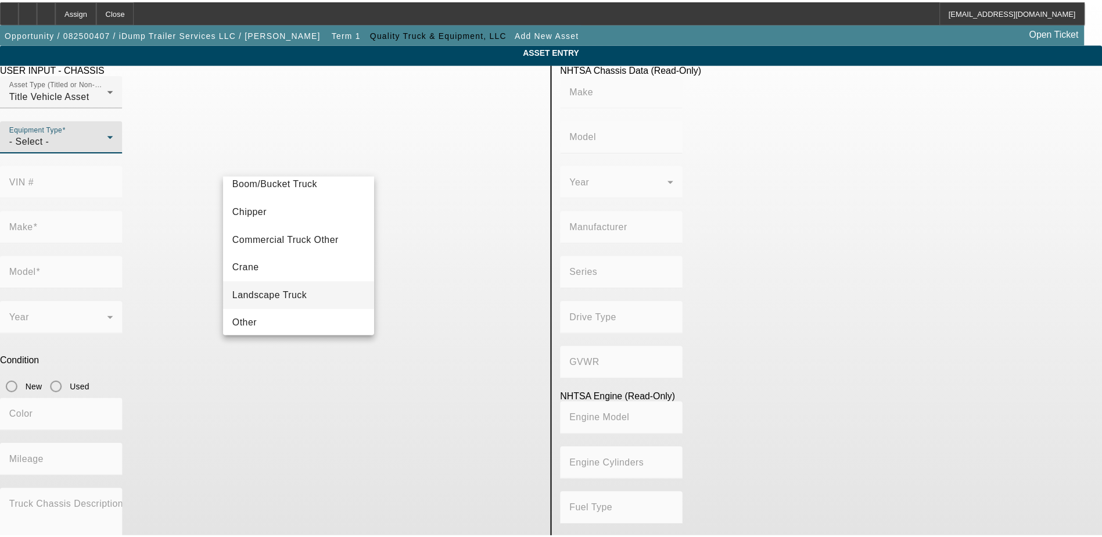
scroll to position [12, 0]
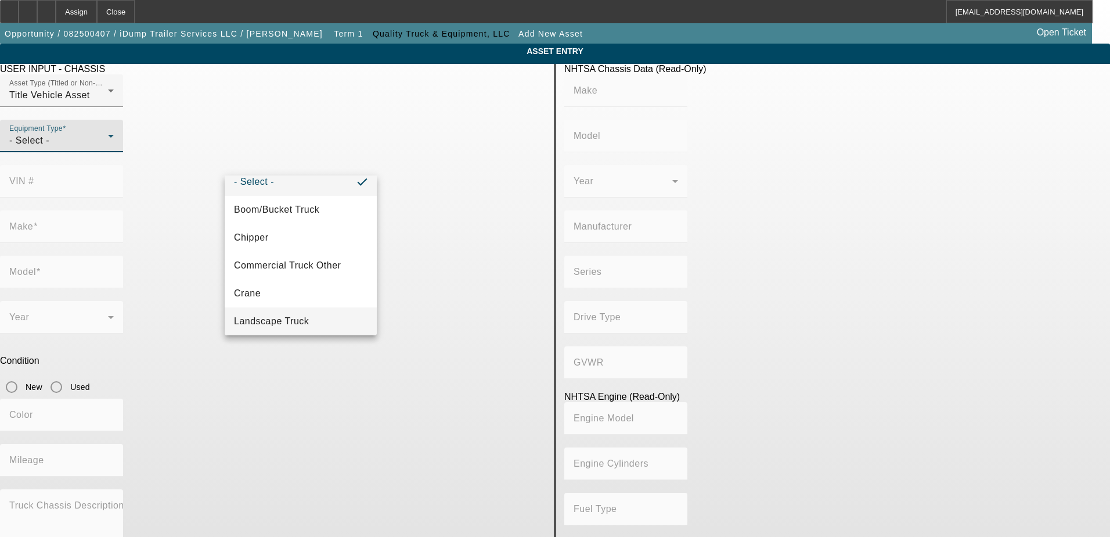
click at [302, 315] on span "Landscape Truck" at bounding box center [271, 321] width 75 height 14
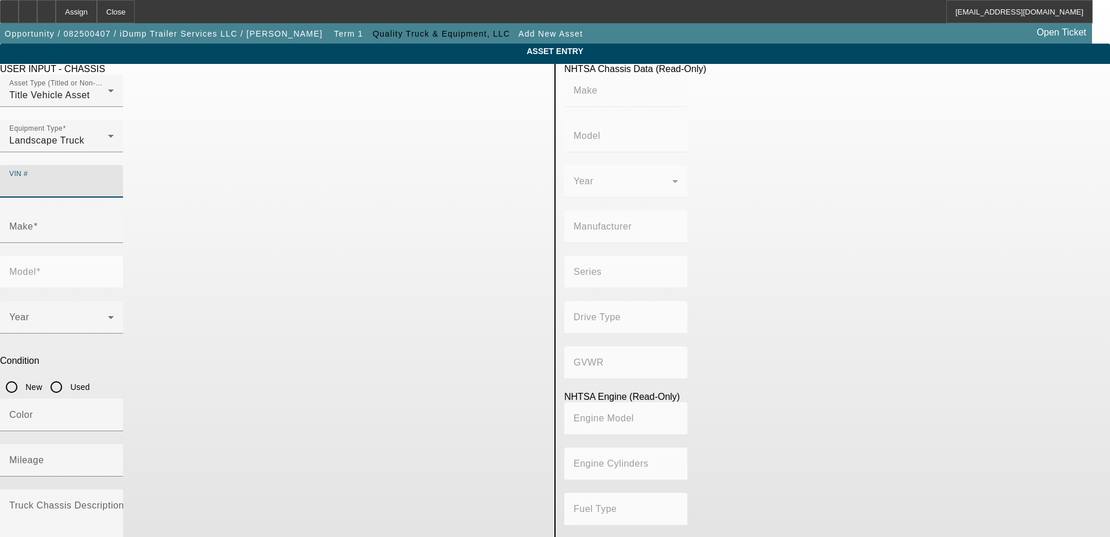
click at [114, 179] on input "VIN #" at bounding box center [61, 186] width 105 height 14
click at [114, 210] on div "Make" at bounding box center [61, 226] width 105 height 33
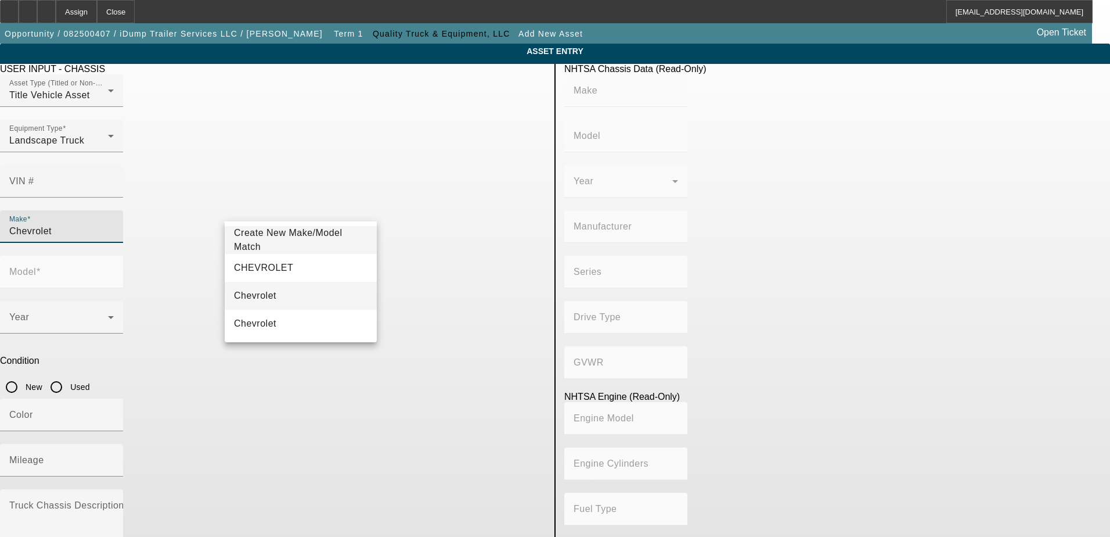
click at [262, 294] on span "Chevrolet" at bounding box center [255, 295] width 42 height 10
type input "Chevrolet"
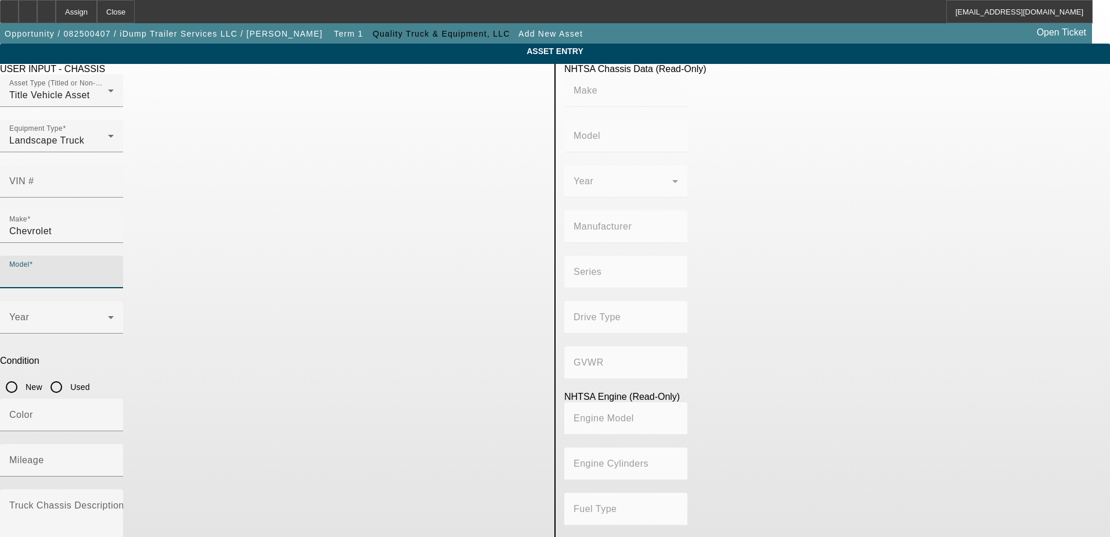
click at [114, 269] on input "Model" at bounding box center [61, 276] width 105 height 14
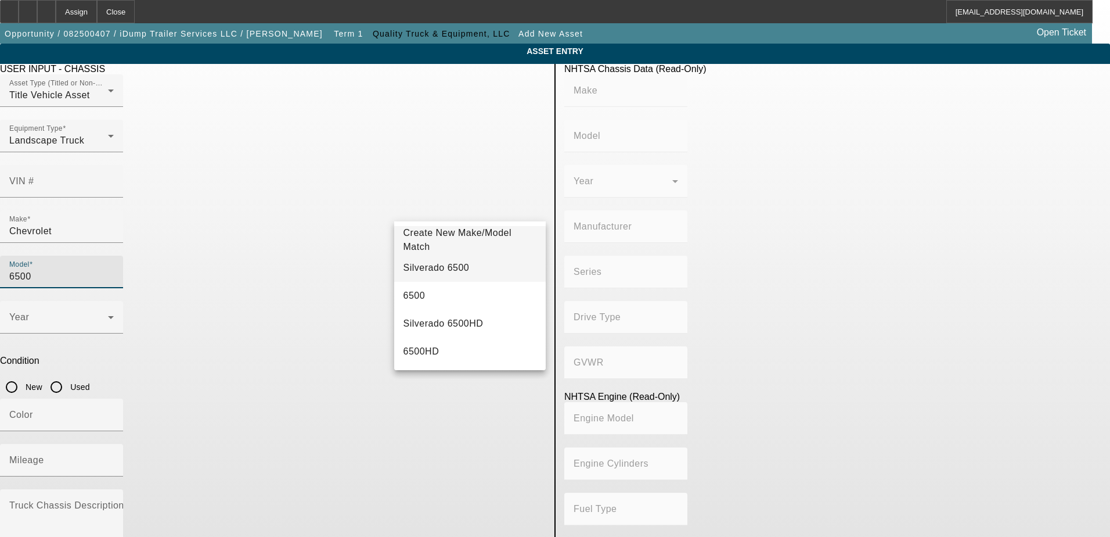
click at [437, 269] on span "Silverado 6500" at bounding box center [437, 267] width 66 height 10
type input "Silverado 6500"
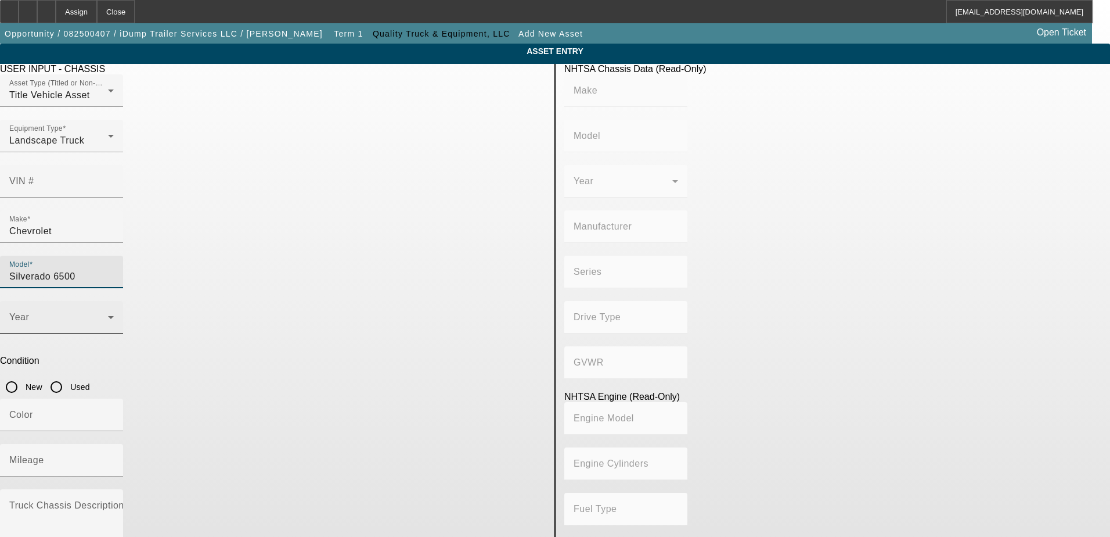
click at [108, 315] on span at bounding box center [58, 322] width 99 height 14
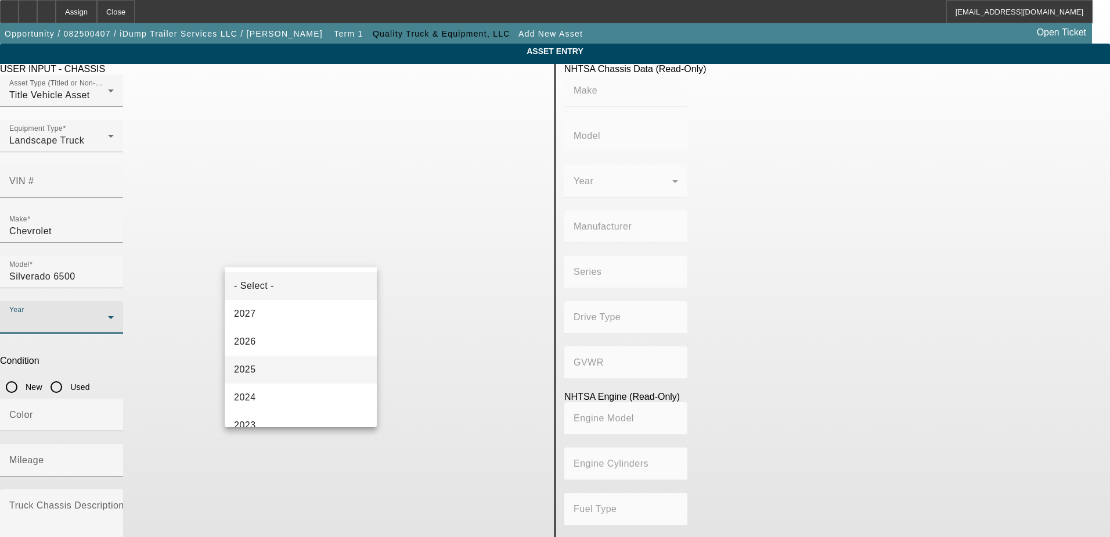
click at [285, 363] on mat-option "2025" at bounding box center [301, 369] width 152 height 28
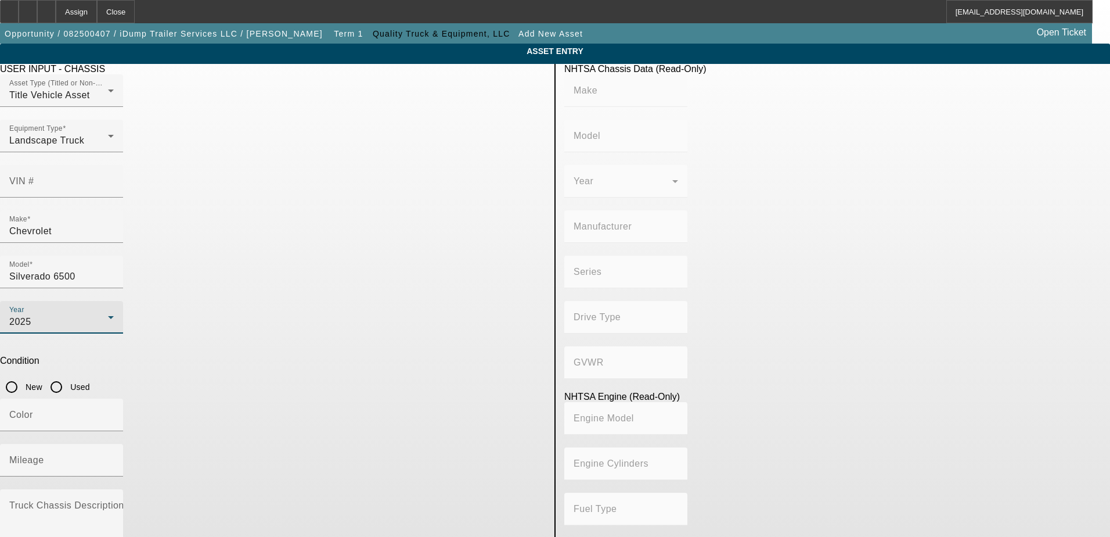
click at [23, 375] on input "New" at bounding box center [11, 386] width 23 height 23
radio input "true"
click at [44, 455] on mat-label "Mileage" at bounding box center [26, 460] width 35 height 10
click at [114, 458] on input "Mileage" at bounding box center [61, 465] width 105 height 14
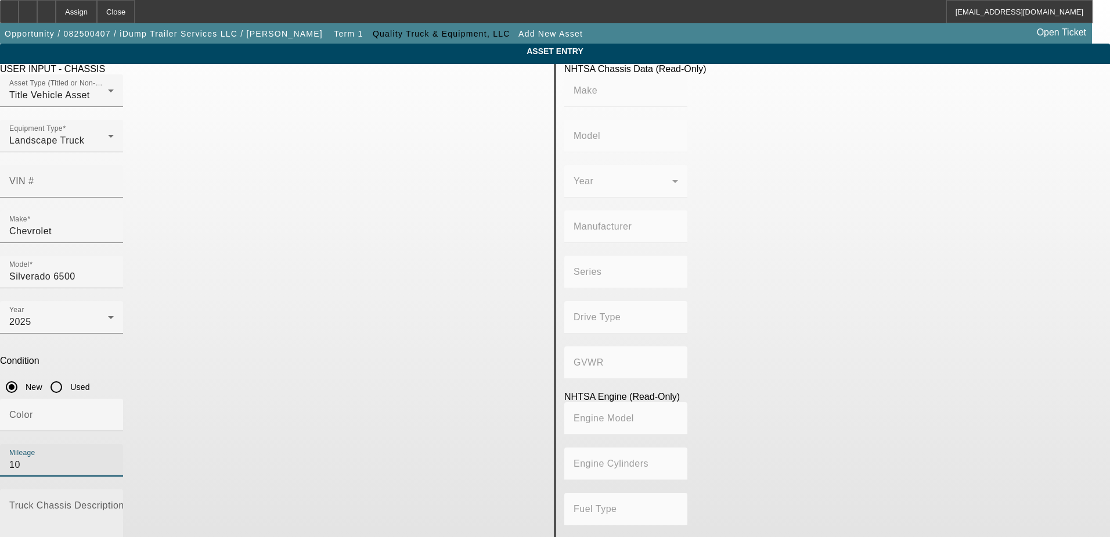
type input "10"
click at [114, 503] on textarea "Truck Chassis Description (Describe the truck chassis only)" at bounding box center [61, 524] width 105 height 42
type textarea "New Chevy with Hooklift"
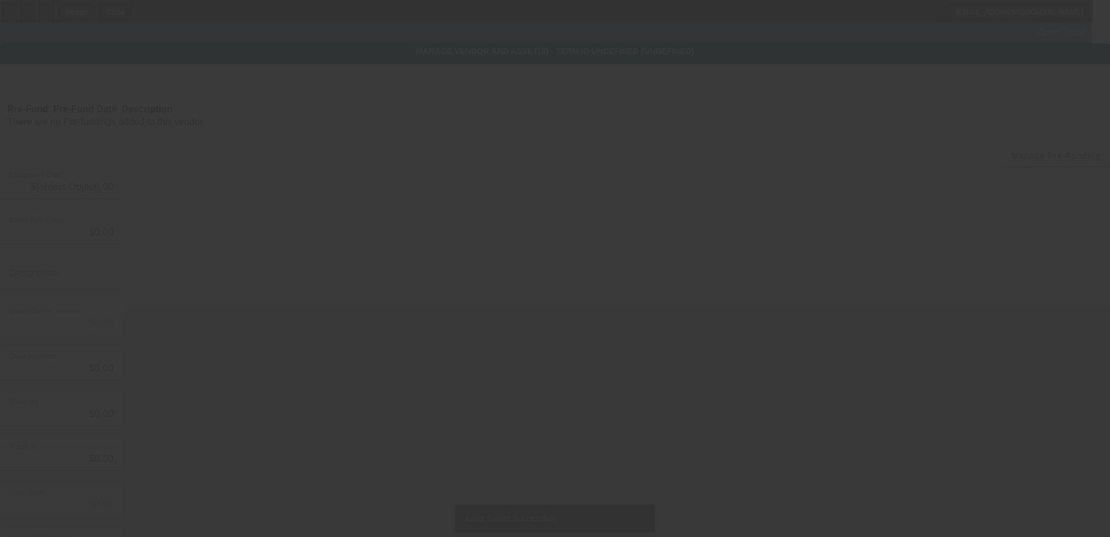
type input "$132,000.42"
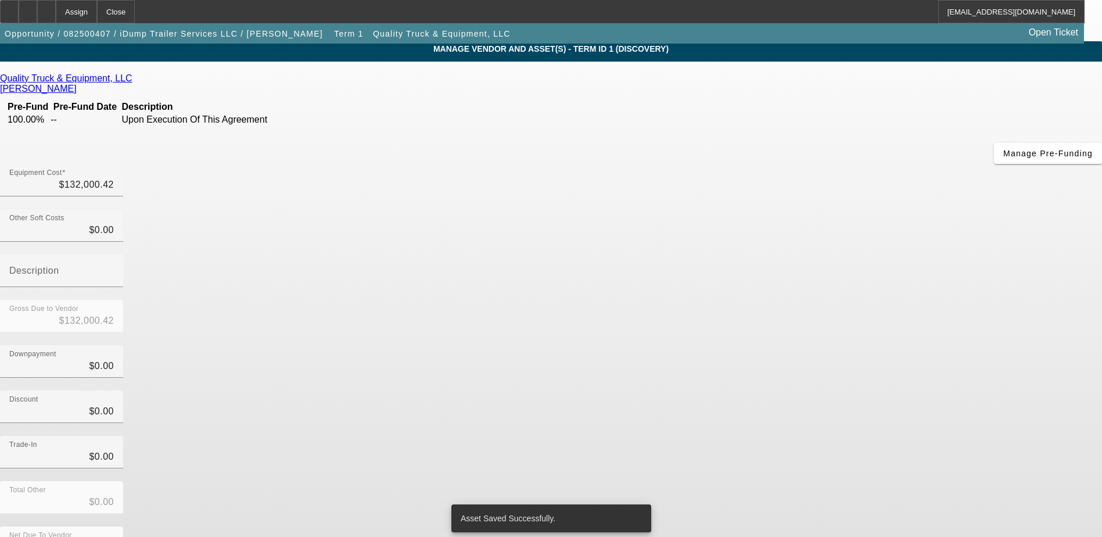
scroll to position [56, 0]
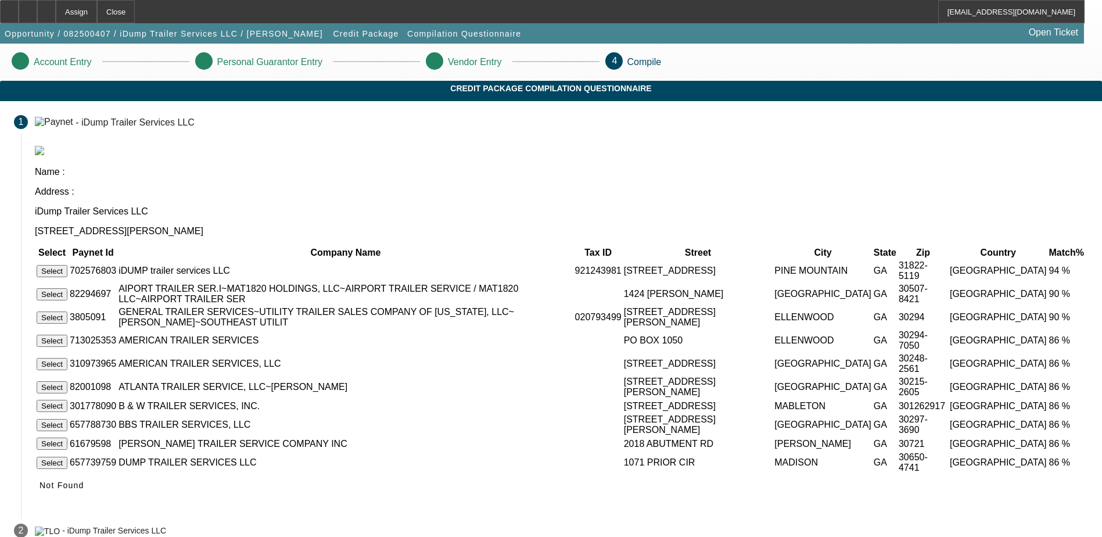
click at [67, 265] on button "Select" at bounding box center [52, 271] width 31 height 12
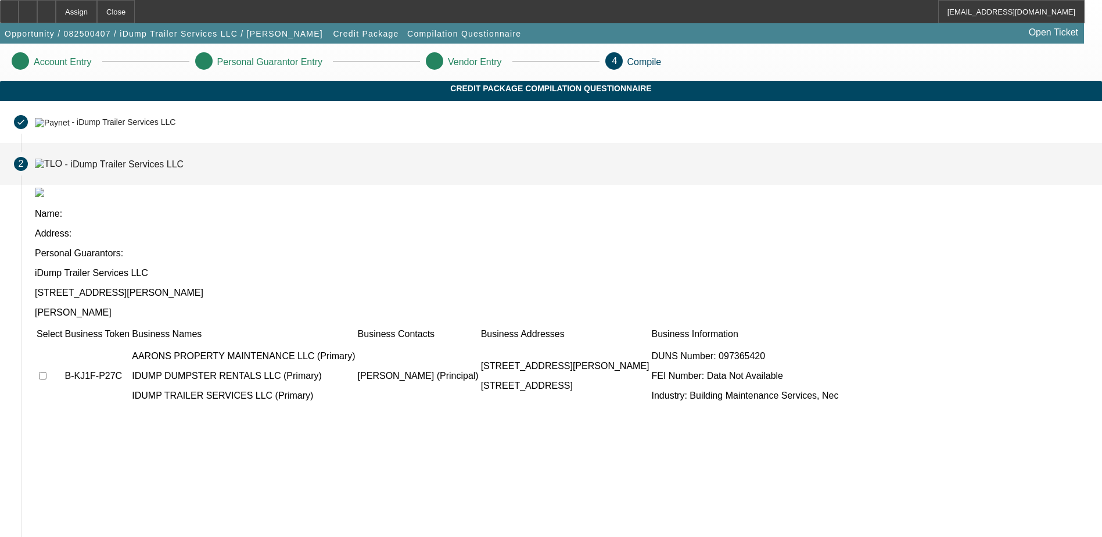
scroll to position [24, 0]
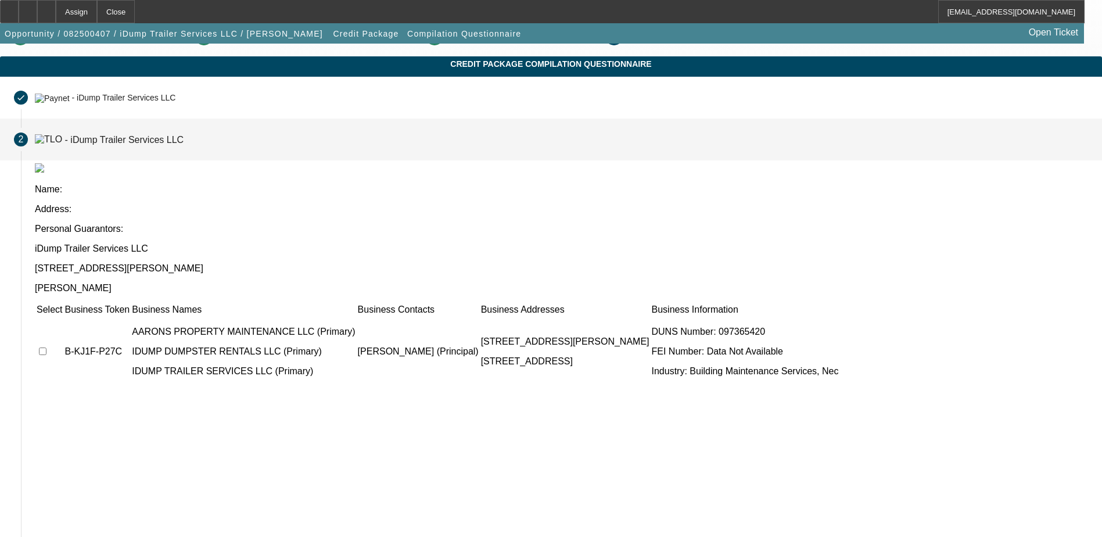
click at [46, 347] on input "checkbox" at bounding box center [43, 351] width 8 height 8
checkbox input "true"
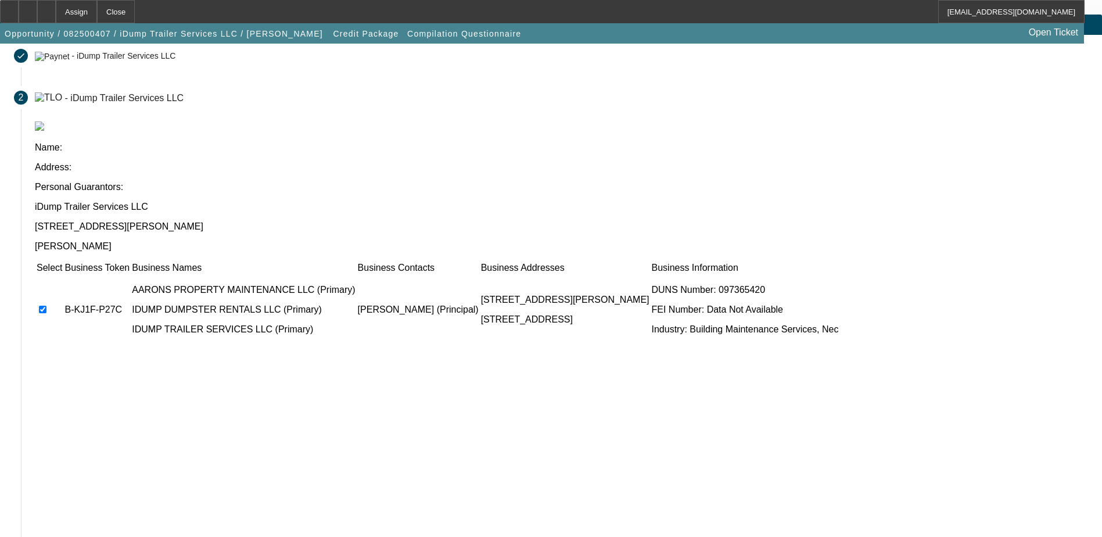
scroll to position [106, 0]
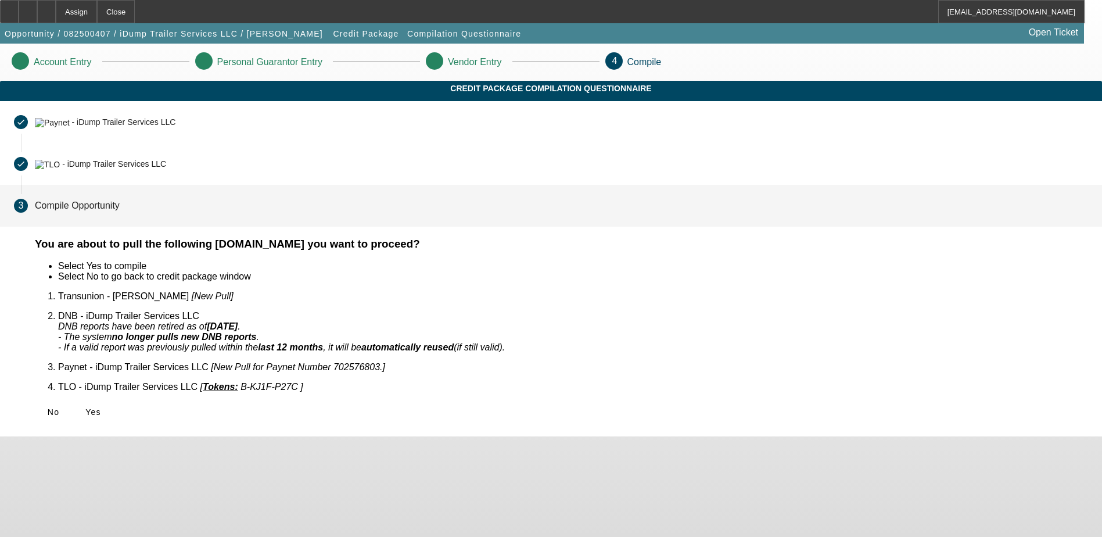
scroll to position [0, 0]
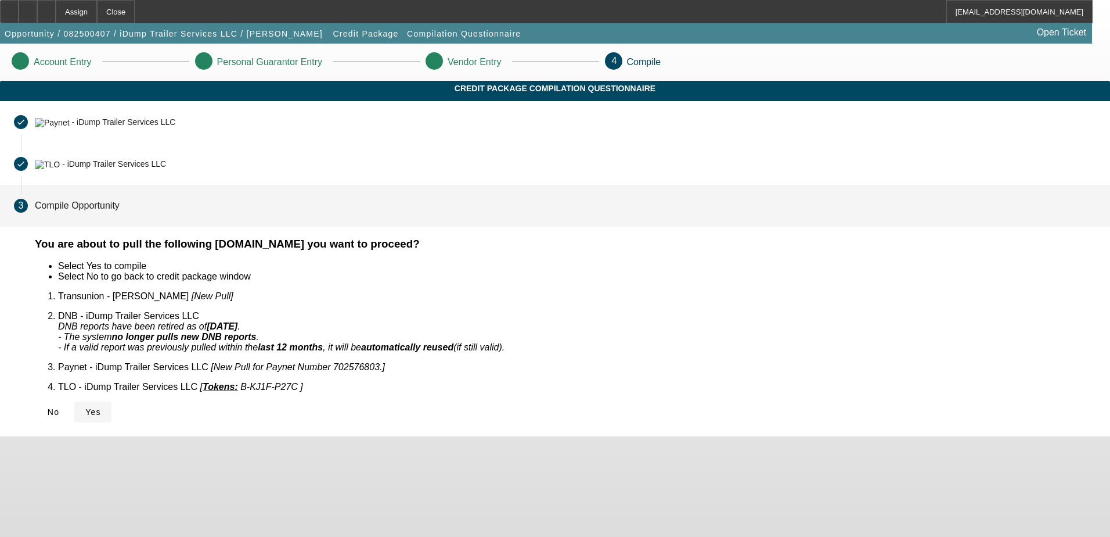
click at [85, 407] on icon at bounding box center [85, 411] width 0 height 9
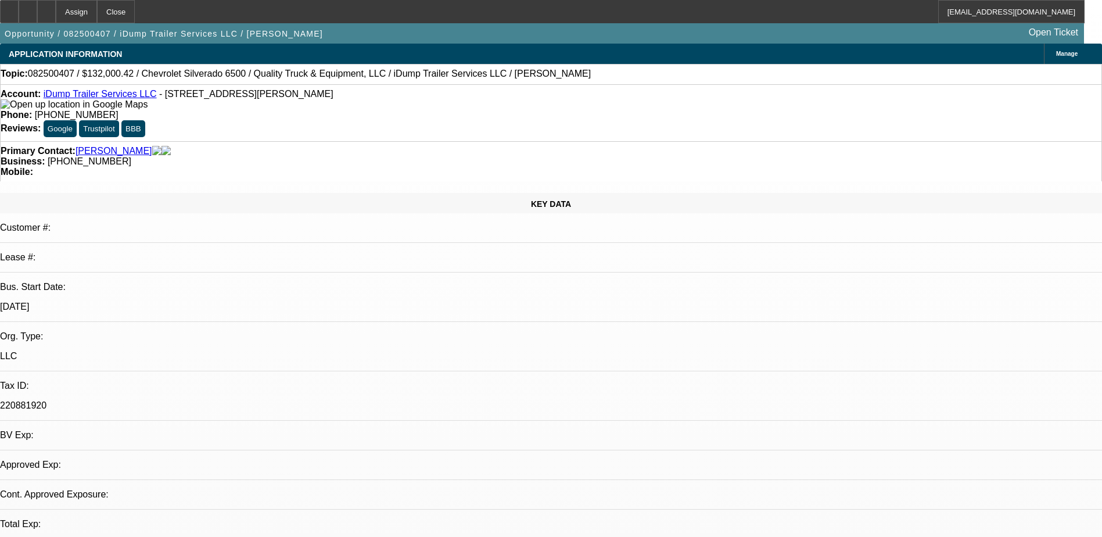
select select "0"
select select "2"
select select "0.1"
select select "4"
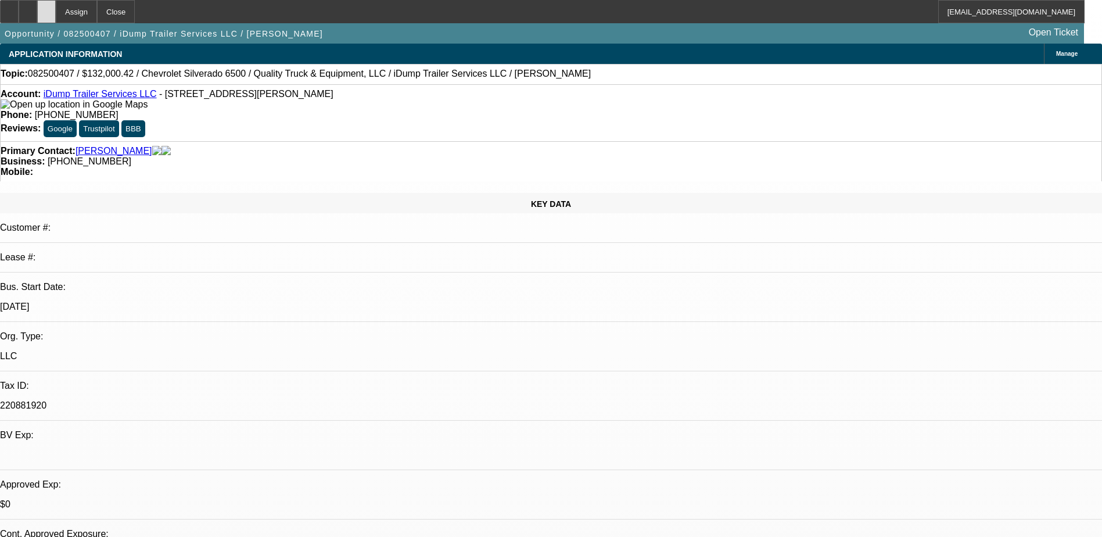
click at [56, 9] on div at bounding box center [46, 11] width 19 height 23
select select "0"
select select "2"
select select "0.1"
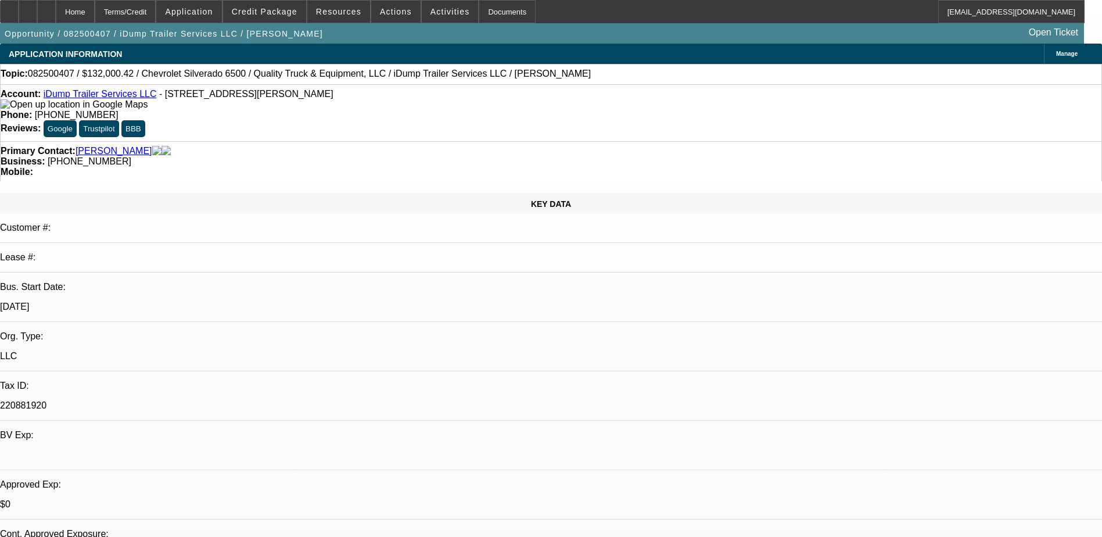
select select "4"
click at [56, 9] on div at bounding box center [46, 11] width 19 height 23
select select "0"
select select "2"
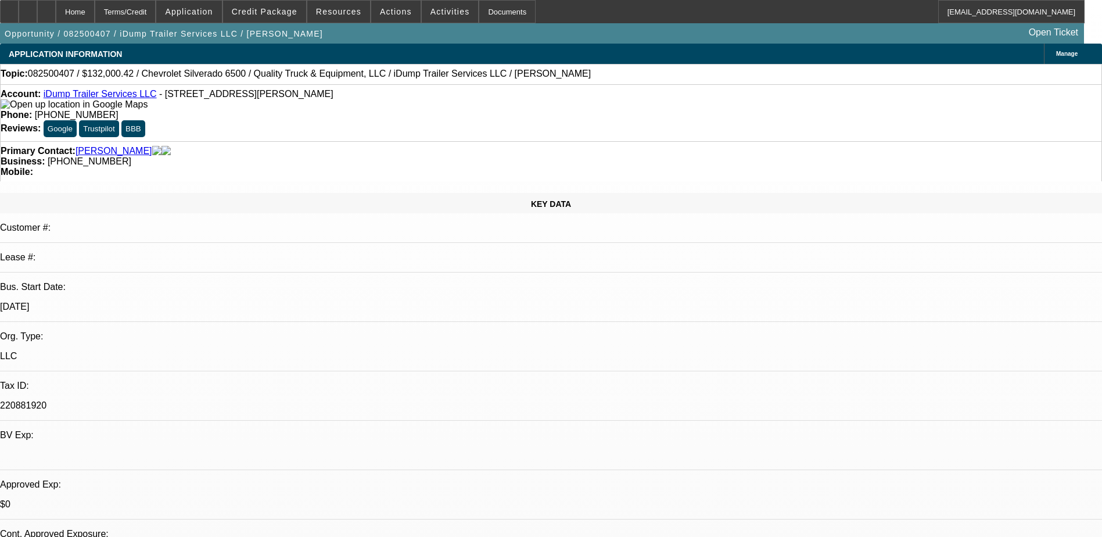
select select "0.1"
select select "4"
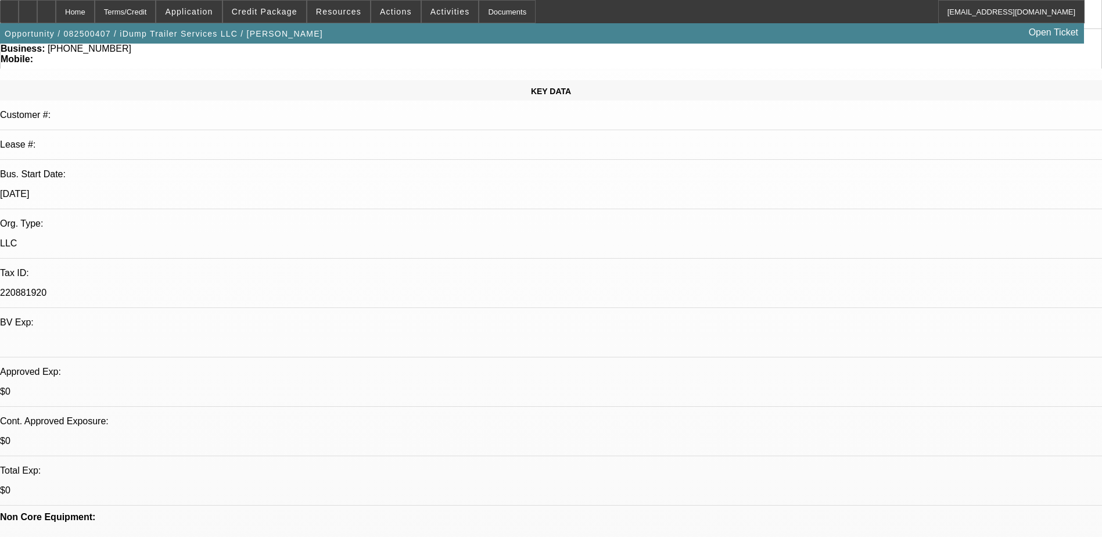
scroll to position [58, 0]
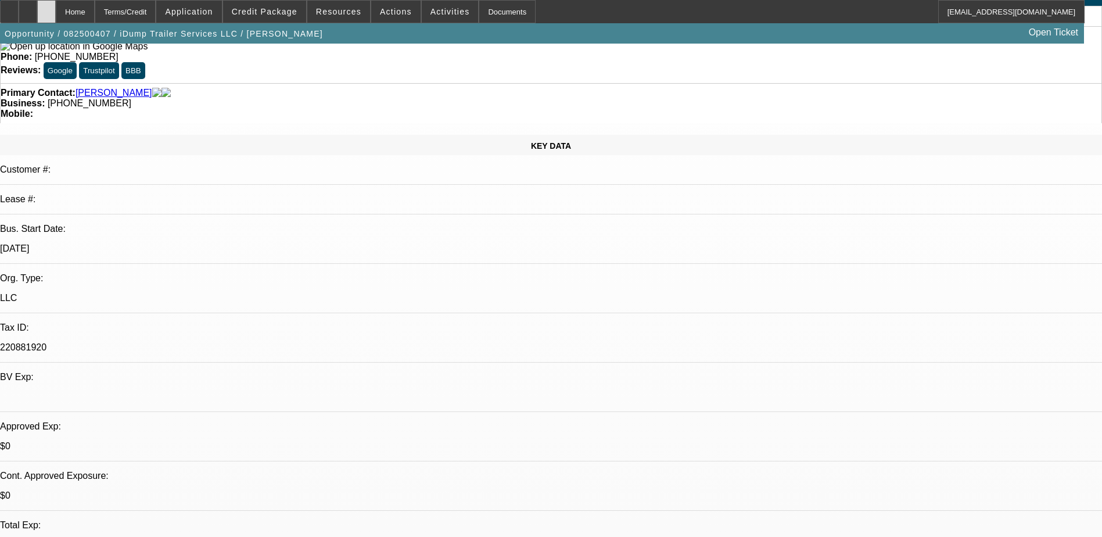
click at [56, 8] on div at bounding box center [46, 11] width 19 height 23
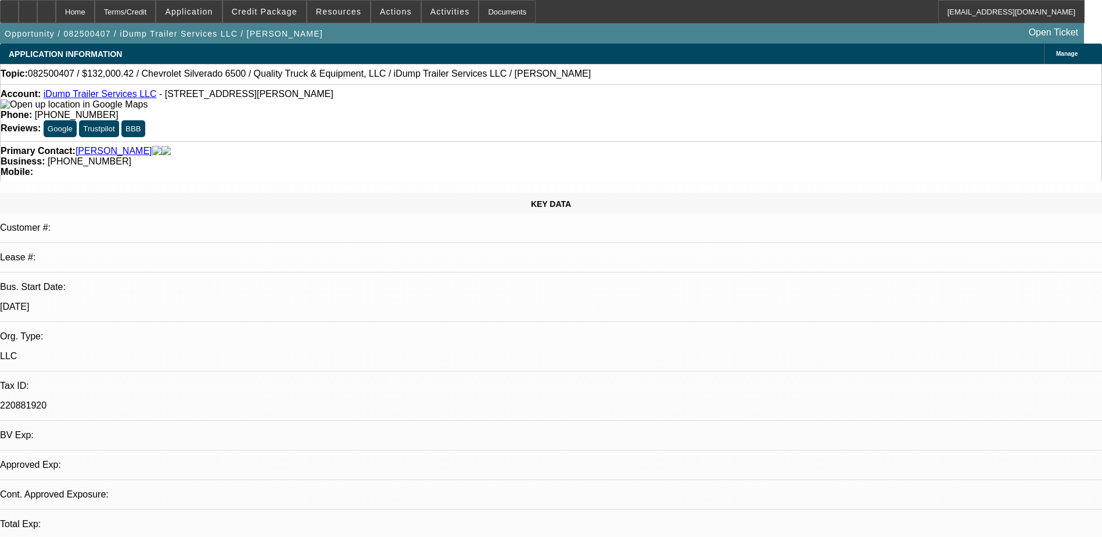
select select "0"
select select "2"
select select "0.1"
select select "1"
select select "2"
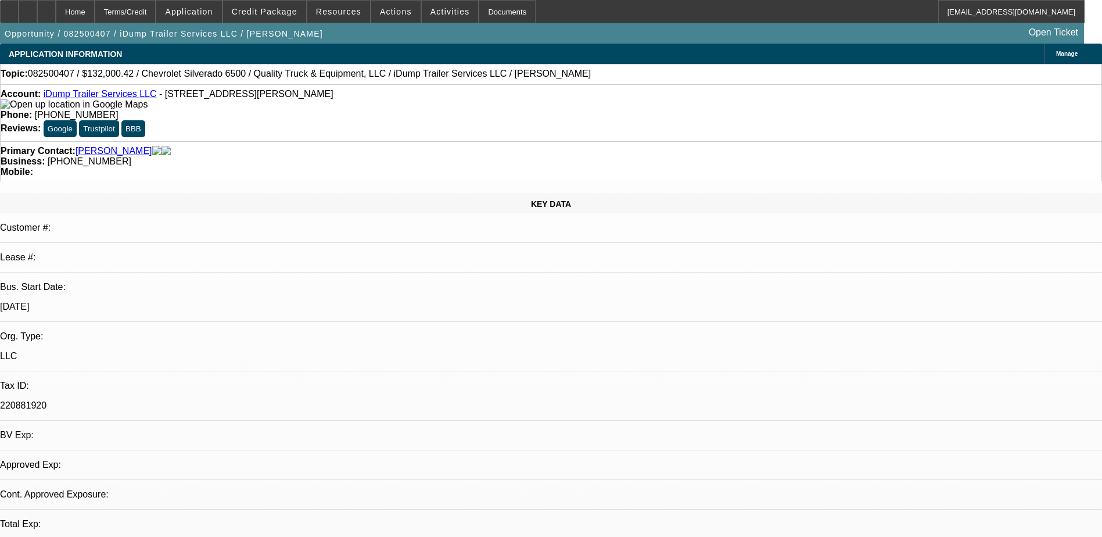
select select "4"
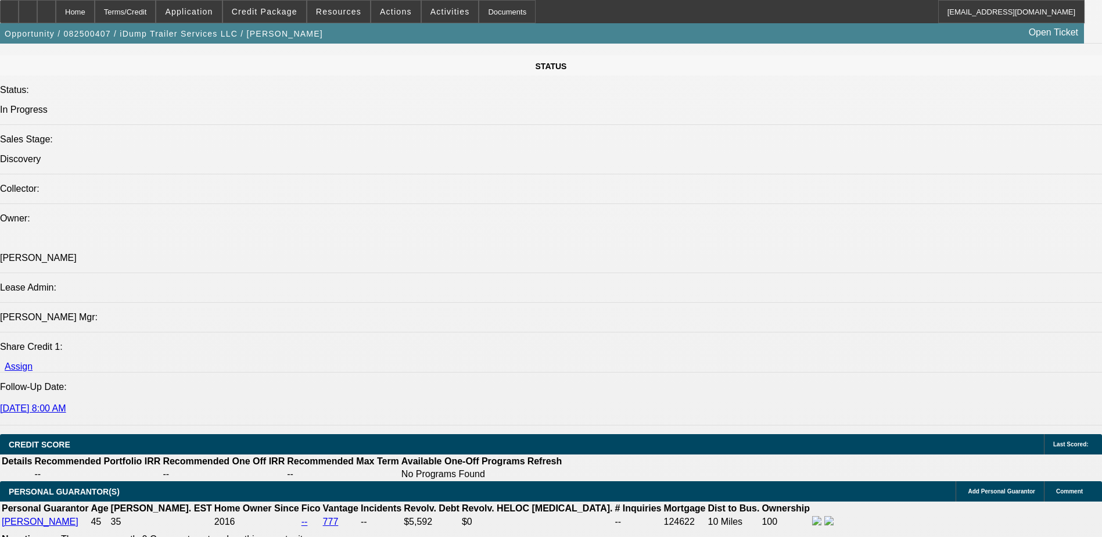
scroll to position [1336, 0]
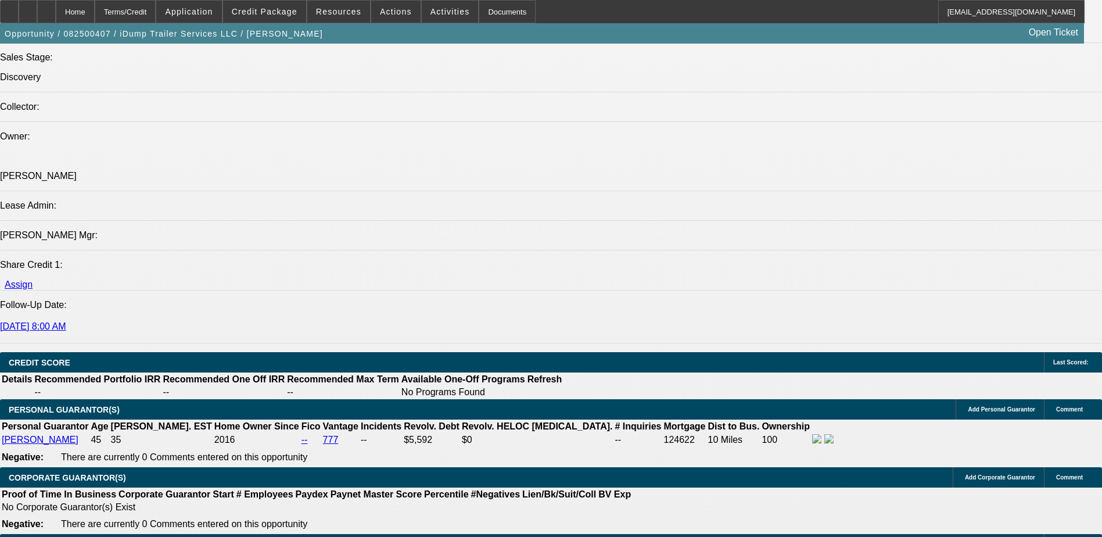
type input "$0.00"
type input "84"
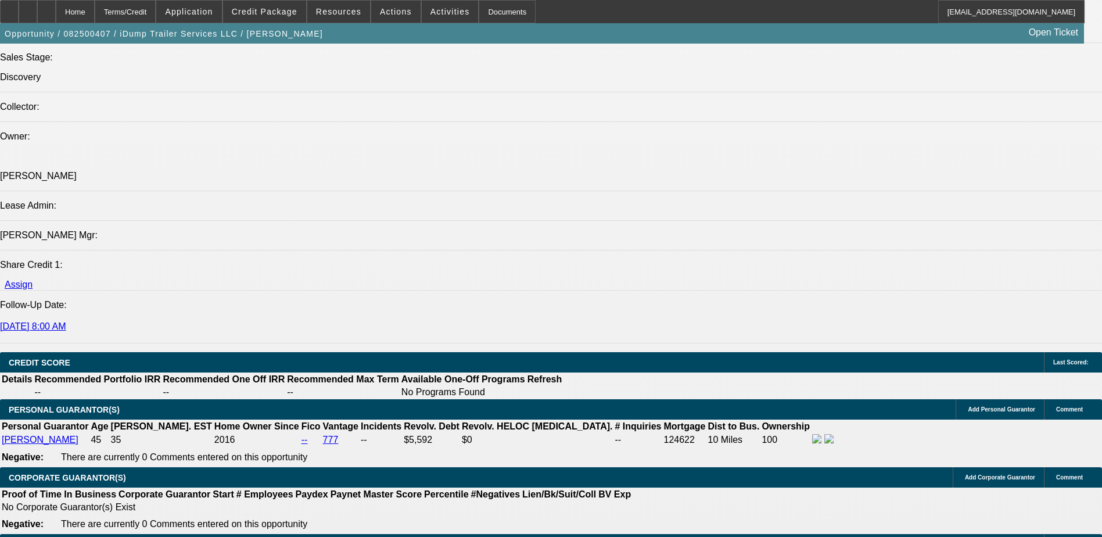
type input "78"
type input "$3,984.48"
type input "$1,992.24"
type input "$17,247.02"
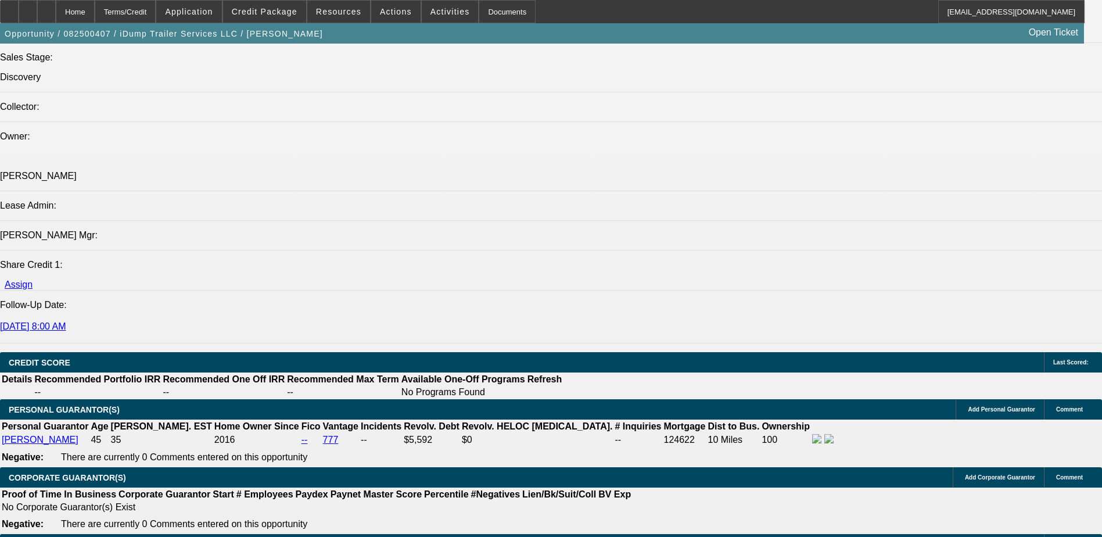
type input "$8,623.51"
type input "7"
type input "$3,984.48"
type input "$1,992.24"
type input "7.45"
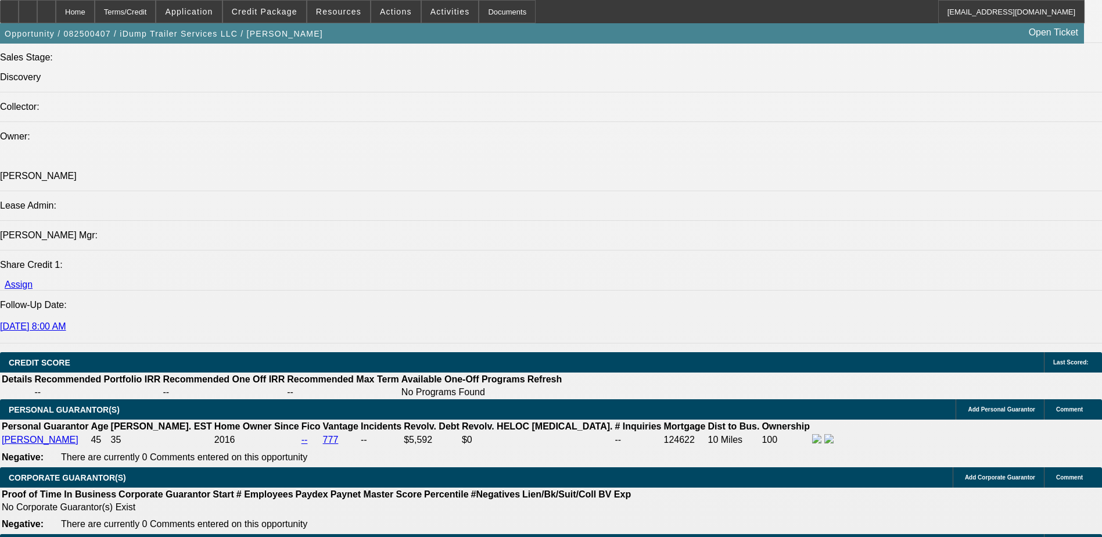
type input "$4,036.30"
type input "$2,018.15"
type input "$4,042.80"
type input "$2,021.40"
type input "7."
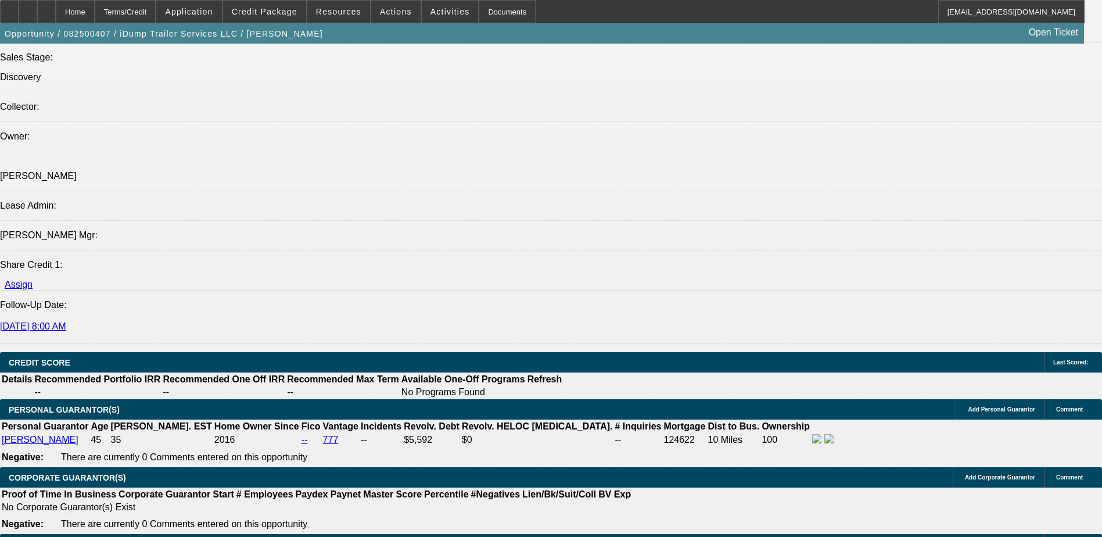
type input "$3,984.48"
type input "$1,992.24"
type input "7"
type input "87"
type input "$19,193.74"
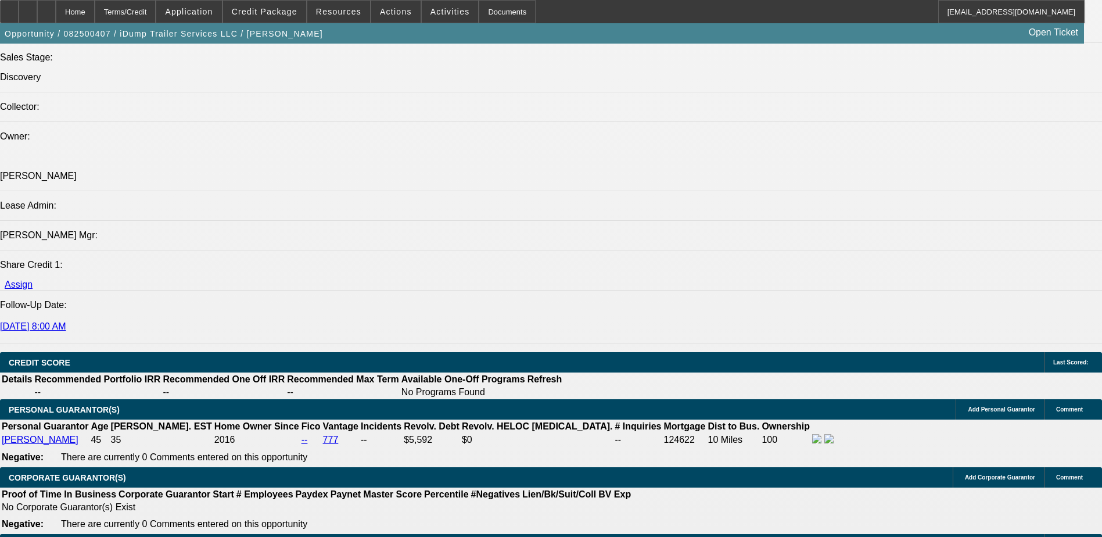
type input "$9,596.87"
type input "8.7"
type input "$4,207.44"
type input "$2,103.72"
type input "8.7"
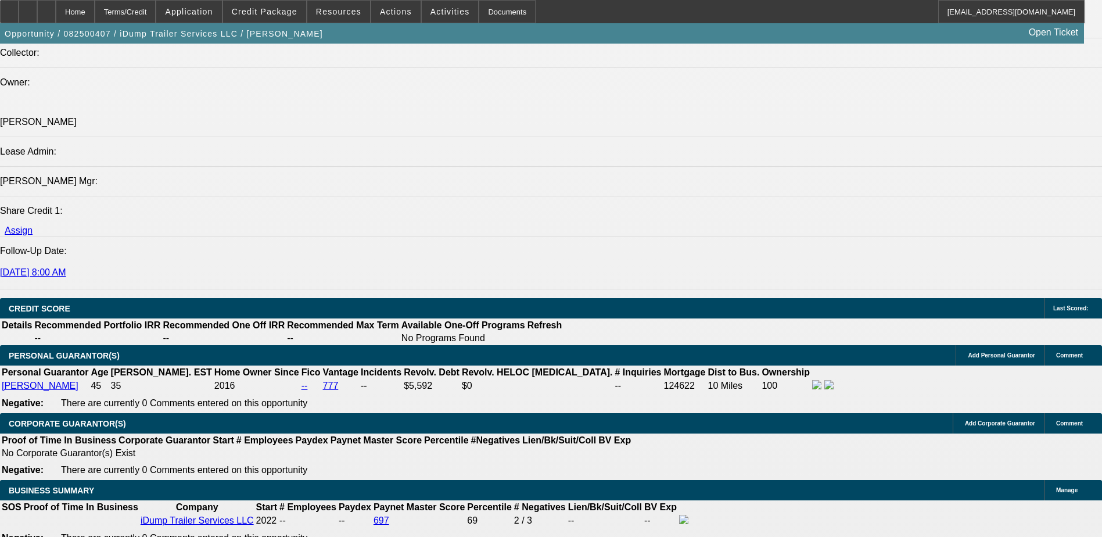
scroll to position [1452, 0]
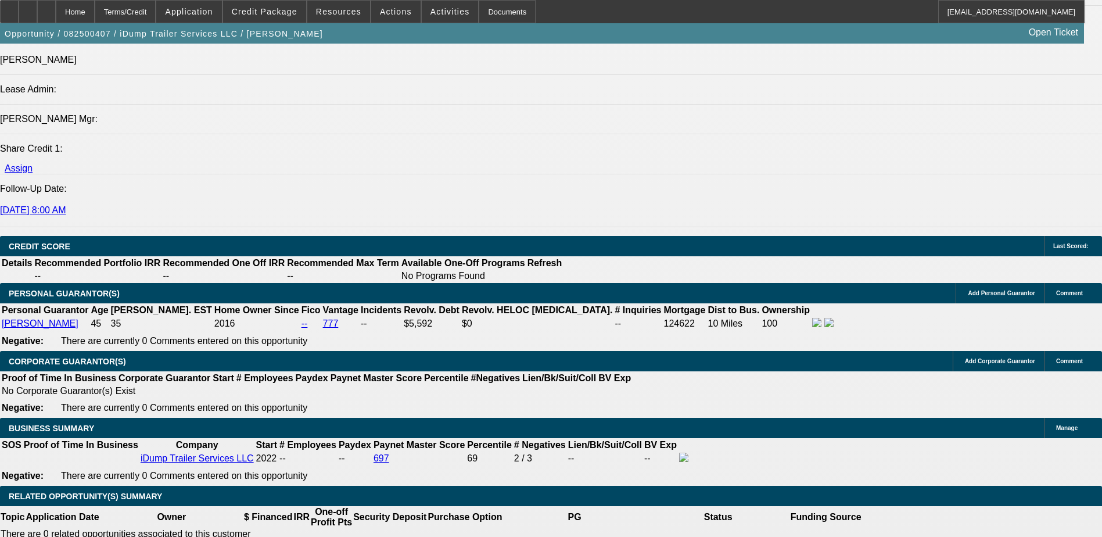
select select "1"
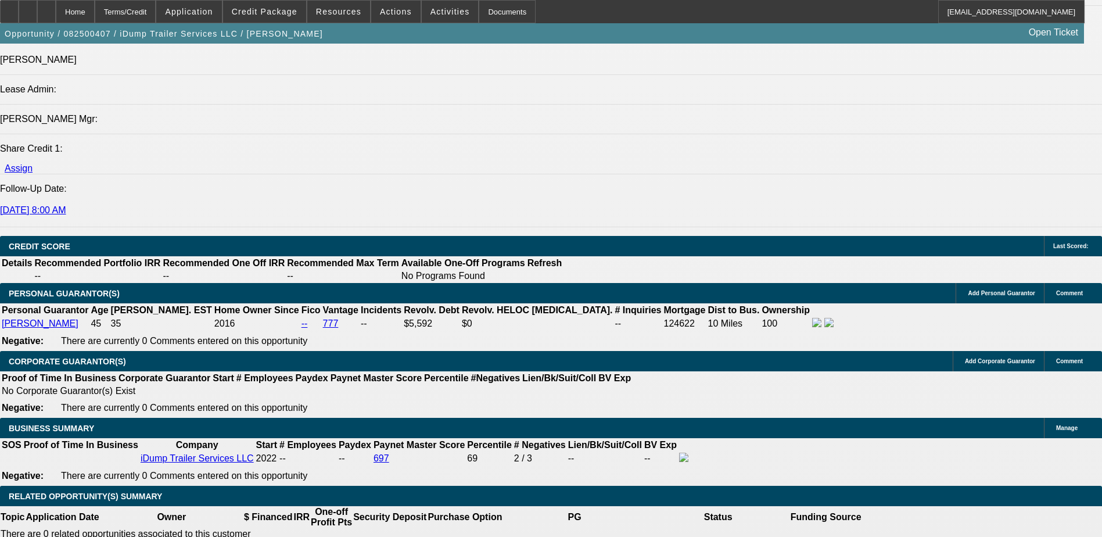
select select "0"
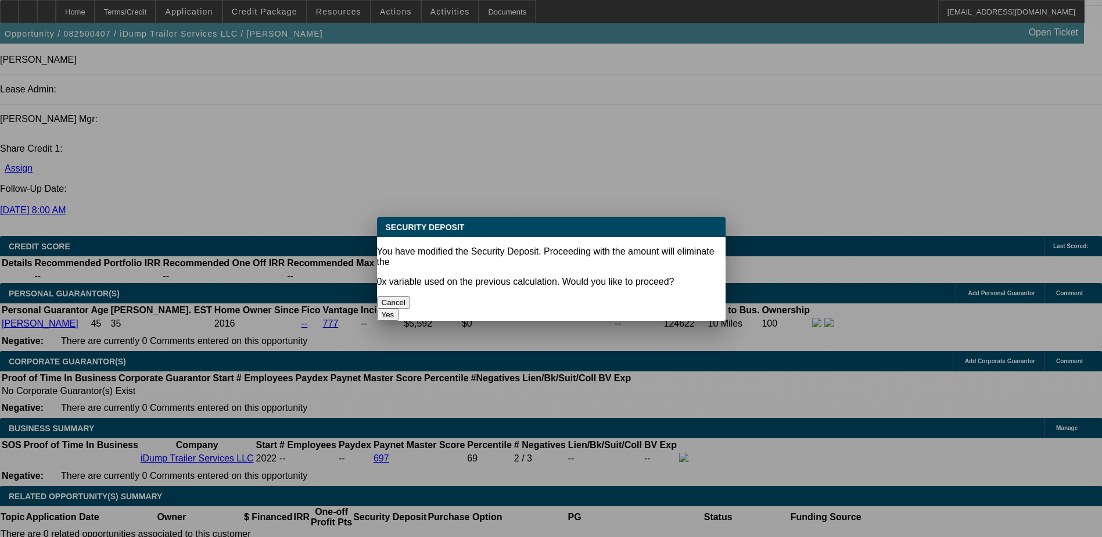
click at [399, 308] on button "Yes" at bounding box center [388, 314] width 22 height 12
type input "$0.00"
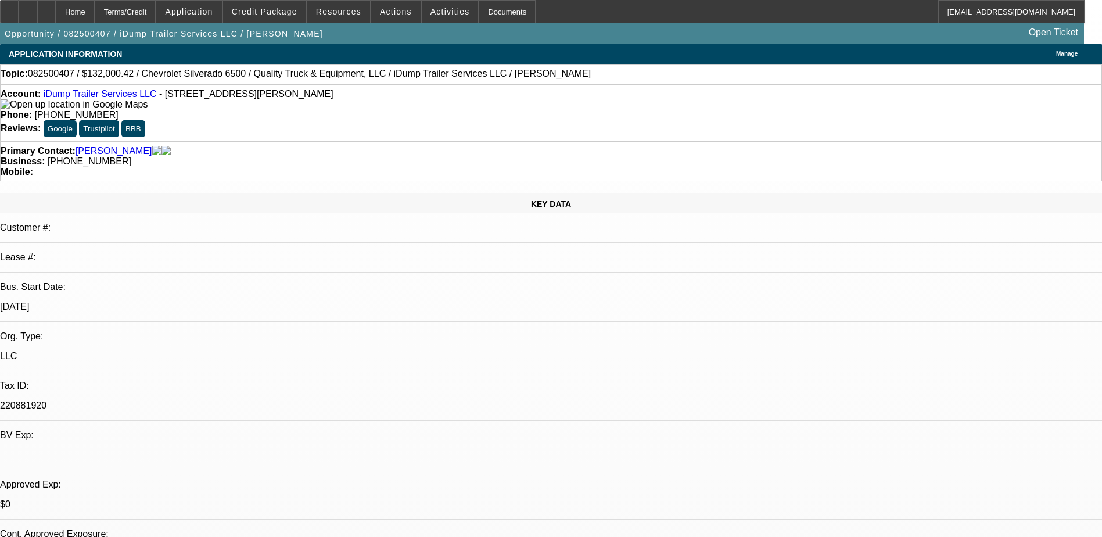
scroll to position [1452, 0]
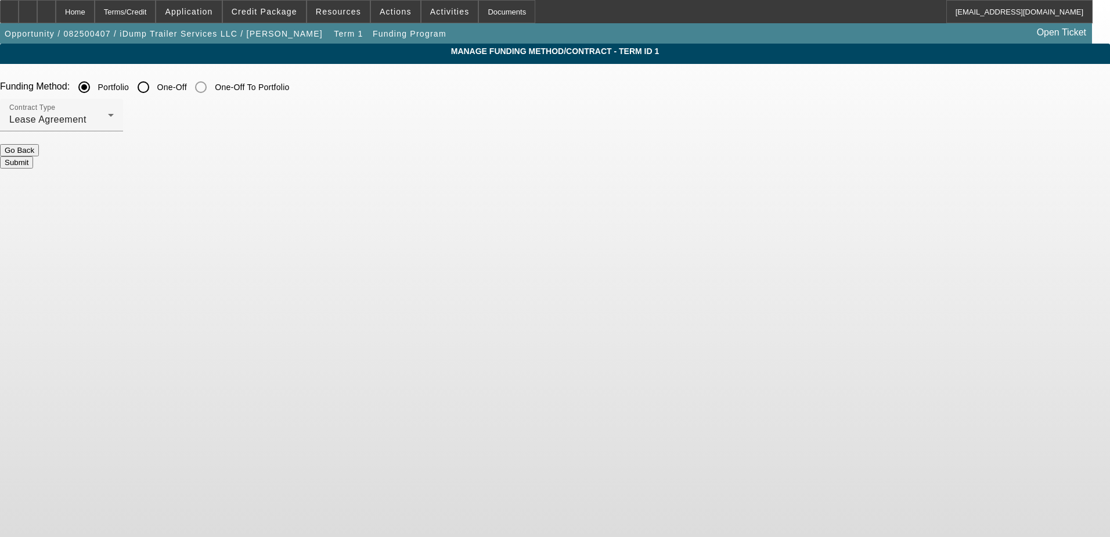
click at [155, 88] on input "One-Off" at bounding box center [143, 86] width 23 height 23
radio input "true"
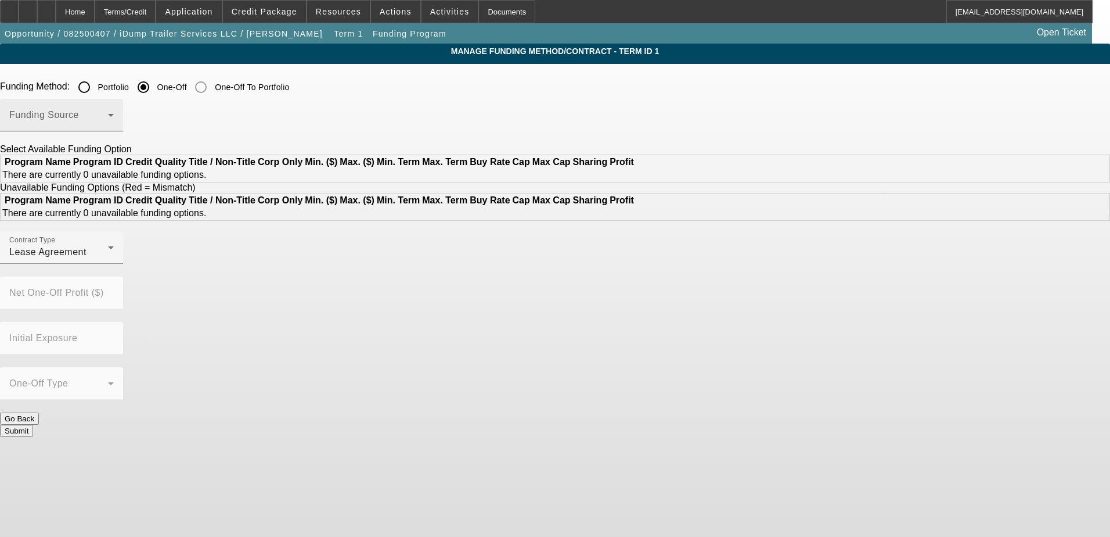
click at [108, 125] on span at bounding box center [58, 120] width 99 height 14
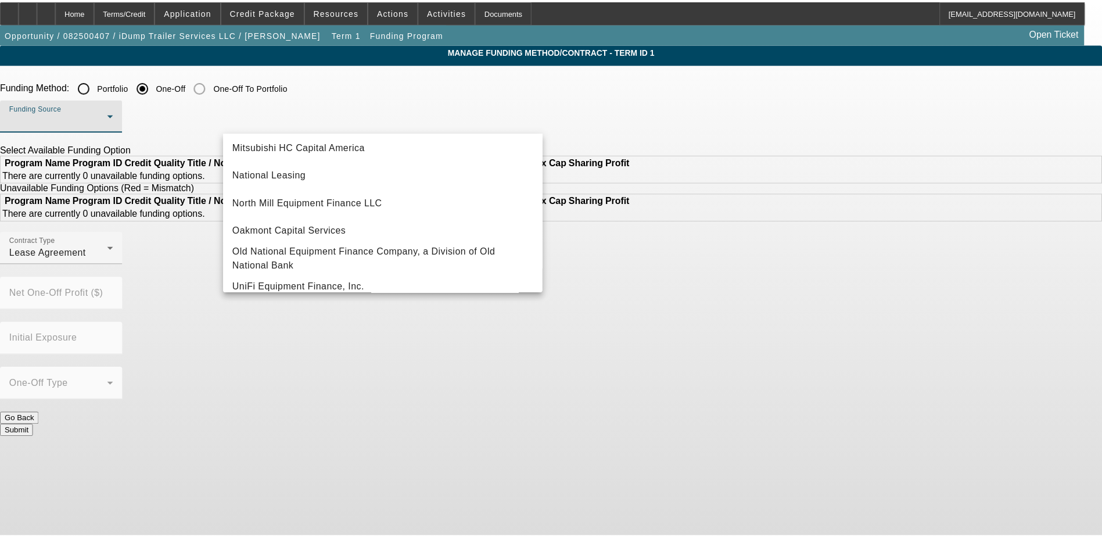
scroll to position [329, 0]
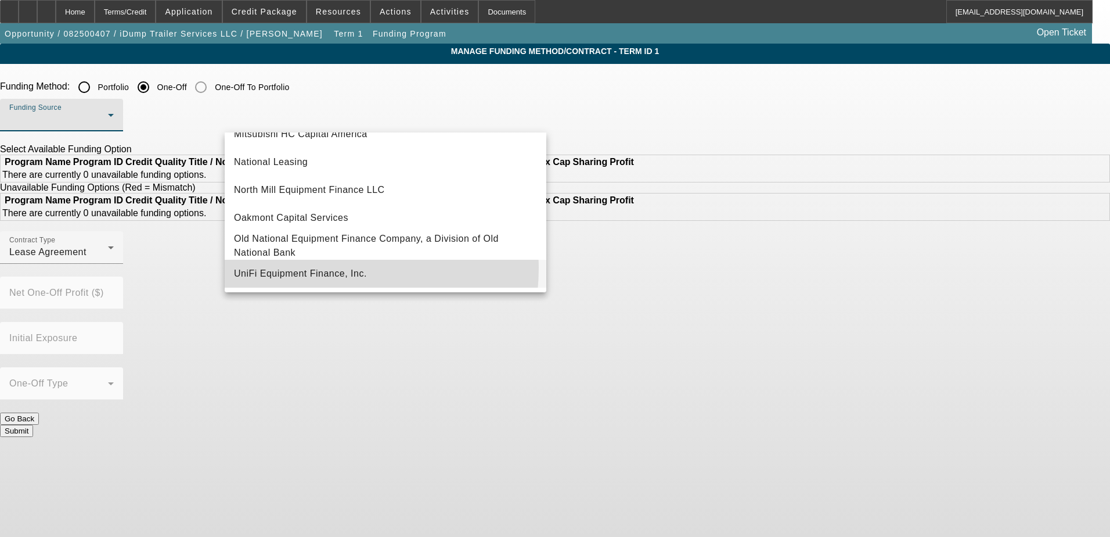
click at [307, 268] on span "UniFi Equipment Finance, Inc." at bounding box center [300, 274] width 133 height 14
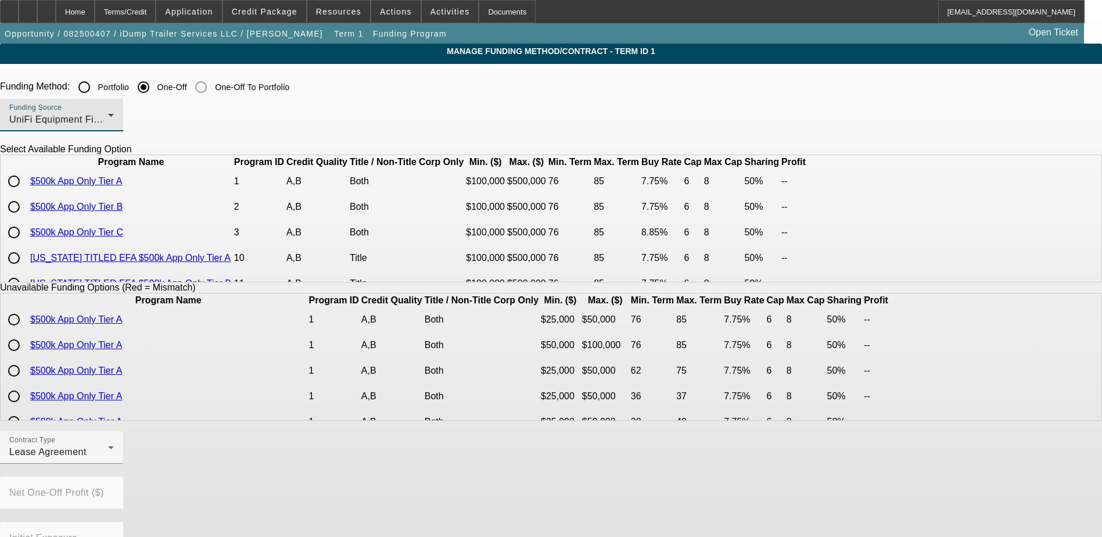
drag, startPoint x: 230, startPoint y: 197, endPoint x: 214, endPoint y: 207, distance: 18.2
click at [26, 193] on input "radio" at bounding box center [13, 181] width 23 height 23
radio input "true"
click at [102, 219] on app-term-manage-funding "Manage Funding Method/Contract - Term ID 1 Funding Method: Portfolio One-Off On…" at bounding box center [551, 436] width 1102 height 784
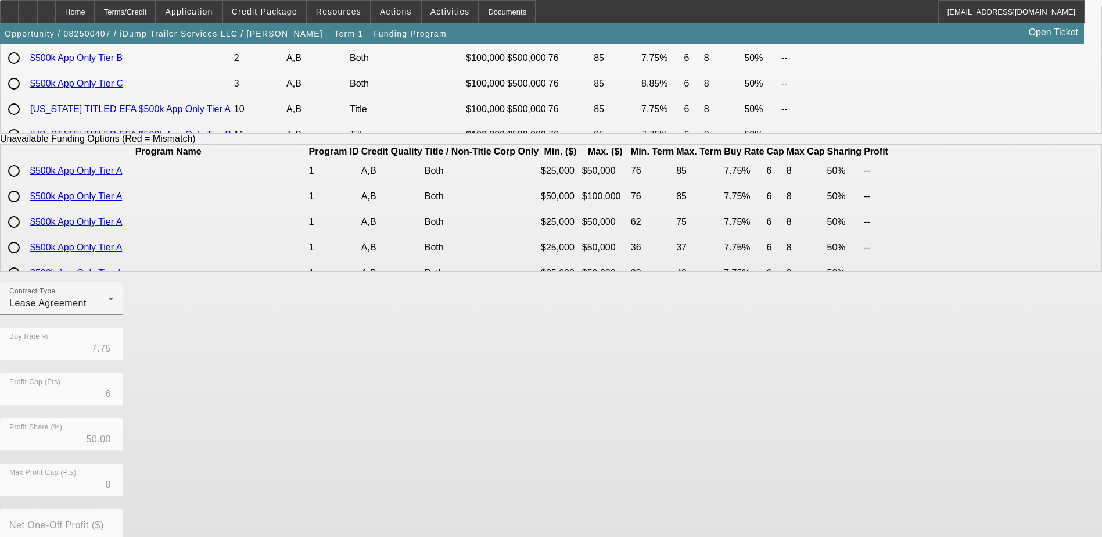
scroll to position [256, 0]
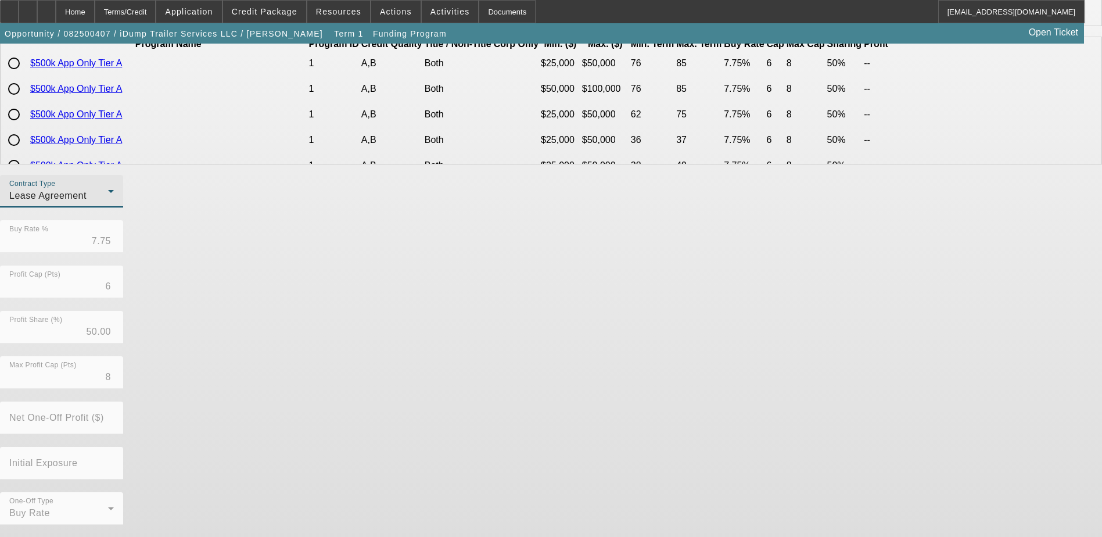
click at [108, 203] on div "Lease Agreement" at bounding box center [58, 196] width 99 height 14
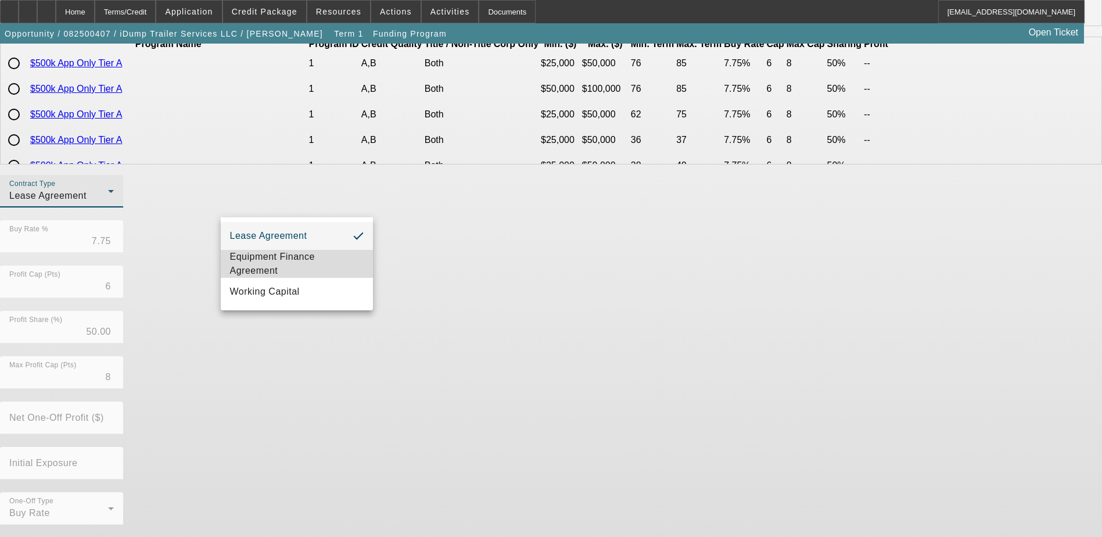
click at [283, 258] on span "Equipment Finance Agreement" at bounding box center [297, 264] width 134 height 28
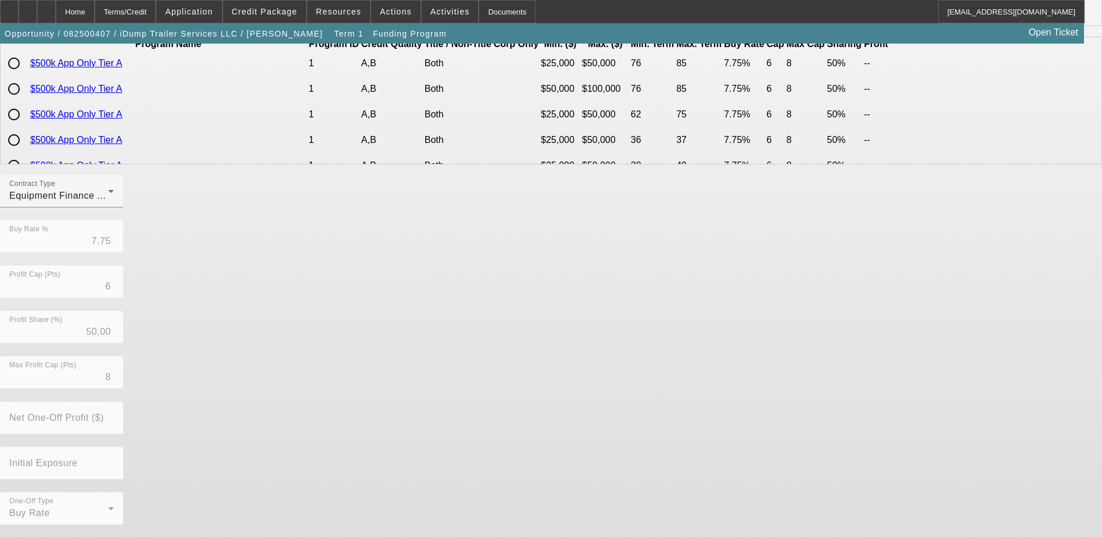
click at [567, 355] on div "Contract Type Equipment Finance Agreement Buy Rate % 7.75 Profit Cap (Pts) 6 Pr…" at bounding box center [551, 356] width 1102 height 362
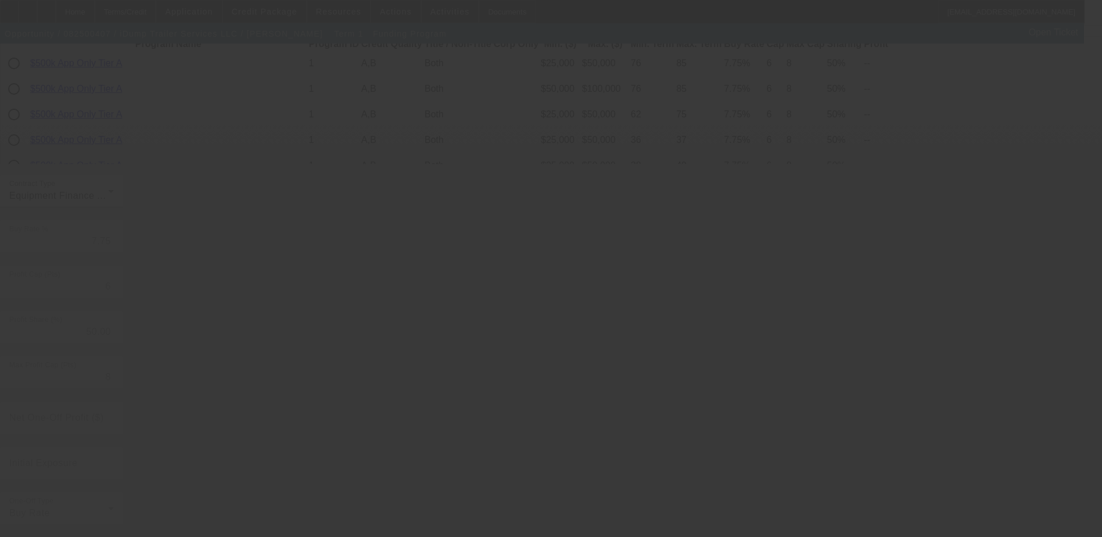
radio input "true"
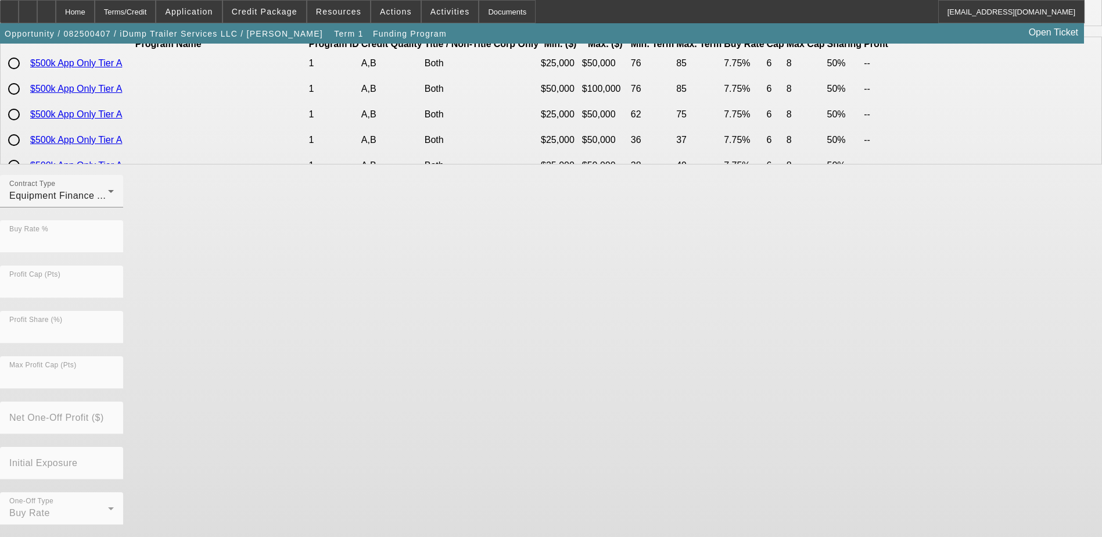
scroll to position [0, 0]
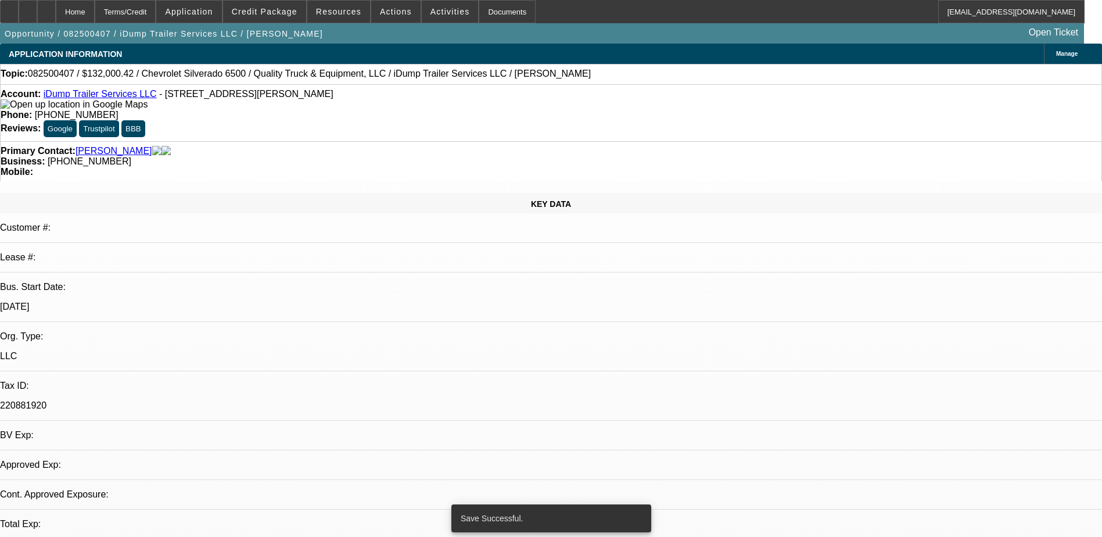
select select "0"
select select "6"
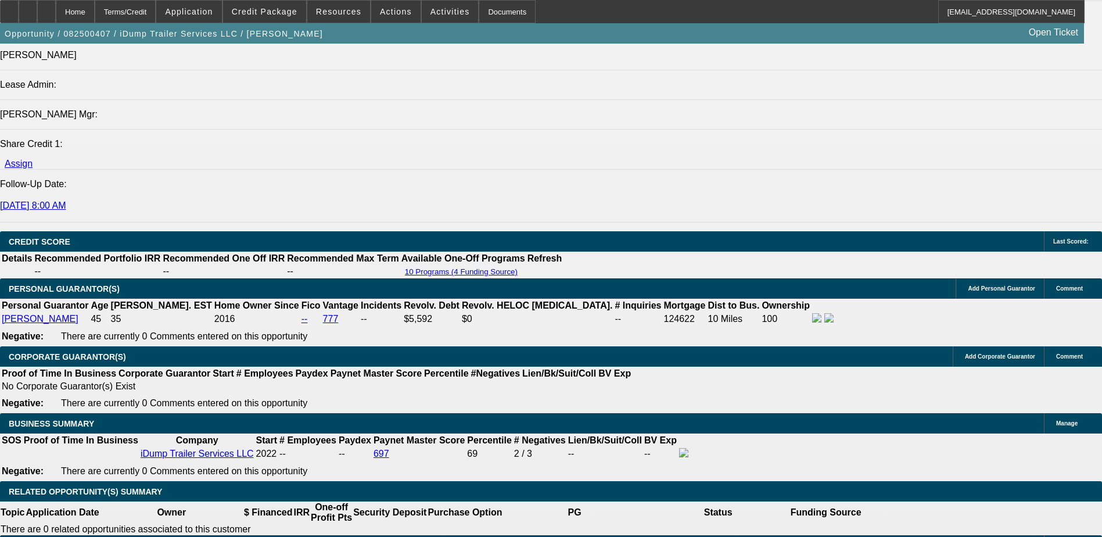
scroll to position [1394, 0]
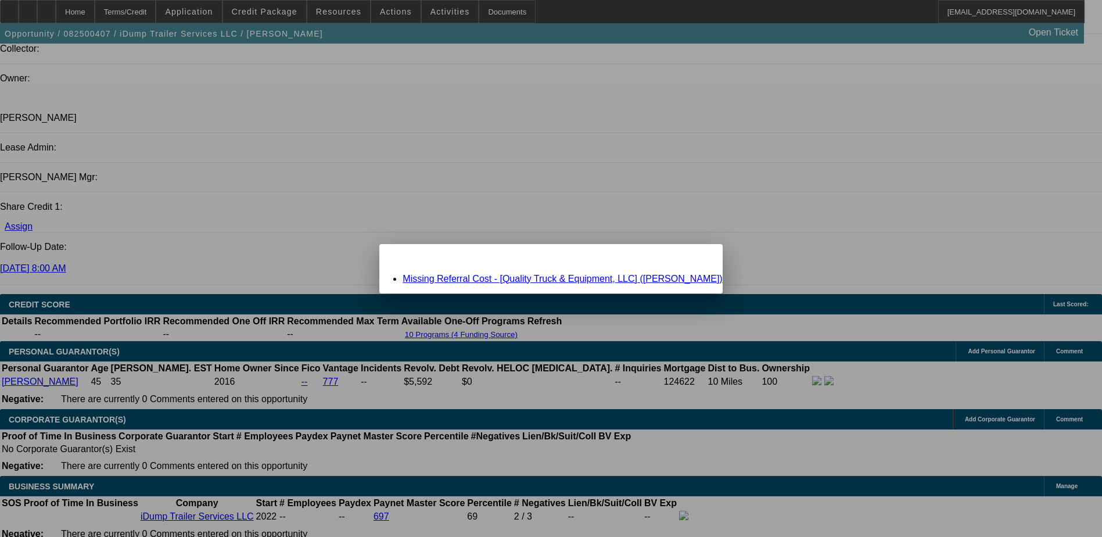
scroll to position [0, 0]
click at [612, 280] on link "Missing Referral Cost - [Quality Truck & Equipment, LLC] ([PERSON_NAME])" at bounding box center [561, 278] width 319 height 10
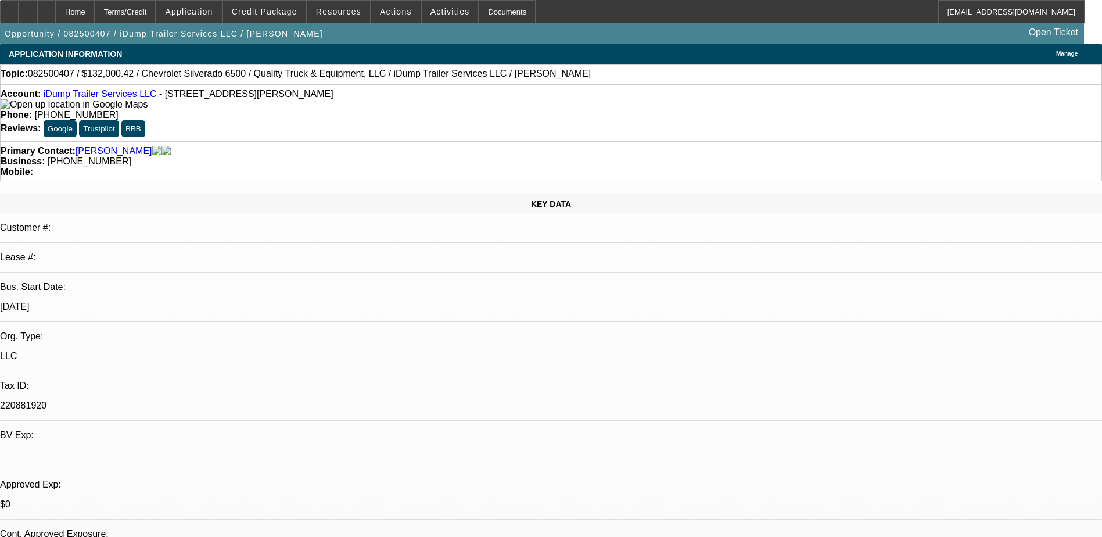
scroll to position [1394, 0]
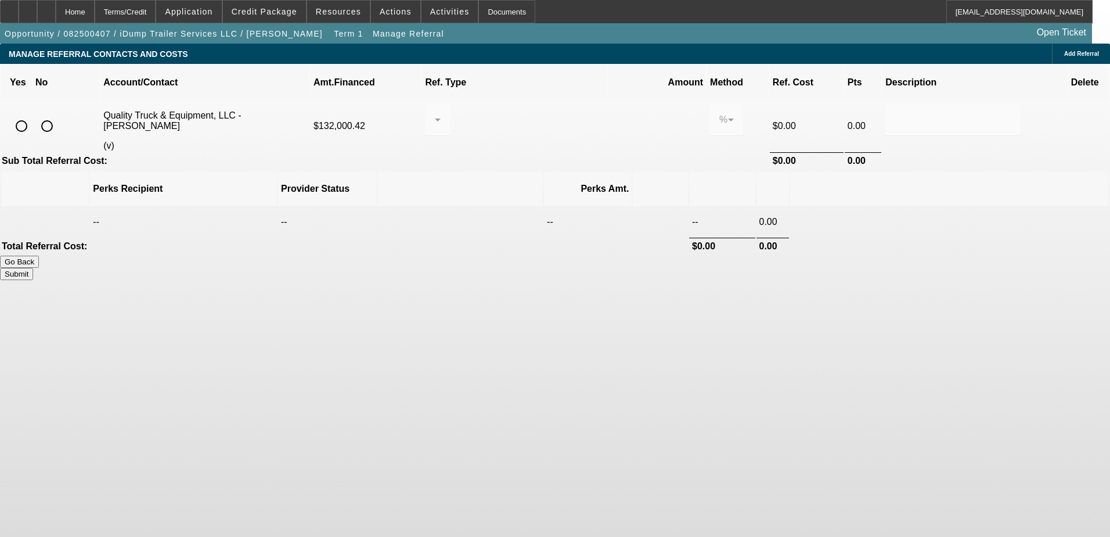
click at [33, 114] on input "radio" at bounding box center [21, 125] width 23 height 23
radio input "true"
click at [435, 113] on div at bounding box center [434, 120] width 1 height 14
drag, startPoint x: 520, startPoint y: 175, endPoint x: 527, endPoint y: 164, distance: 13.3
click at [521, 174] on span "Pay vendor COMPANY" at bounding box center [528, 164] width 94 height 28
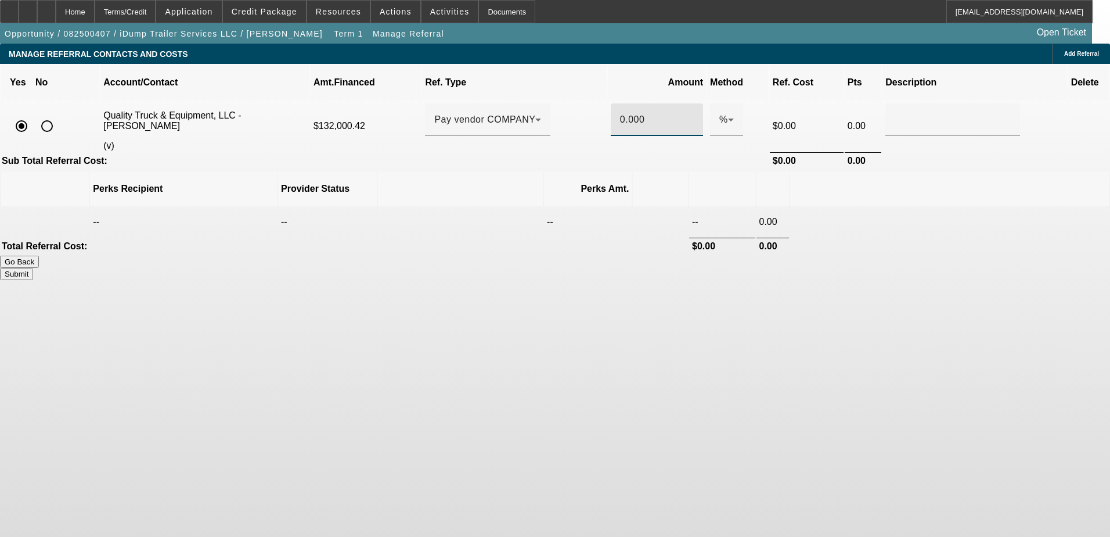
drag, startPoint x: 603, startPoint y: 100, endPoint x: 612, endPoint y: 147, distance: 48.5
click at [620, 113] on input "0.000" at bounding box center [657, 120] width 74 height 14
click at [708, 343] on body "Home Terms/Credit Application Credit Package Resources Actions Activities Docum…" at bounding box center [555, 268] width 1110 height 537
click at [33, 268] on button "Submit" at bounding box center [16, 274] width 33 height 12
type input "1.000"
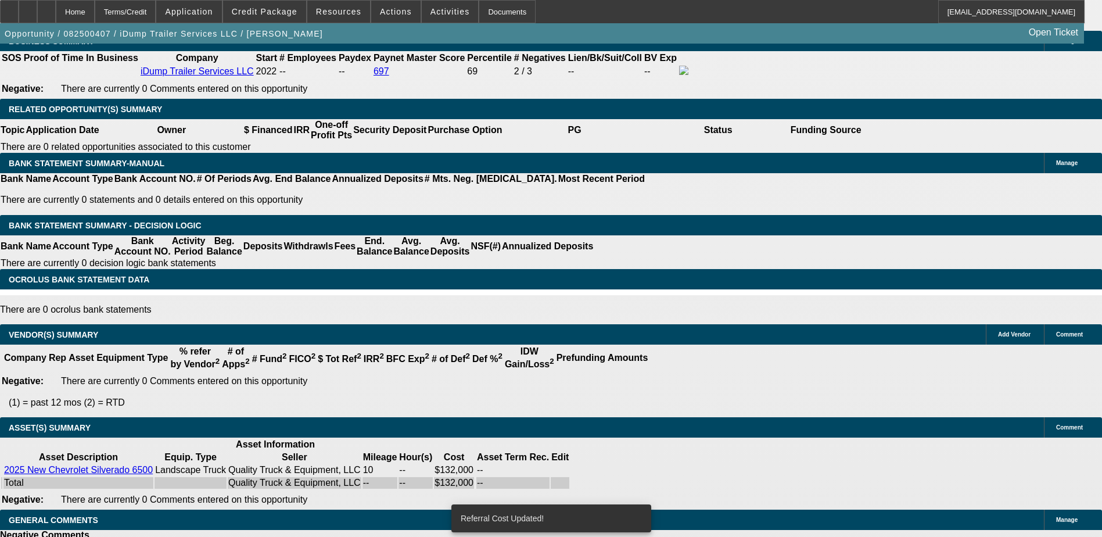
select select "0"
select select "6"
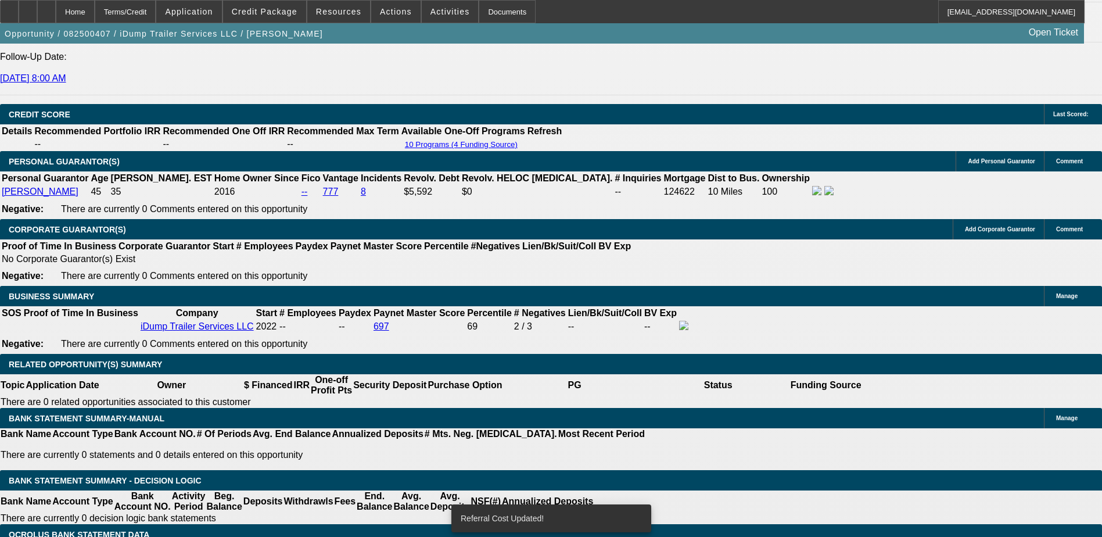
scroll to position [1581, 0]
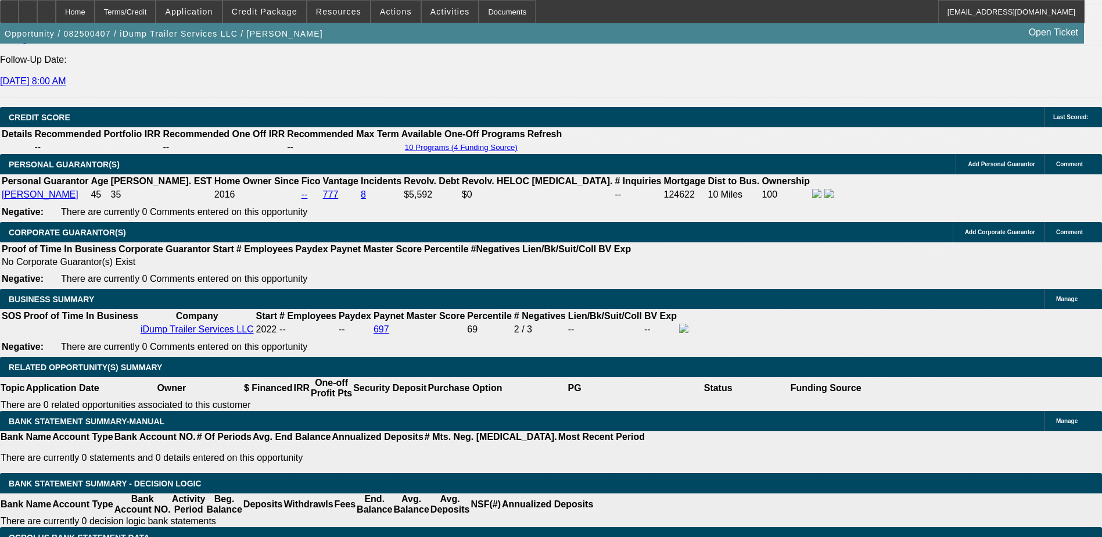
type input "UNKNOWN"
type input "10"
type input "$1,627.73"
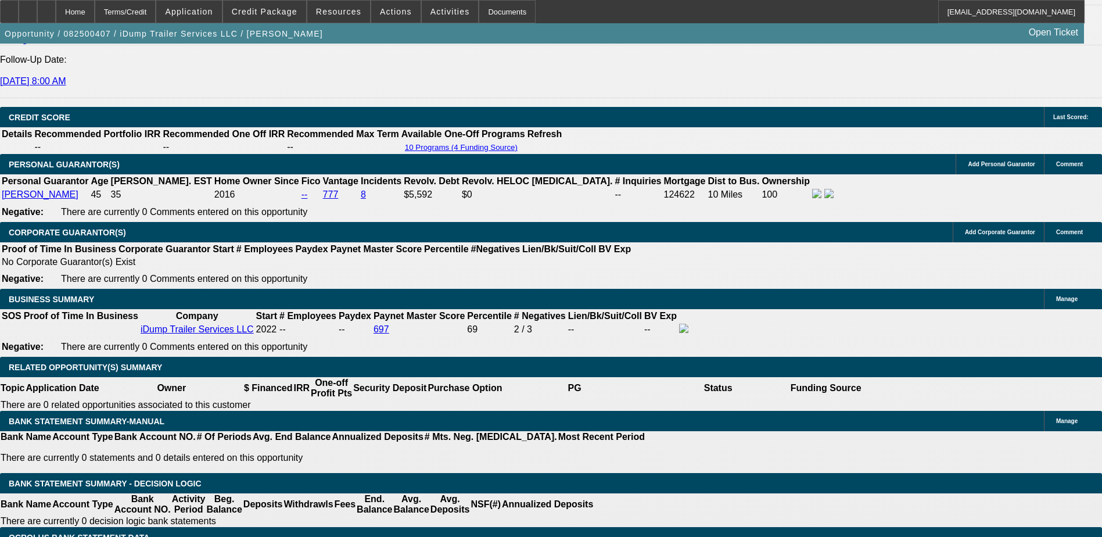
type input "10."
type input "$2,191.36"
type input "10.5"
type input "$2,225.62"
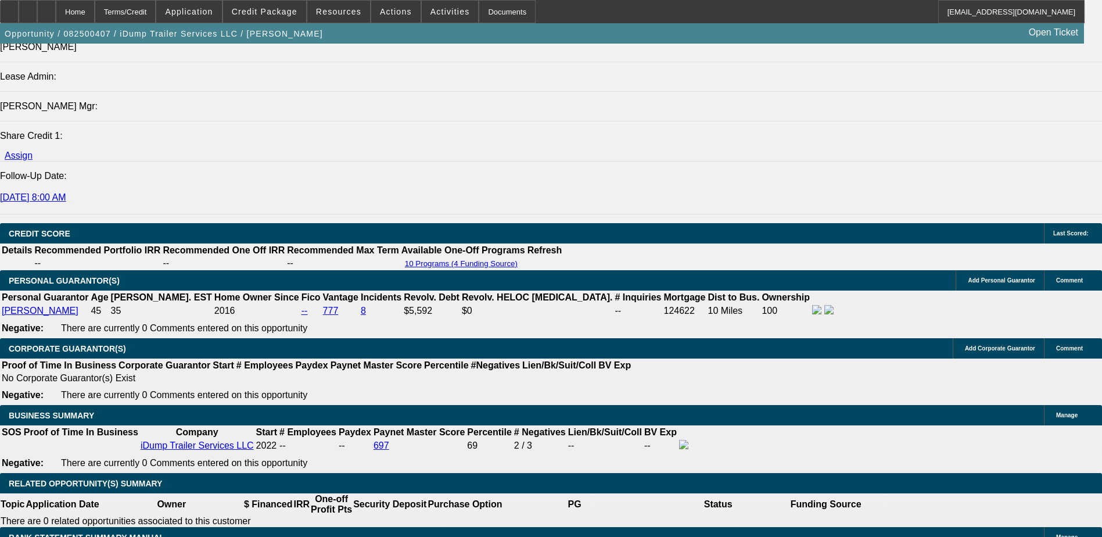
type input "10.5"
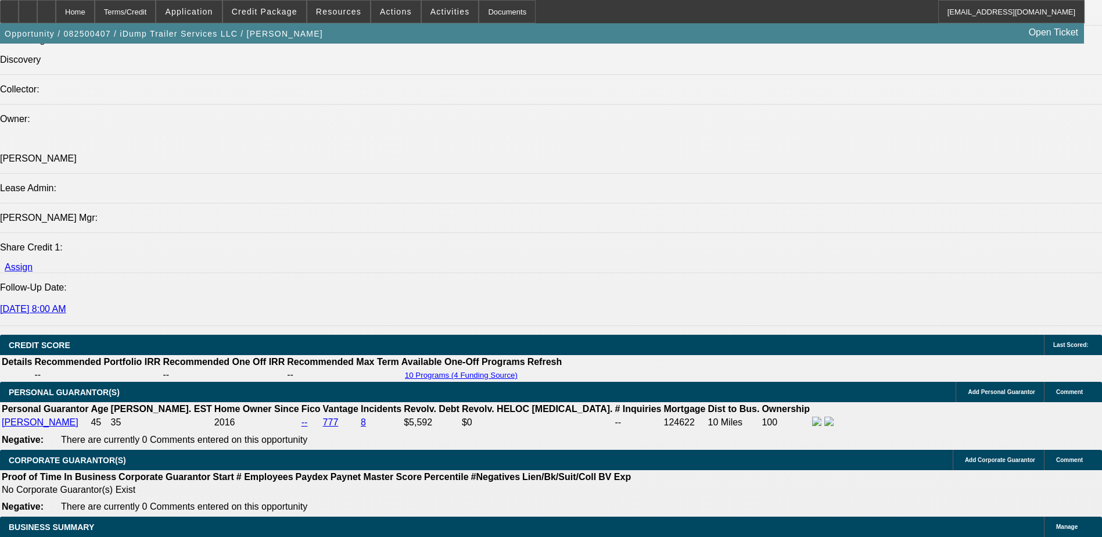
scroll to position [1348, 0]
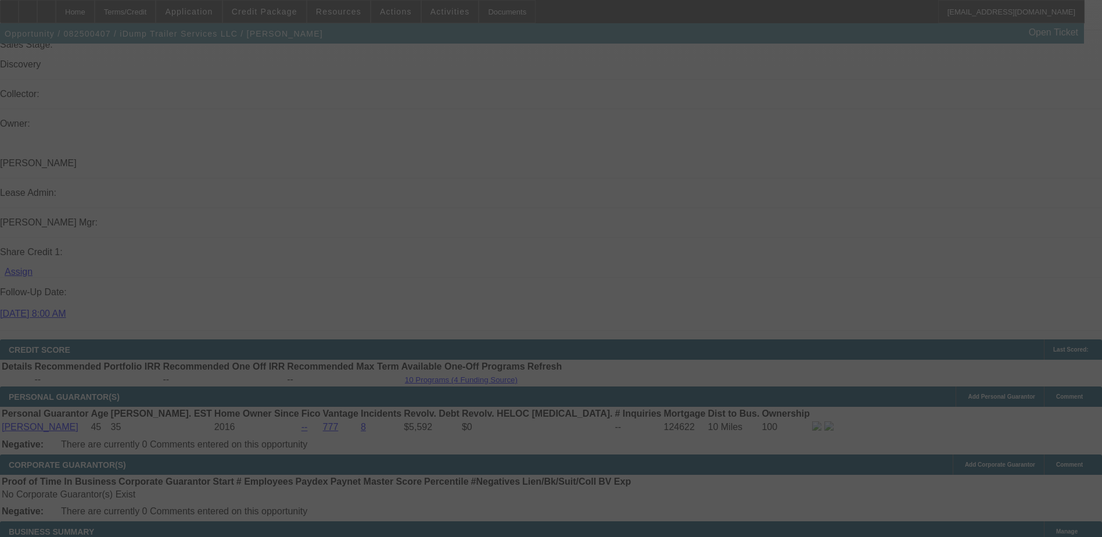
scroll to position [1639, 0]
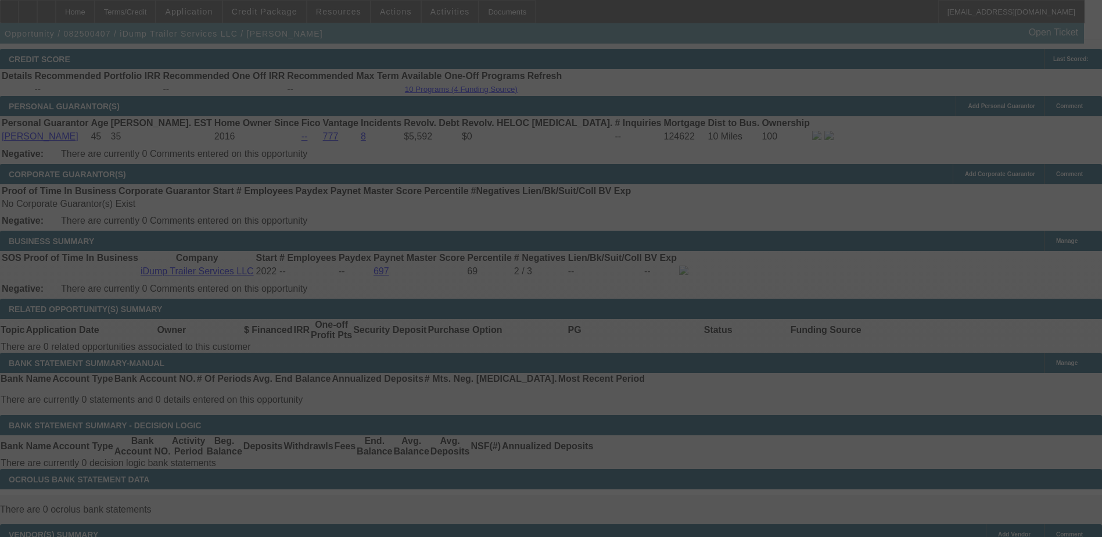
select select "0"
select select "6"
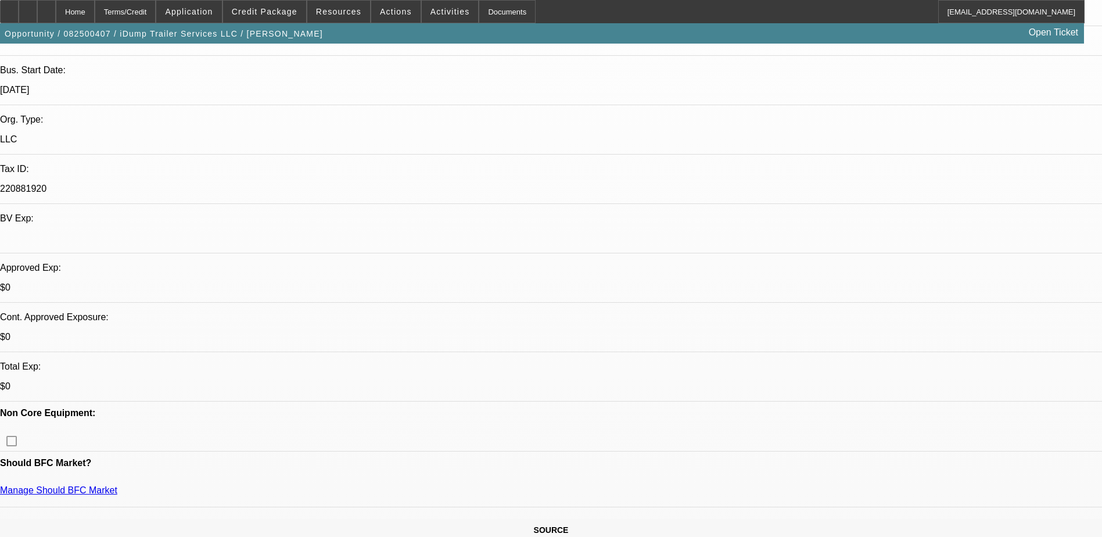
scroll to position [129, 0]
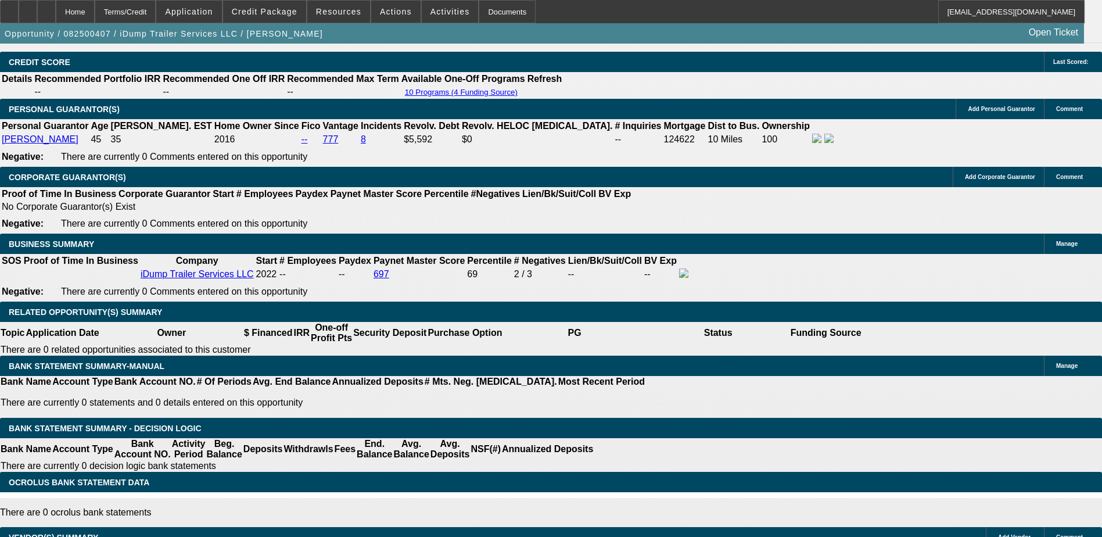
scroll to position [1581, 0]
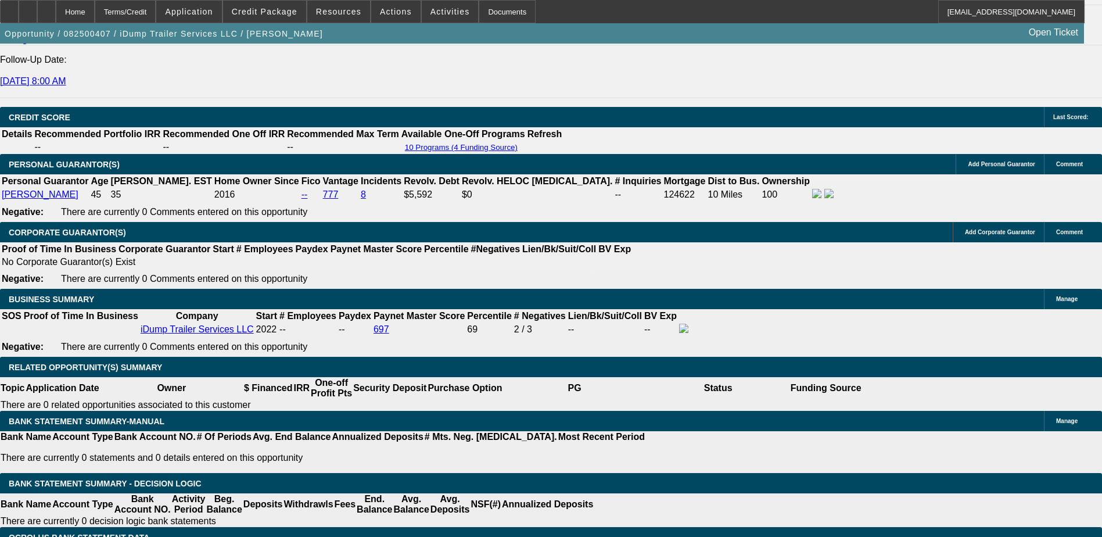
type input "UNKNOWN"
type input "9"
type input "$2,123.77"
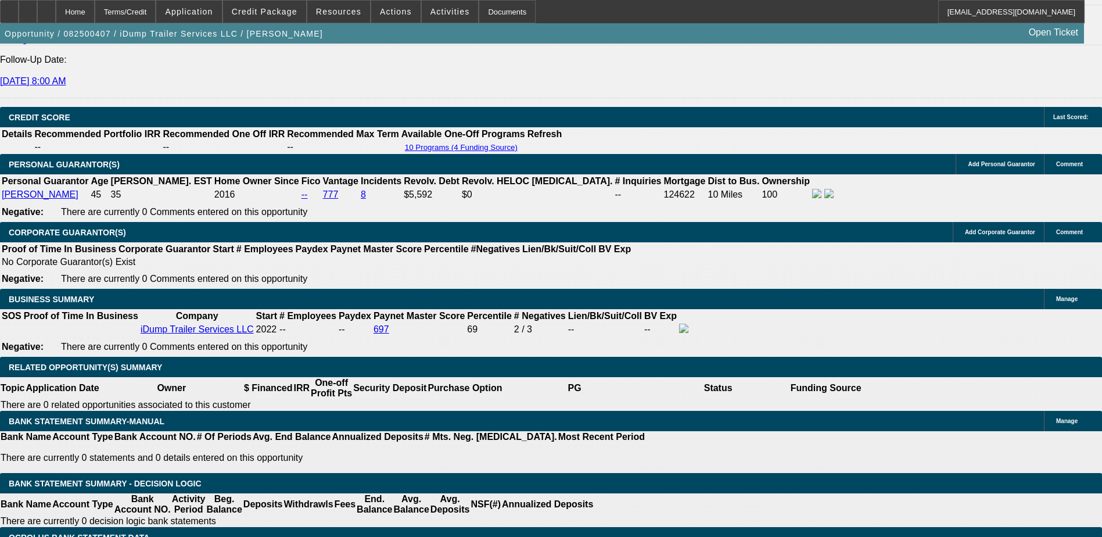
type input "9.5"
type input "$2,157.41"
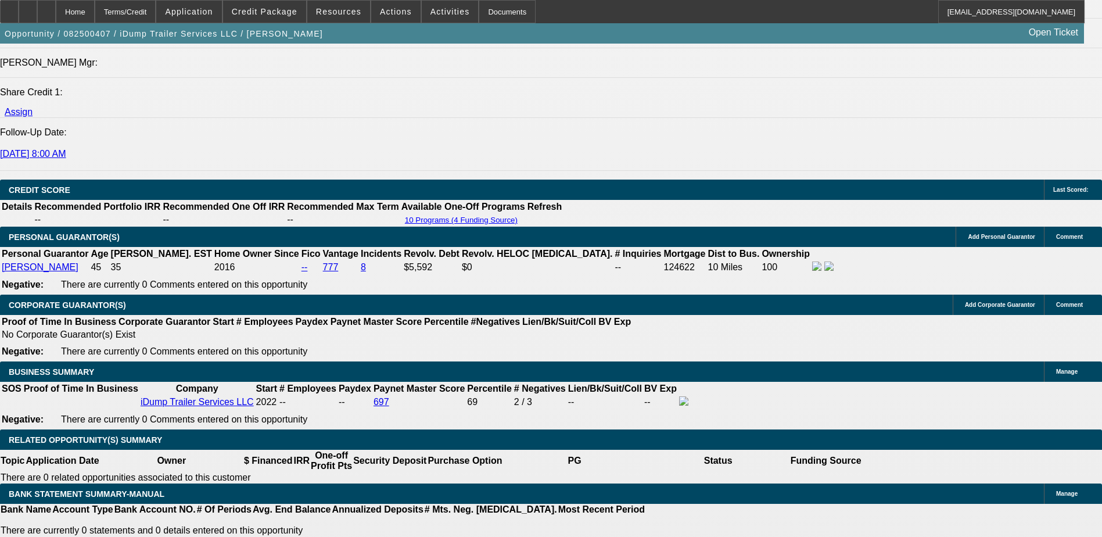
scroll to position [1348, 0]
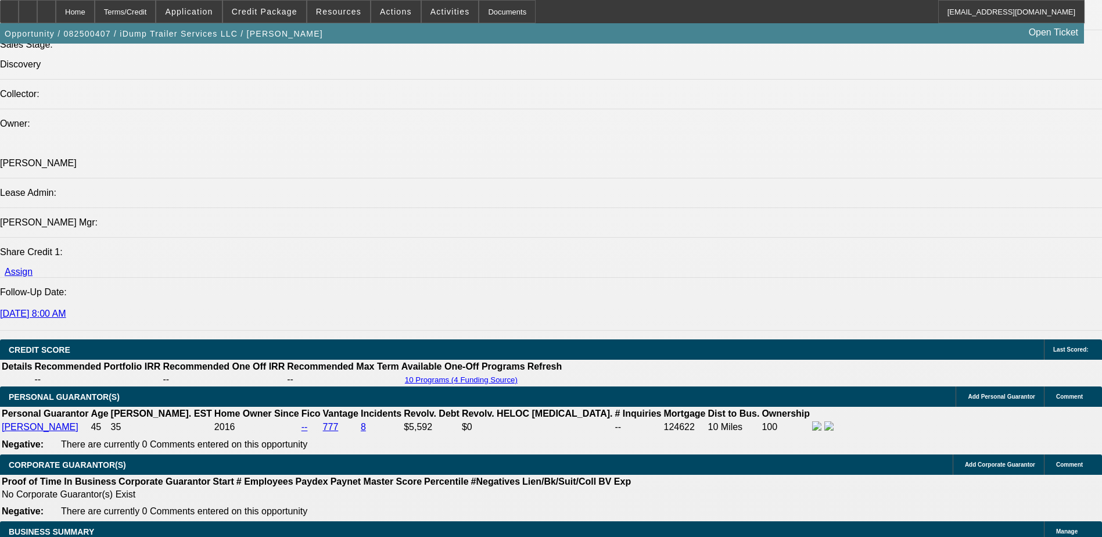
type input "9.5"
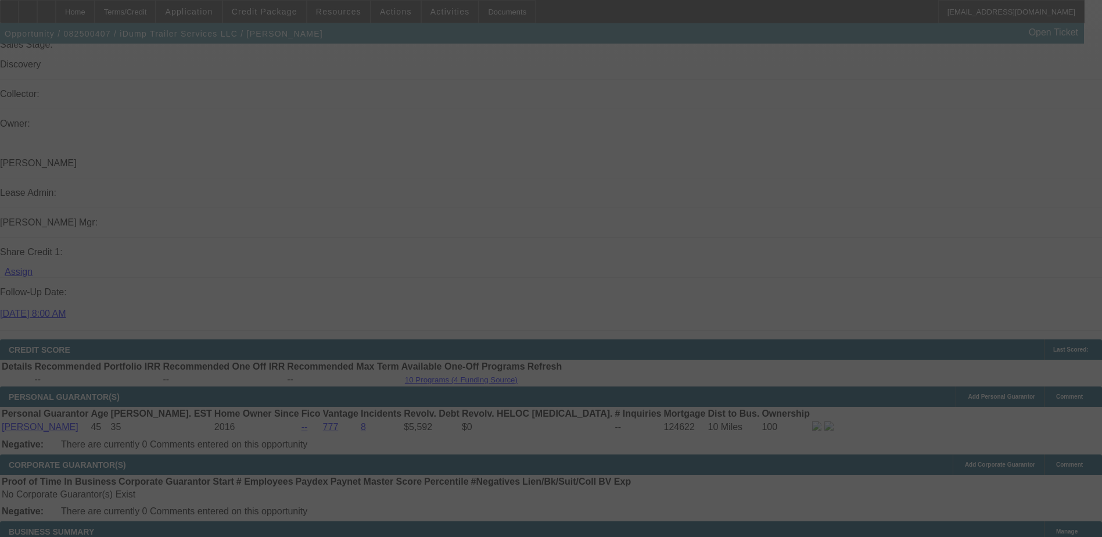
scroll to position [1464, 0]
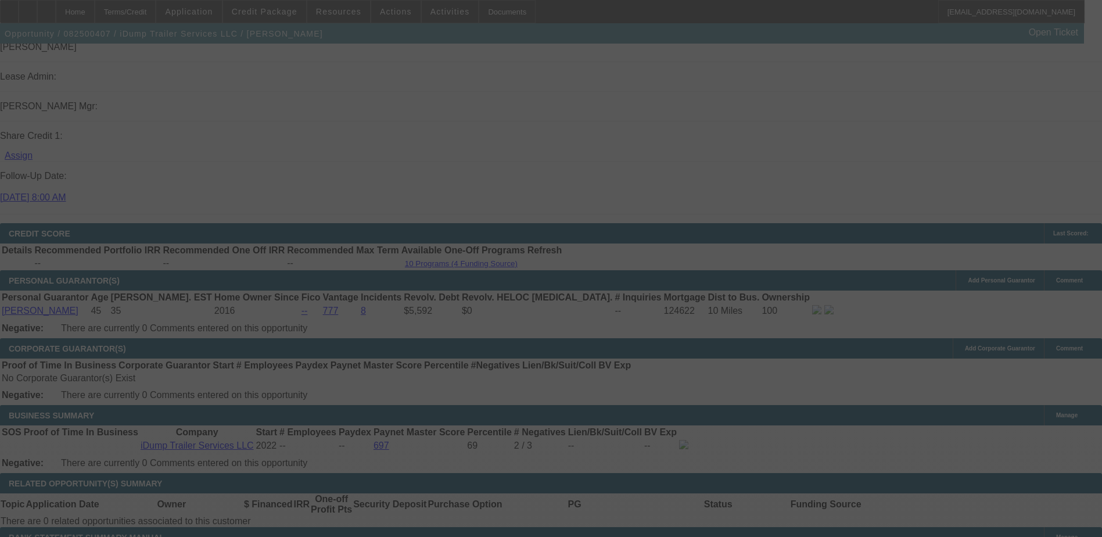
select select "0"
select select "6"
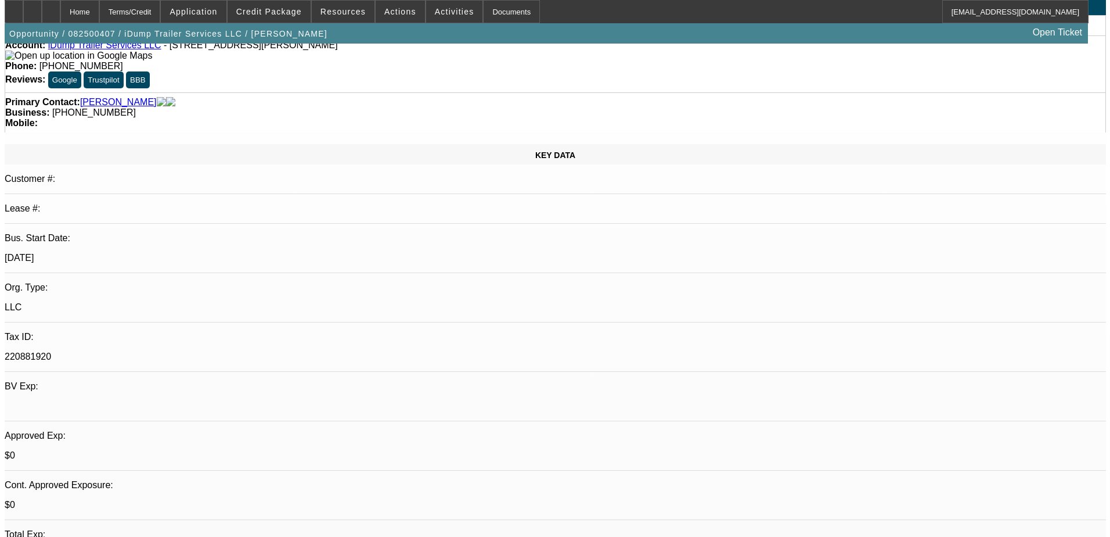
scroll to position [0, 0]
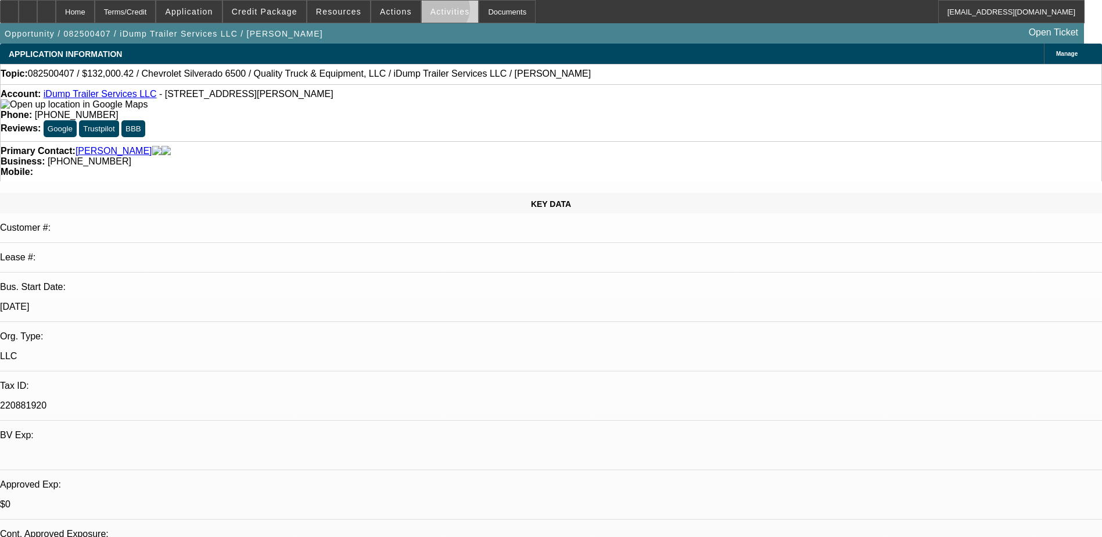
click at [430, 12] on span "Activities" at bounding box center [449, 11] width 39 height 9
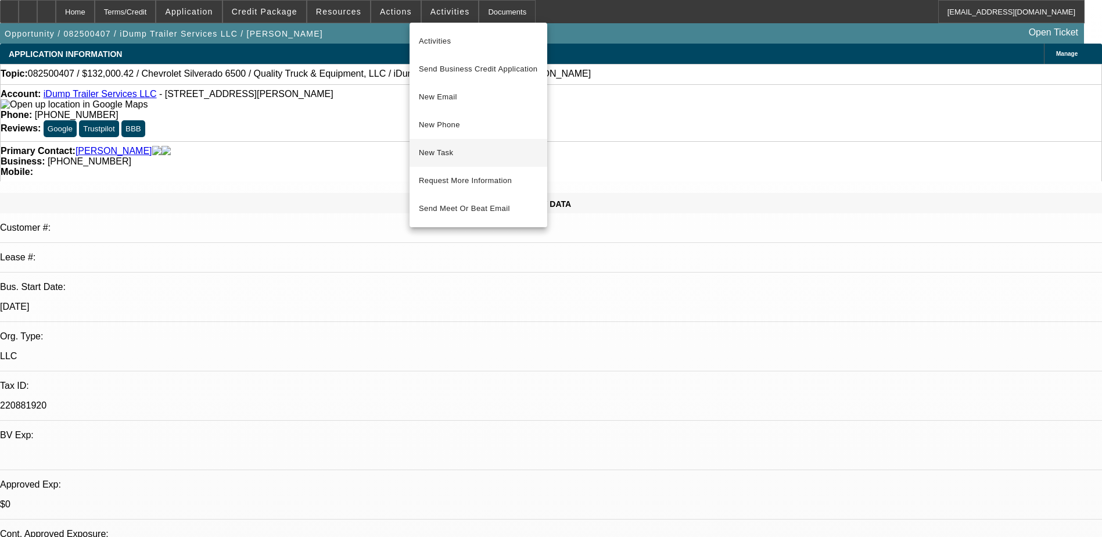
click at [447, 153] on span "New Task" at bounding box center [478, 153] width 119 height 14
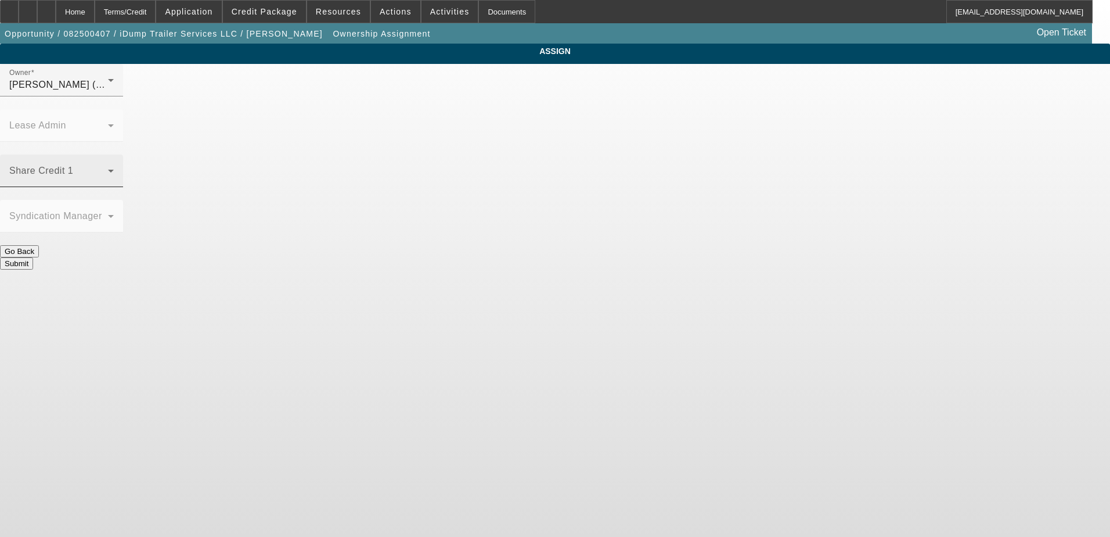
click at [114, 154] on div "Share Credit 1" at bounding box center [61, 170] width 105 height 33
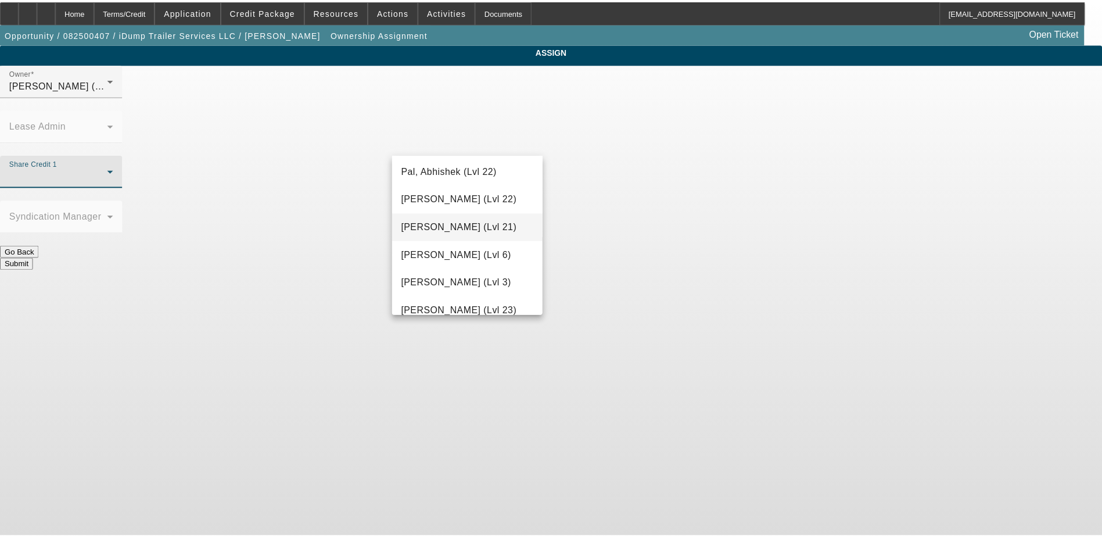
scroll to position [1277, 0]
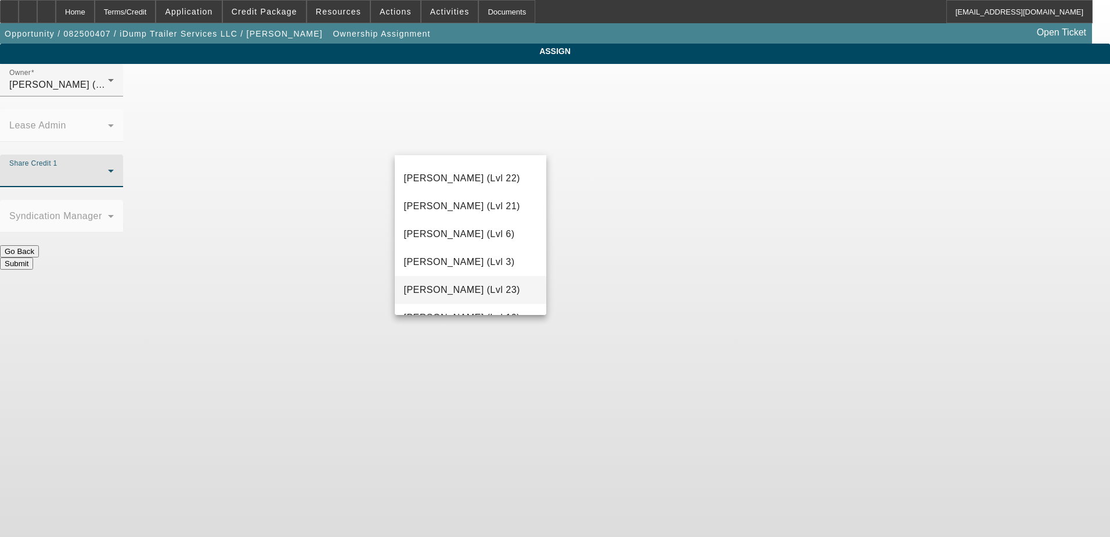
click at [466, 288] on span "[PERSON_NAME] (Lvl 23)" at bounding box center [462, 290] width 116 height 14
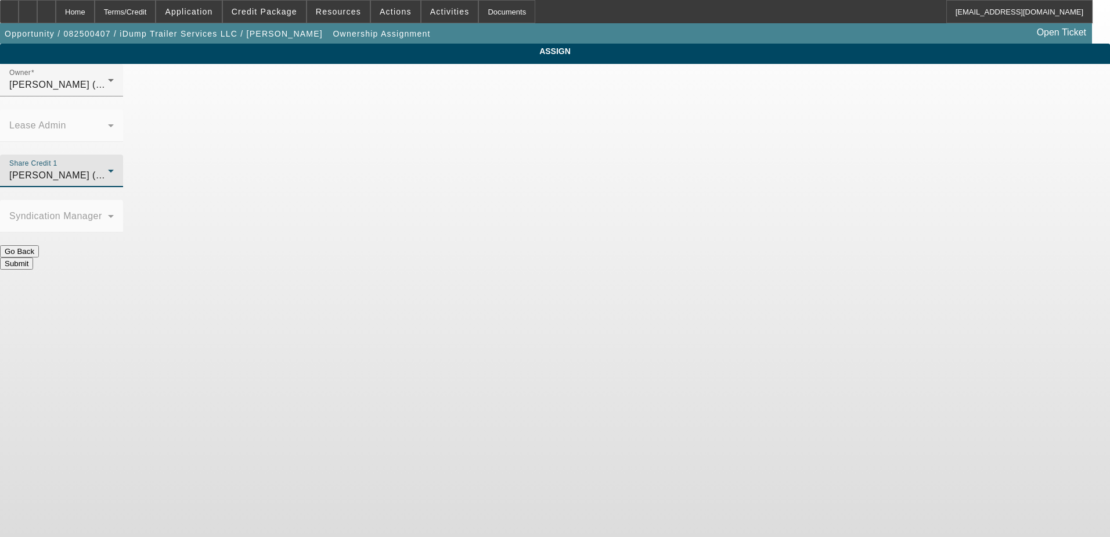
click at [675, 287] on body "Home Terms/Credit Application Credit Package Resources Actions Activities Docum…" at bounding box center [555, 268] width 1110 height 537
click at [33, 257] on button "Submit" at bounding box center [16, 263] width 33 height 12
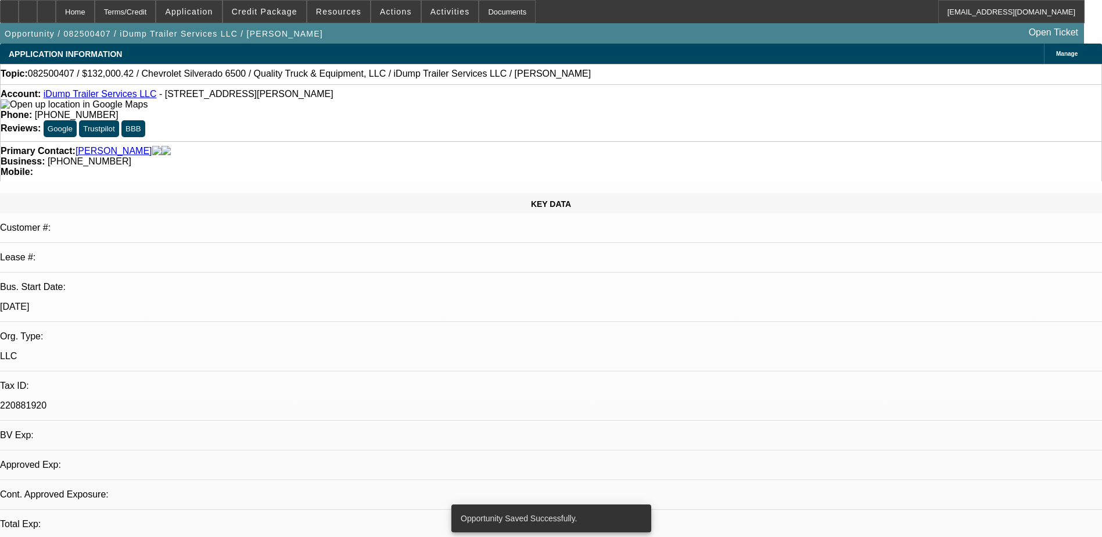
select select "0"
select select "6"
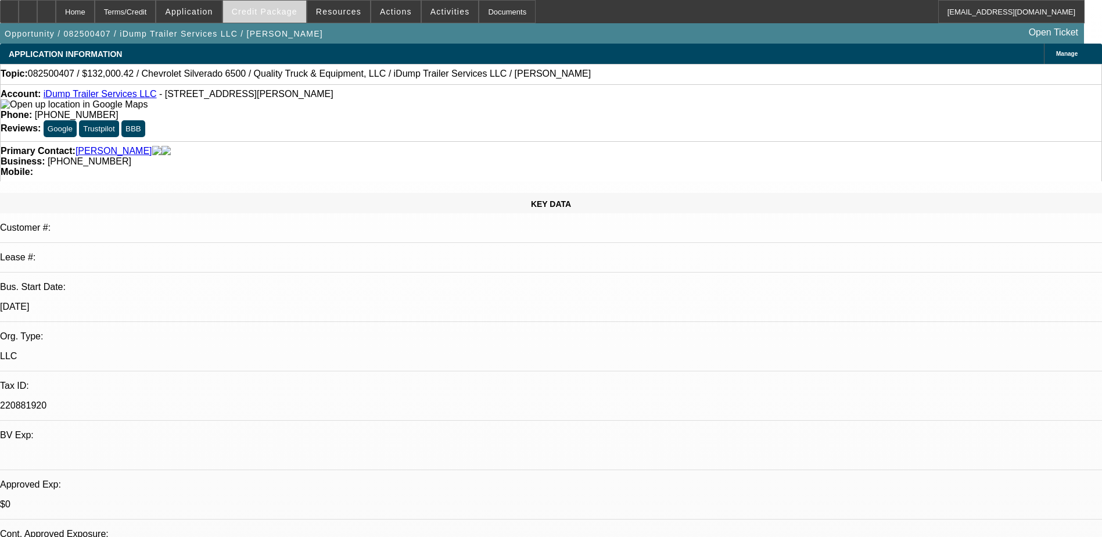
click at [276, 16] on span "Credit Package" at bounding box center [265, 11] width 66 height 9
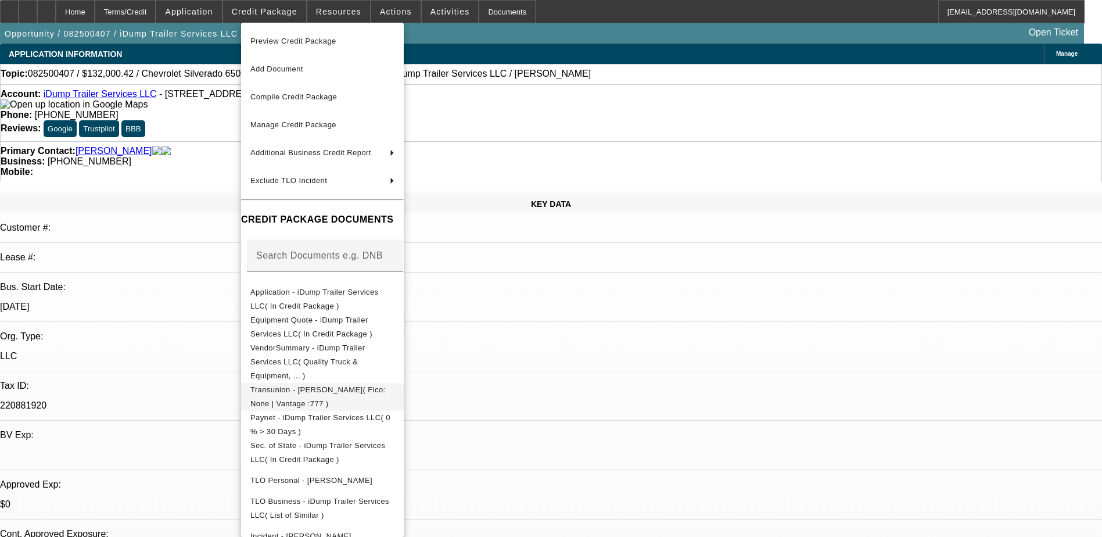
scroll to position [290, 0]
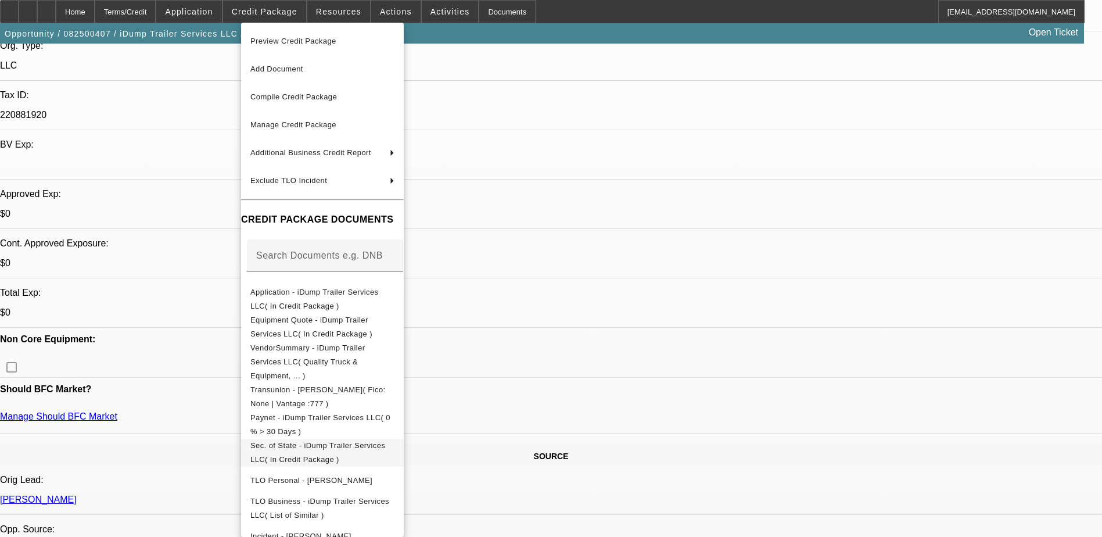
click at [330, 440] on span "Sec. of State - iDump Trailer Services LLC( In Credit Package )" at bounding box center [322, 452] width 144 height 28
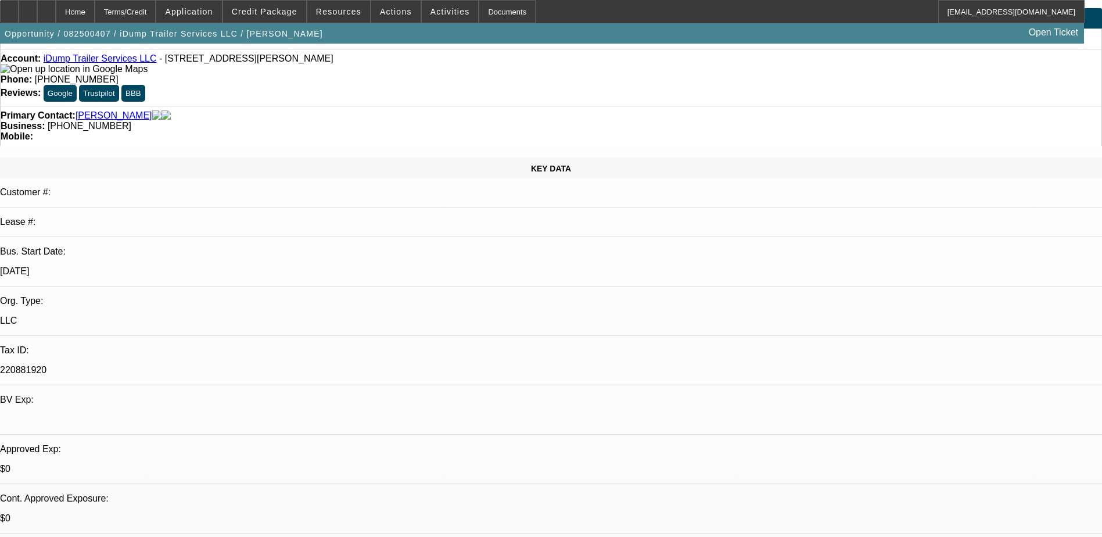
scroll to position [0, 0]
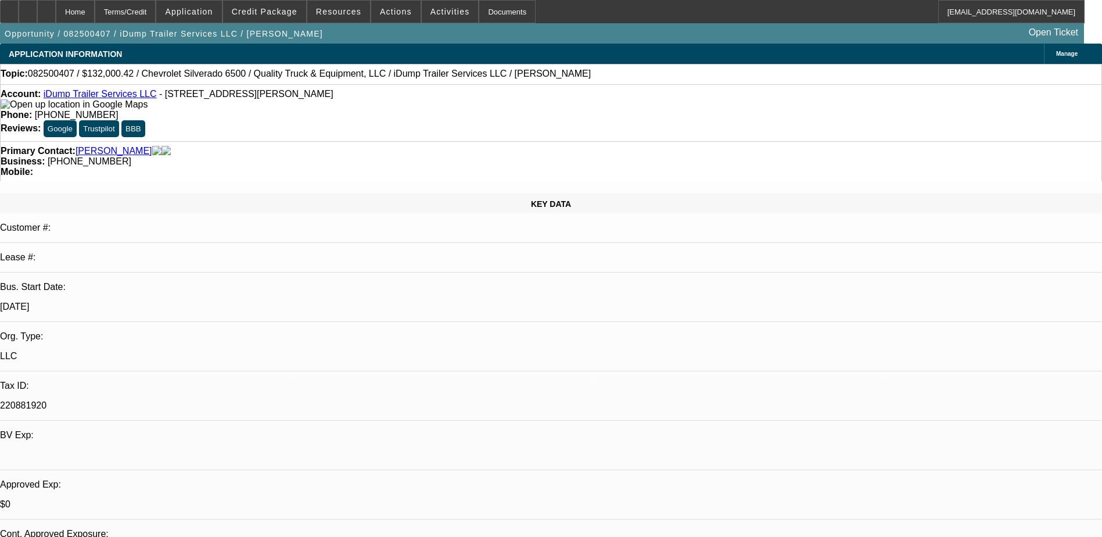
click at [1056, 55] on span "Manage" at bounding box center [1066, 54] width 21 height 6
click at [1056, 51] on span "Manage" at bounding box center [1066, 54] width 21 height 6
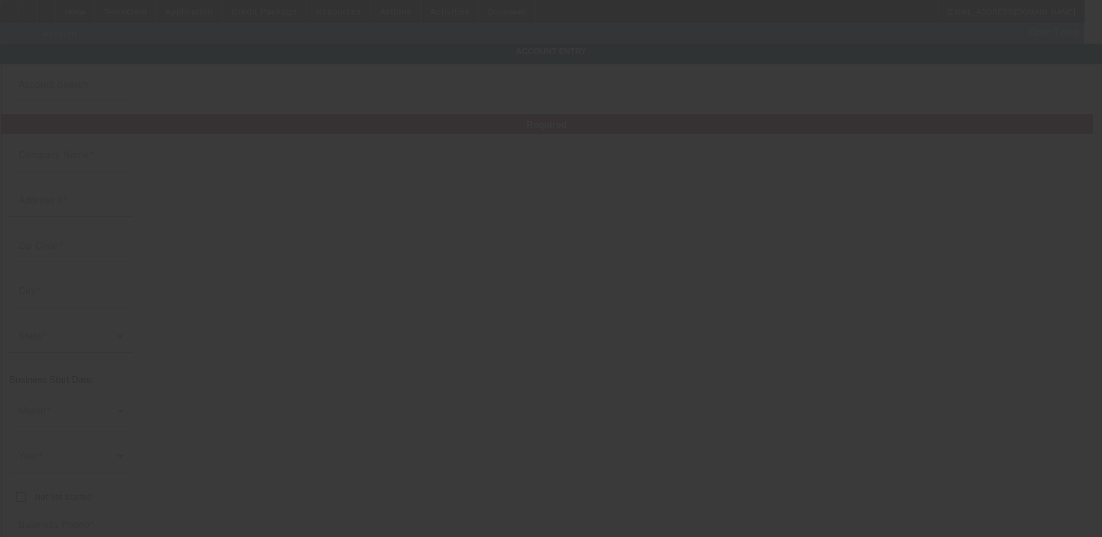
type input "iDump Trailer Services LLC"
type input "[STREET_ADDRESS][PERSON_NAME]"
type input "30241"
type input "LaGrange"
type input "[PHONE_NUMBER]"
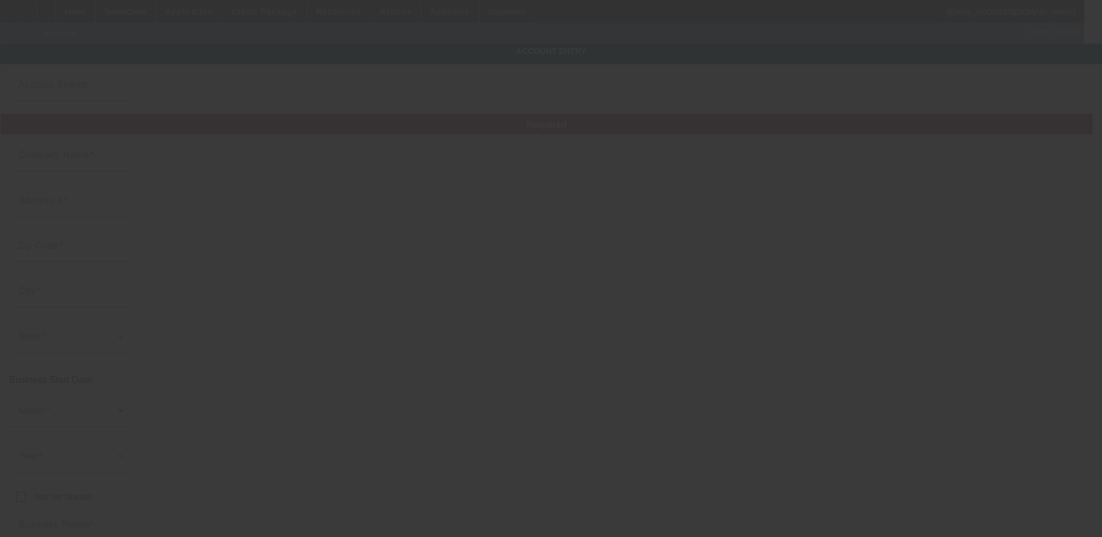
type input "220881920"
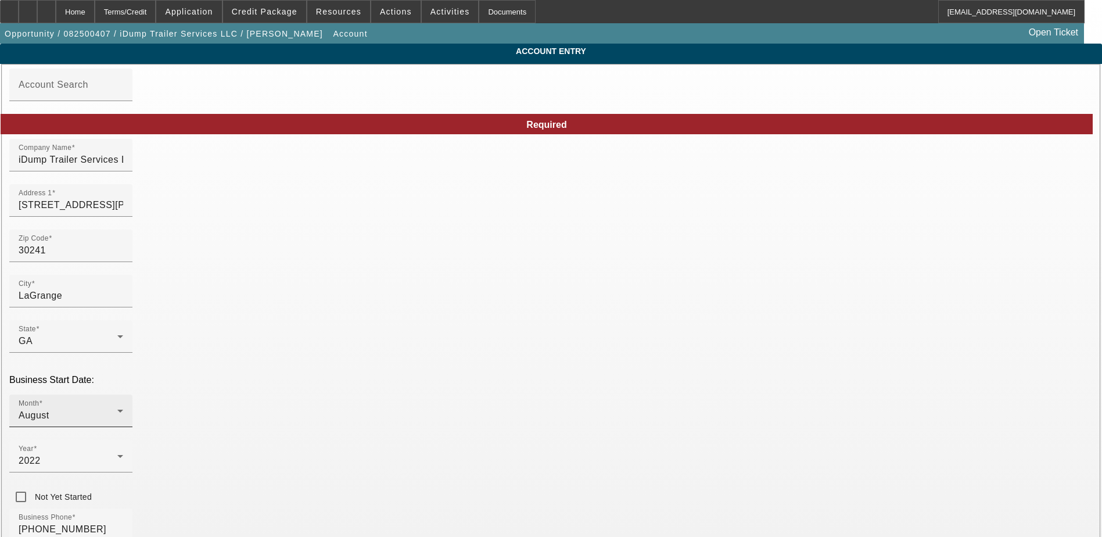
click at [117, 408] on div "August" at bounding box center [68, 415] width 99 height 14
click at [278, 321] on mat-option "April" at bounding box center [297, 315] width 152 height 28
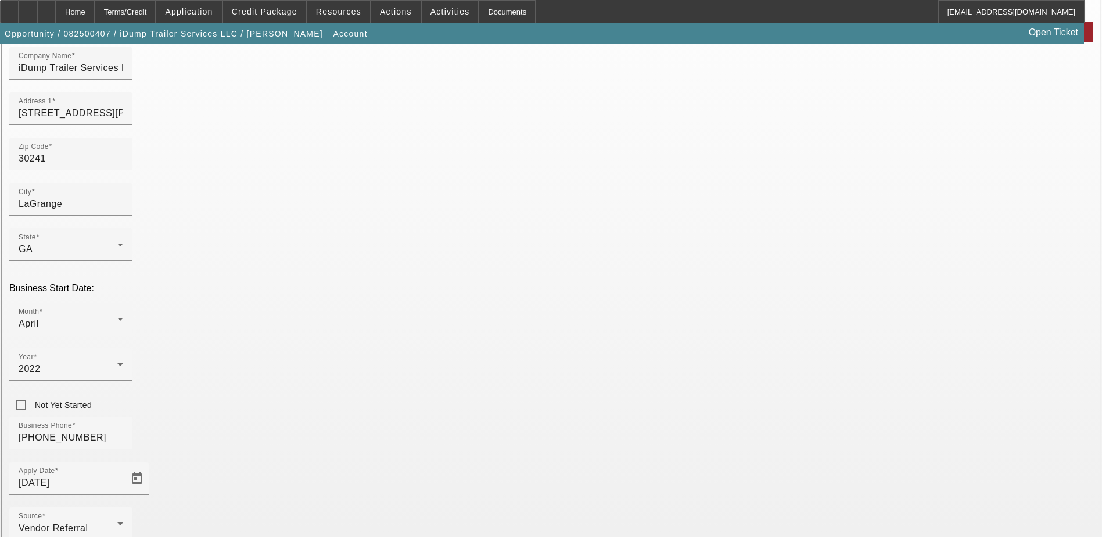
scroll to position [148, 0]
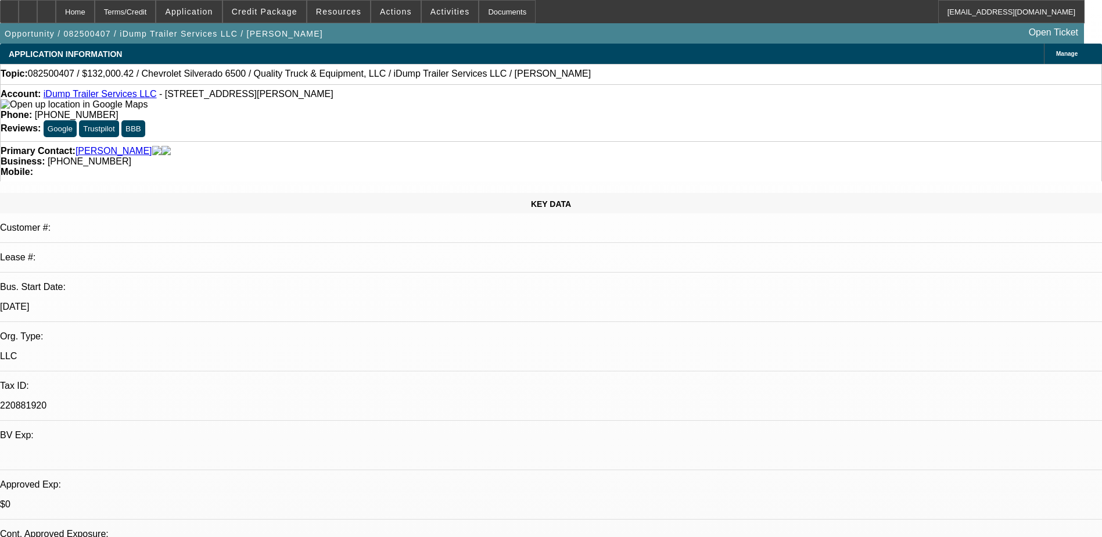
select select "0"
select select "6"
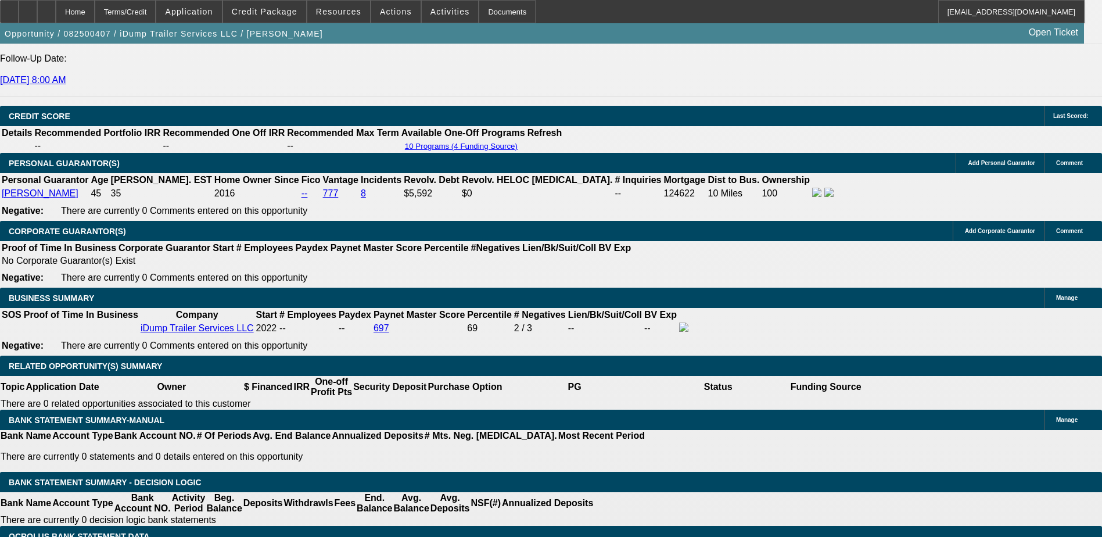
scroll to position [1568, 0]
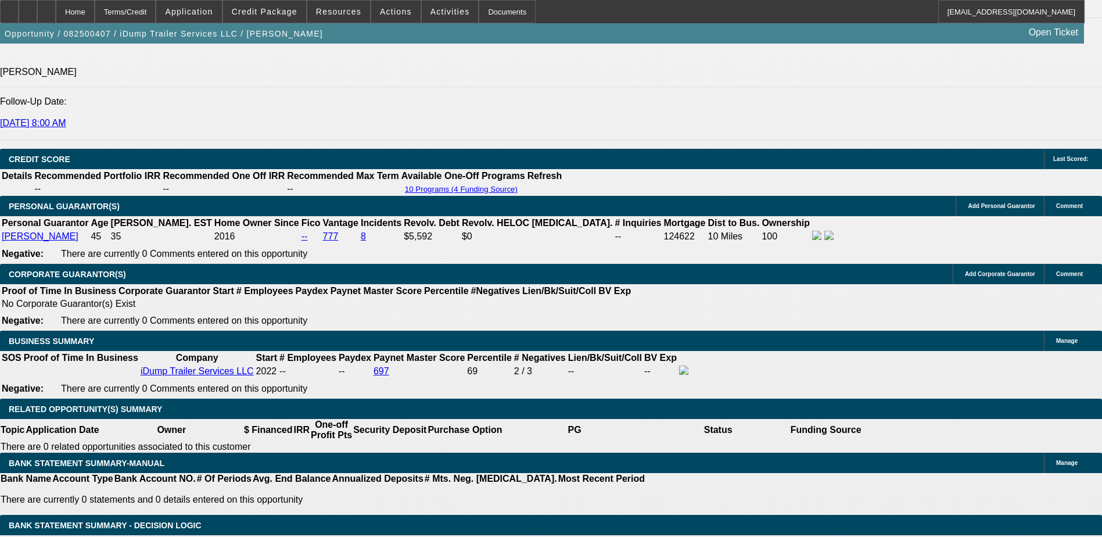
type input "9"
type input "UNKNOWN"
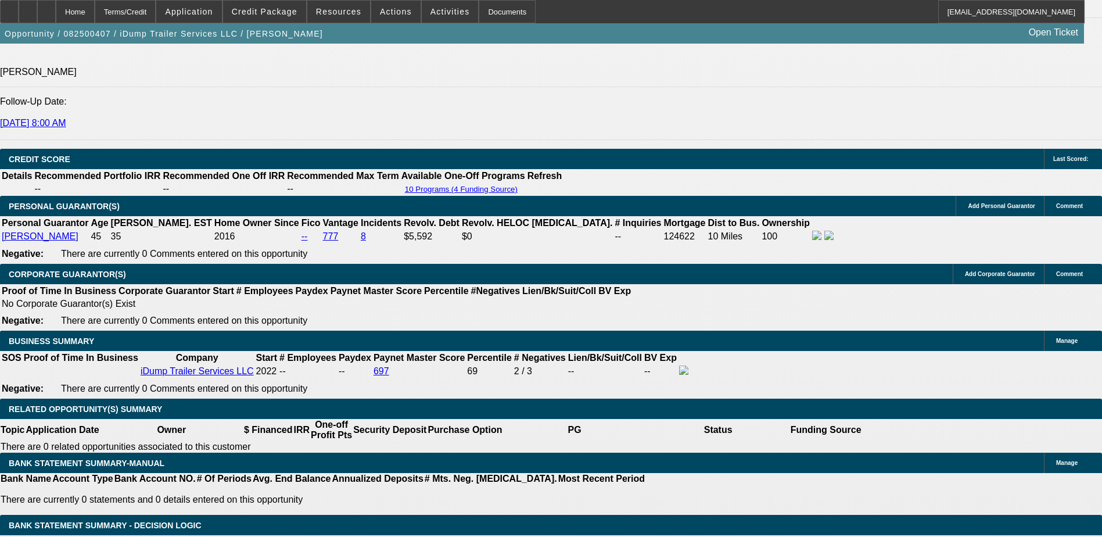
type input "$2,123.77"
type input "9.35"
type input "$2,147.29"
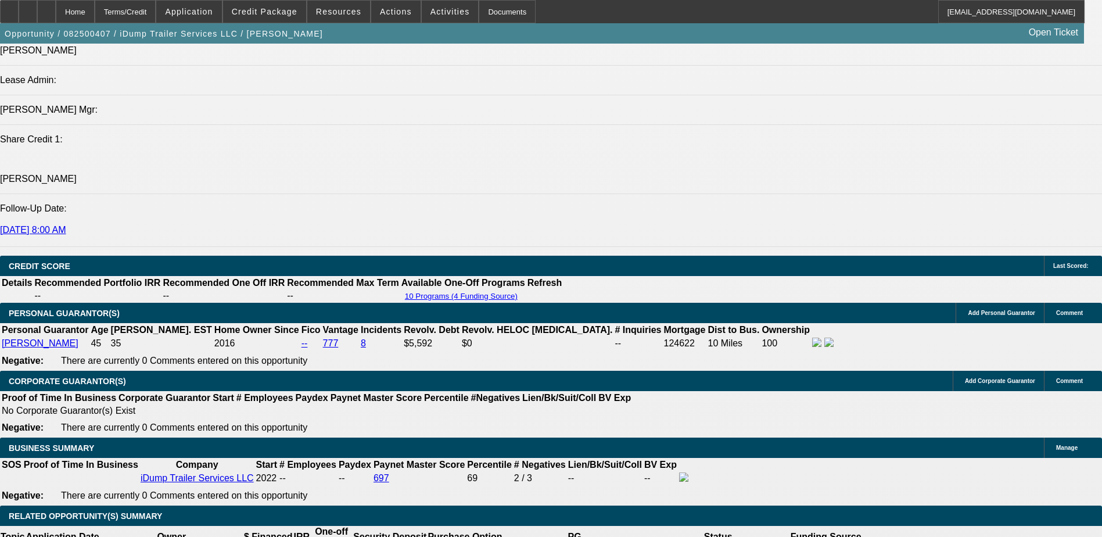
scroll to position [1394, 0]
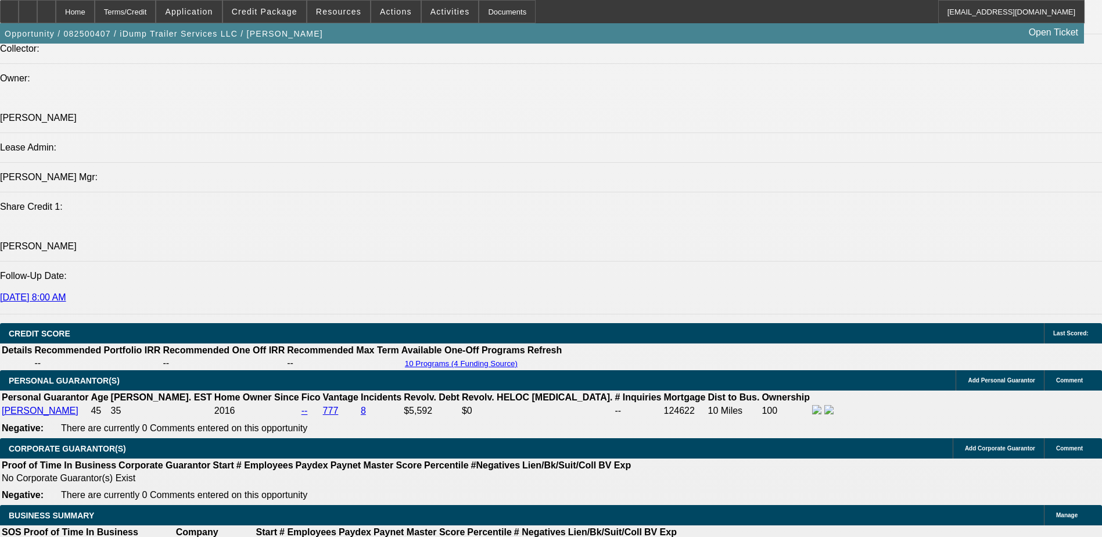
type input "9.3"
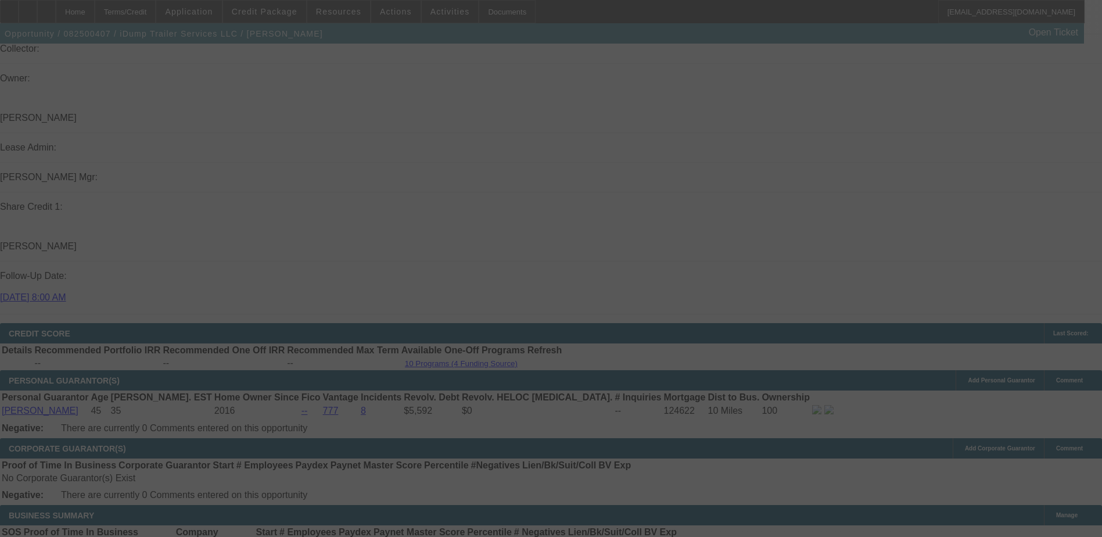
select select "0"
select select "6"
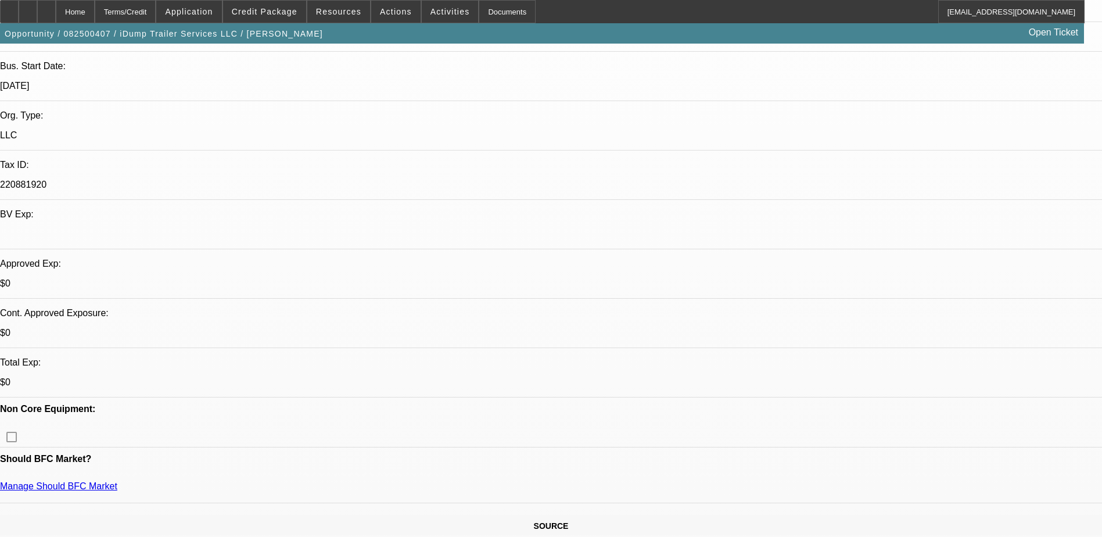
scroll to position [232, 0]
